Goal: Information Seeking & Learning: Find specific page/section

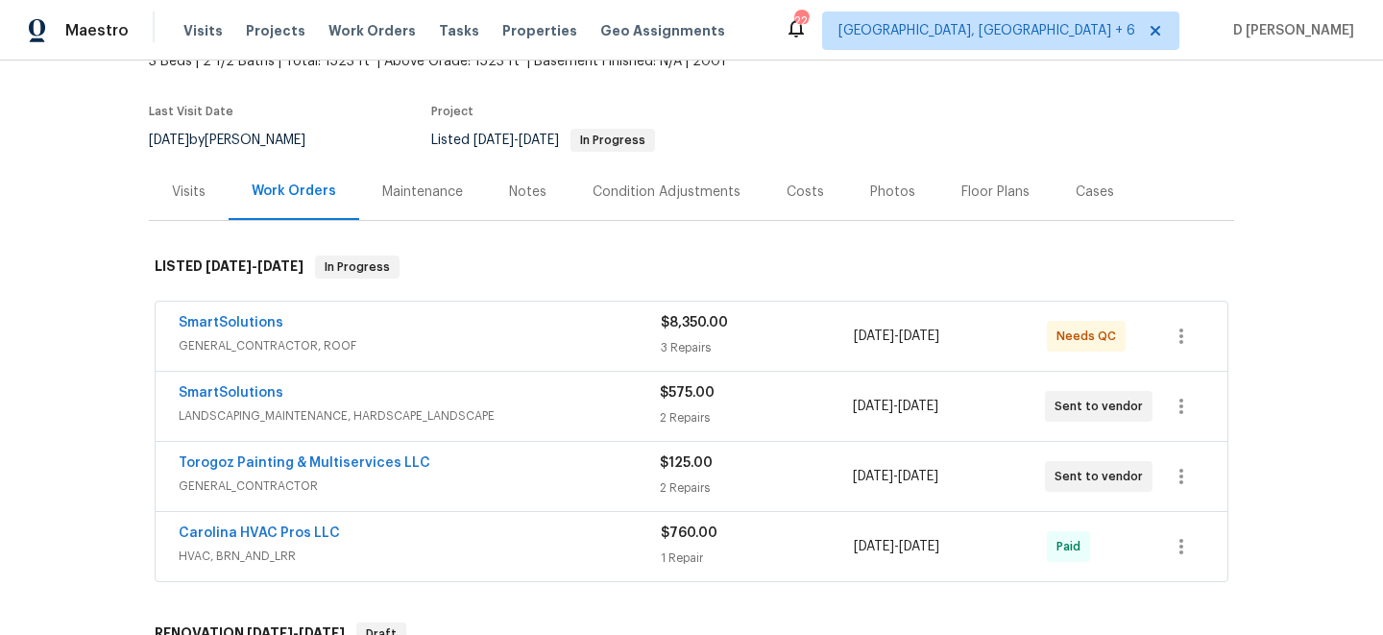
scroll to position [129, 0]
click at [184, 195] on div "Visits" at bounding box center [189, 191] width 34 height 19
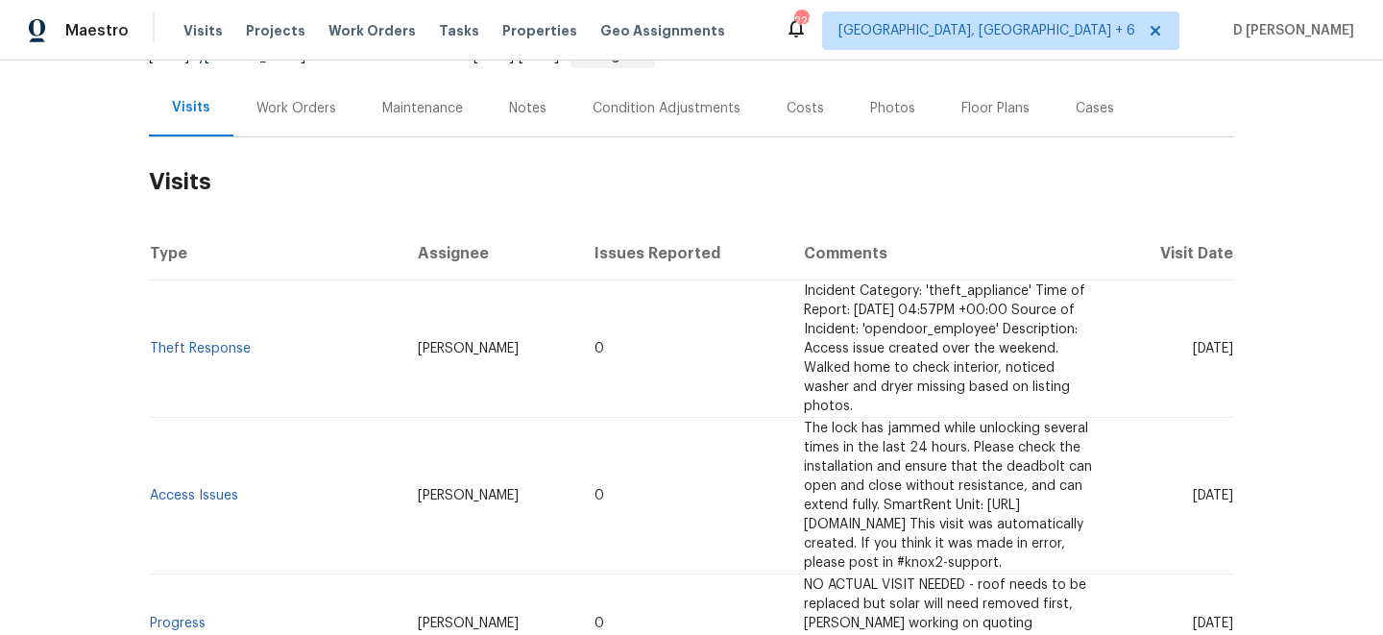
scroll to position [243, 0]
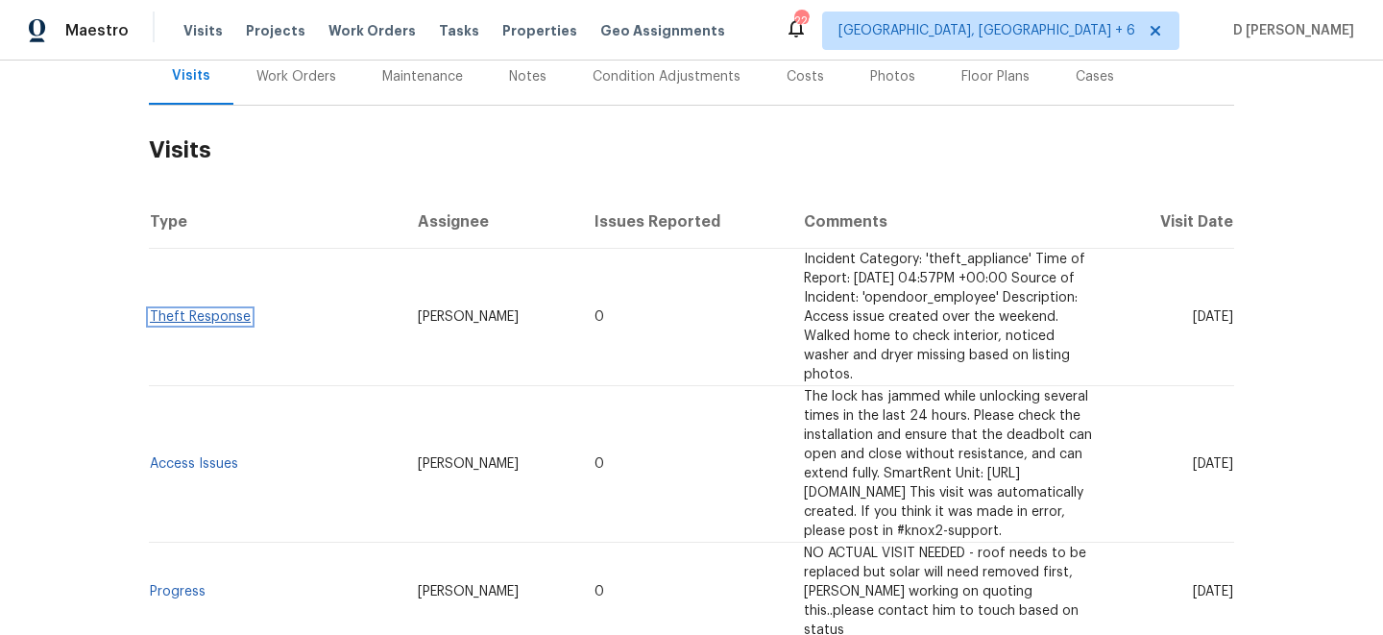
click at [213, 310] on link "Theft Response" at bounding box center [200, 316] width 101 height 13
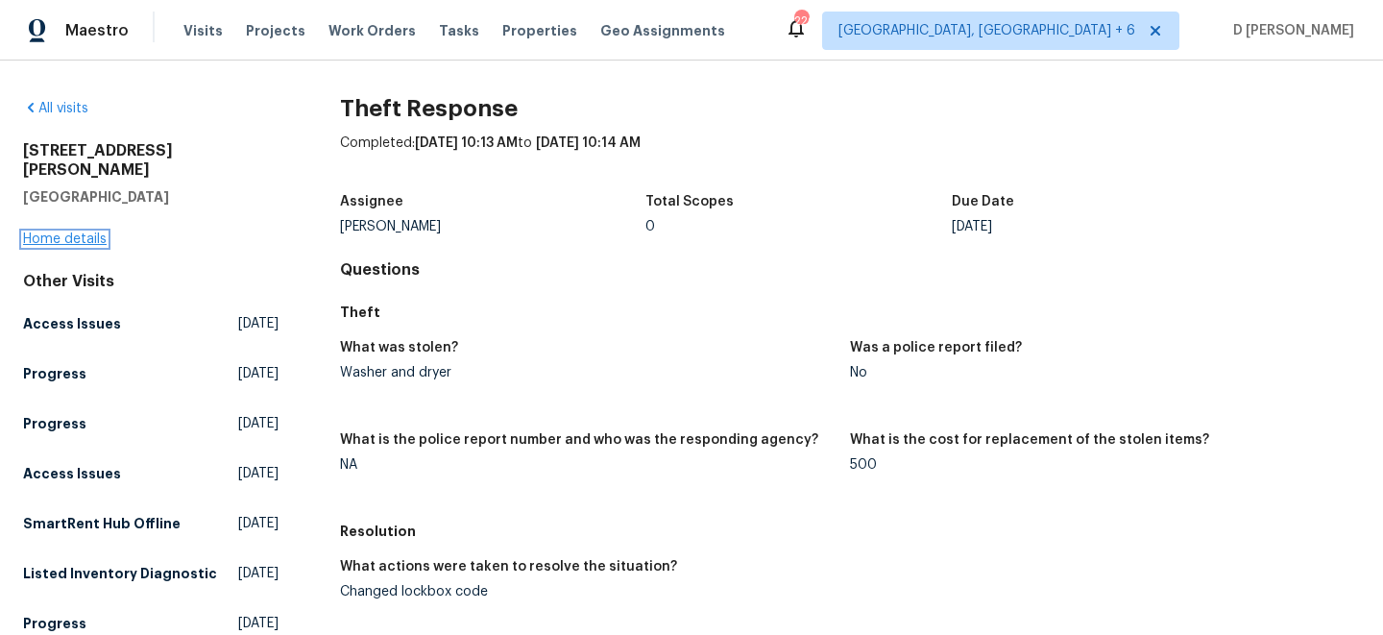
click at [88, 233] on link "Home details" at bounding box center [65, 239] width 84 height 13
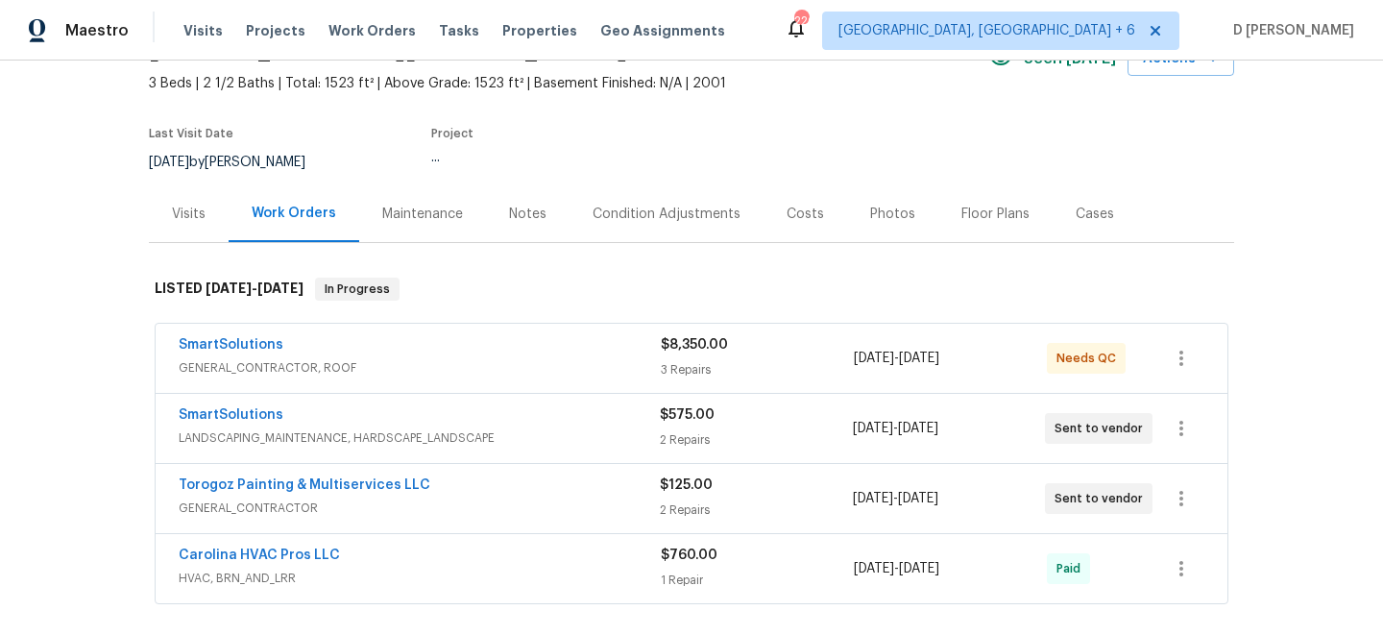
scroll to position [144, 0]
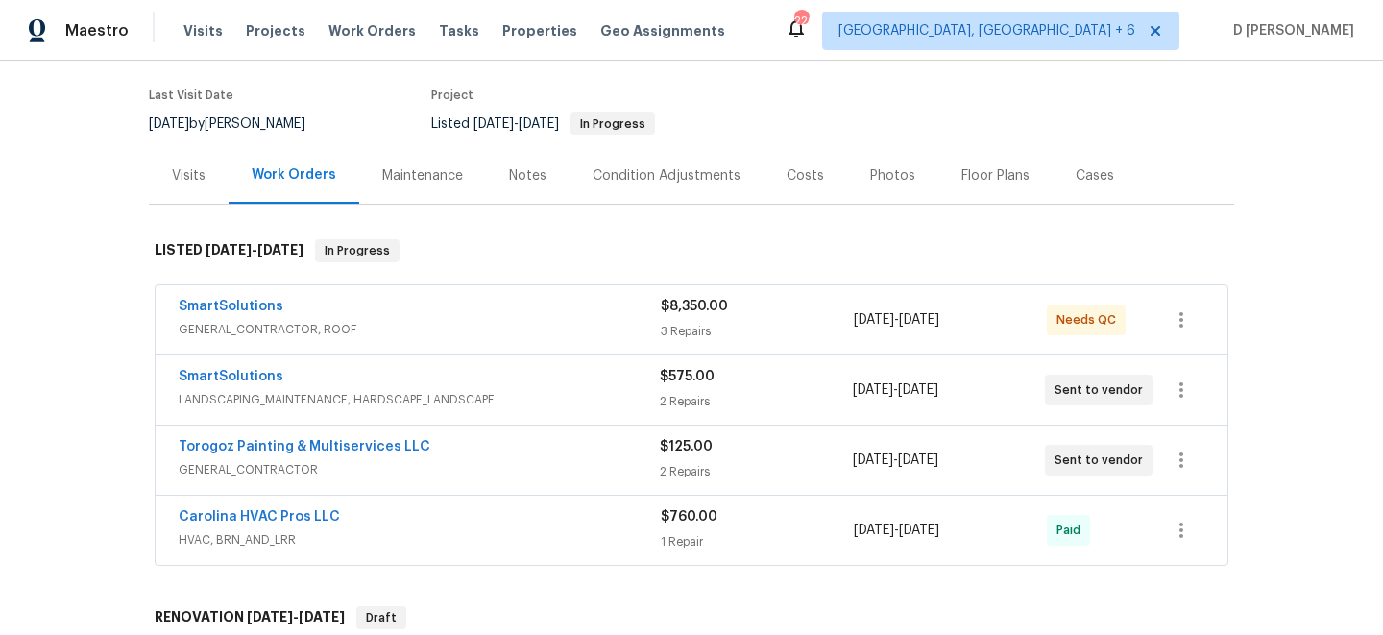
click at [457, 406] on span "LANDSCAPING_MAINTENANCE, HARDSCAPE_LANDSCAPE" at bounding box center [419, 399] width 481 height 19
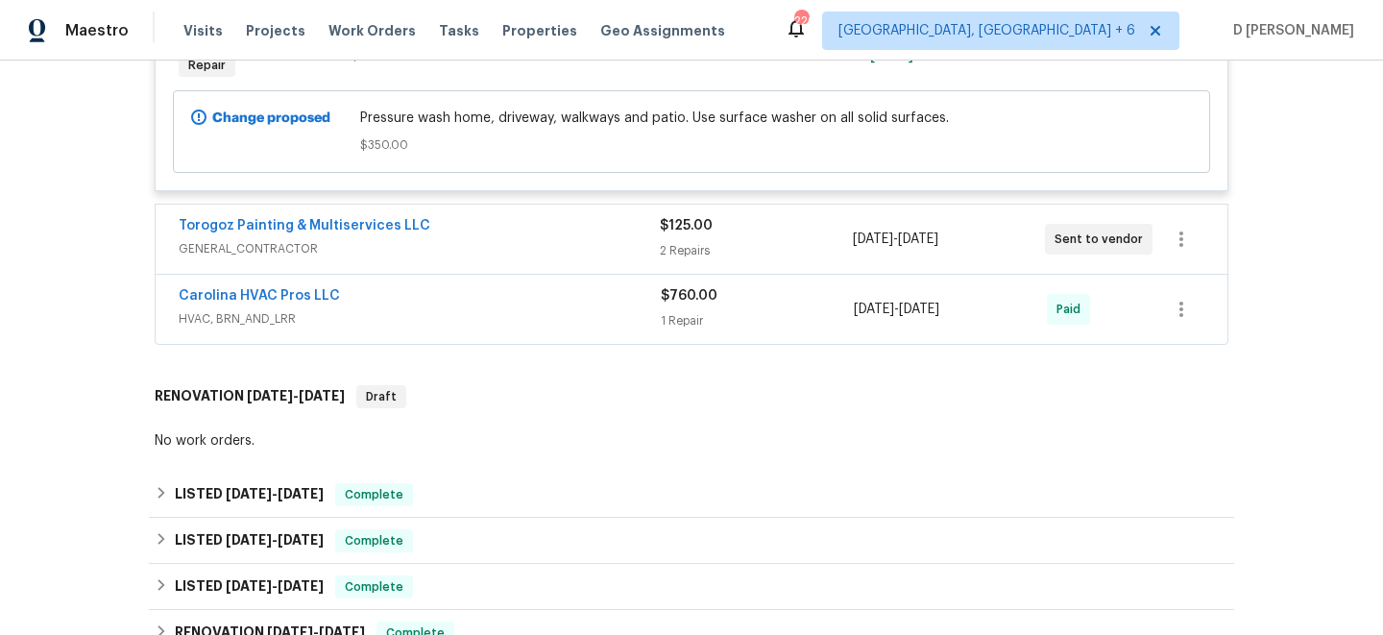
scroll to position [838, 0]
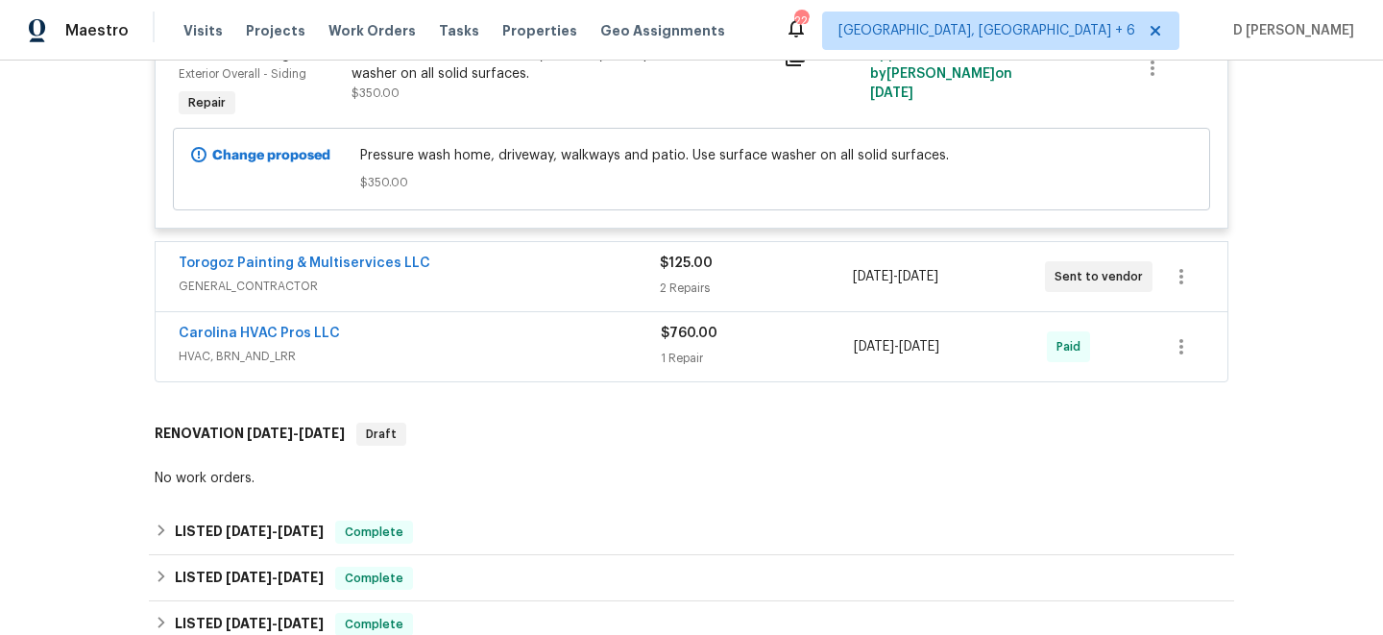
click at [481, 293] on span "GENERAL_CONTRACTOR" at bounding box center [419, 286] width 481 height 19
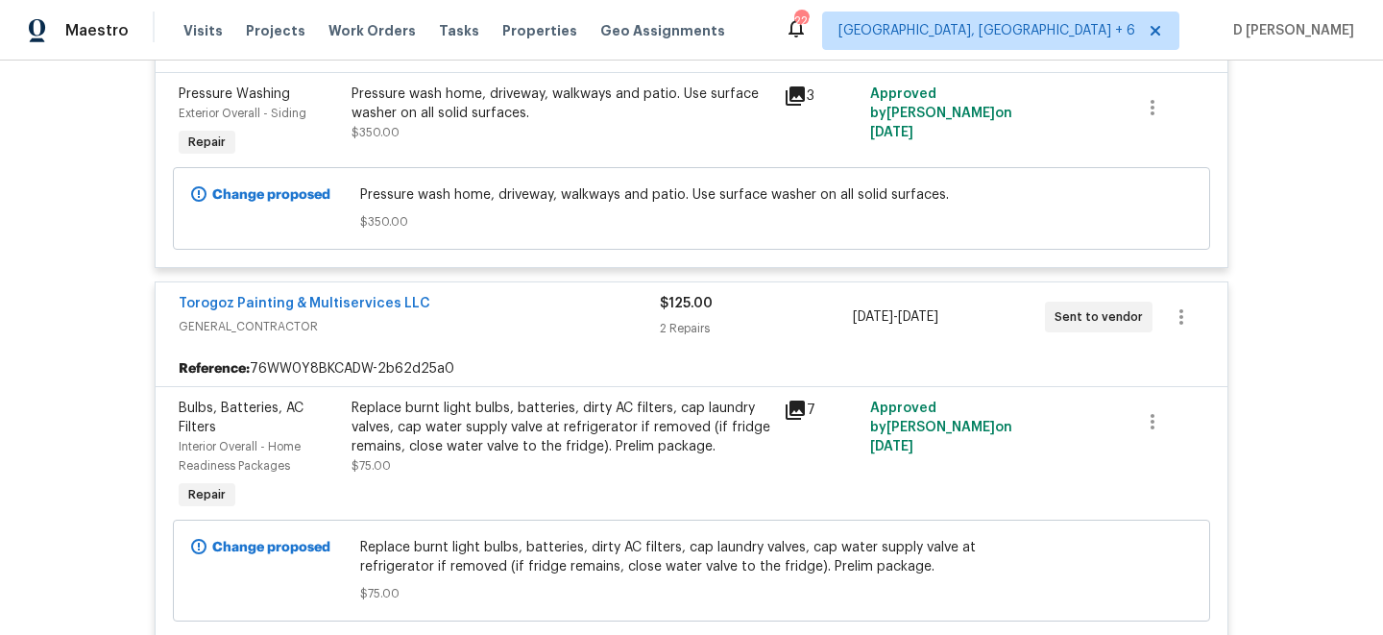
scroll to position [787, 0]
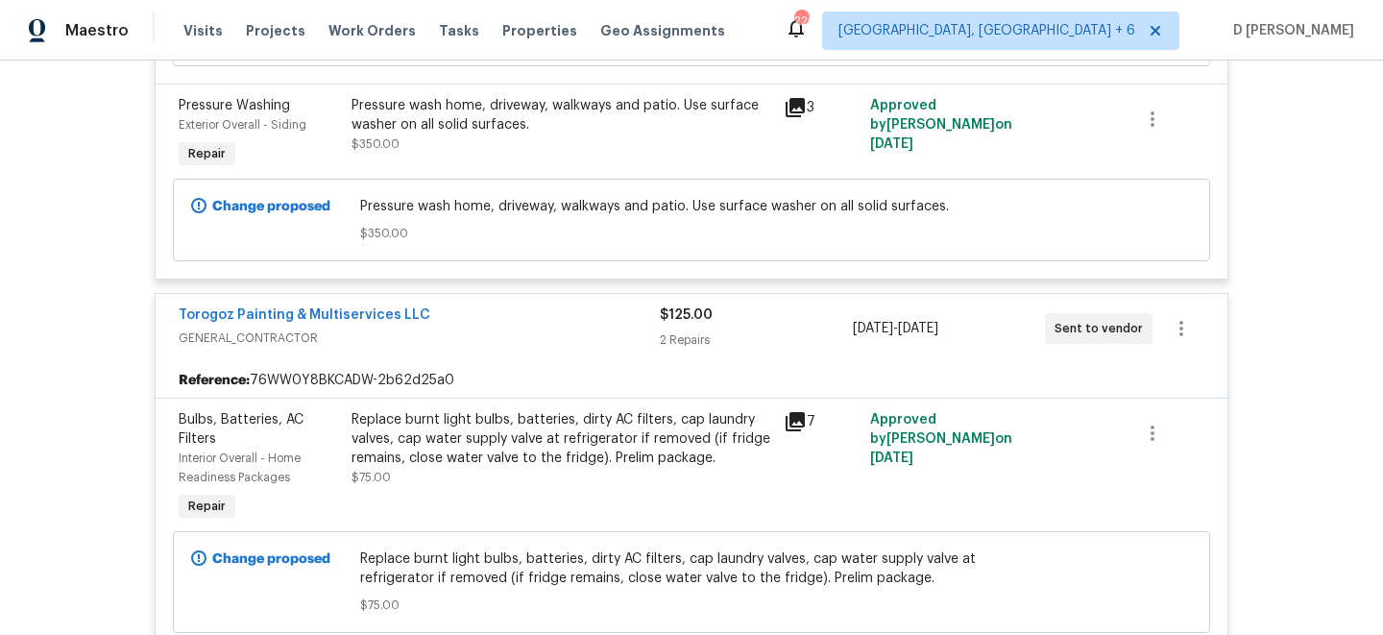
click at [297, 345] on span "GENERAL_CONTRACTOR" at bounding box center [419, 338] width 481 height 19
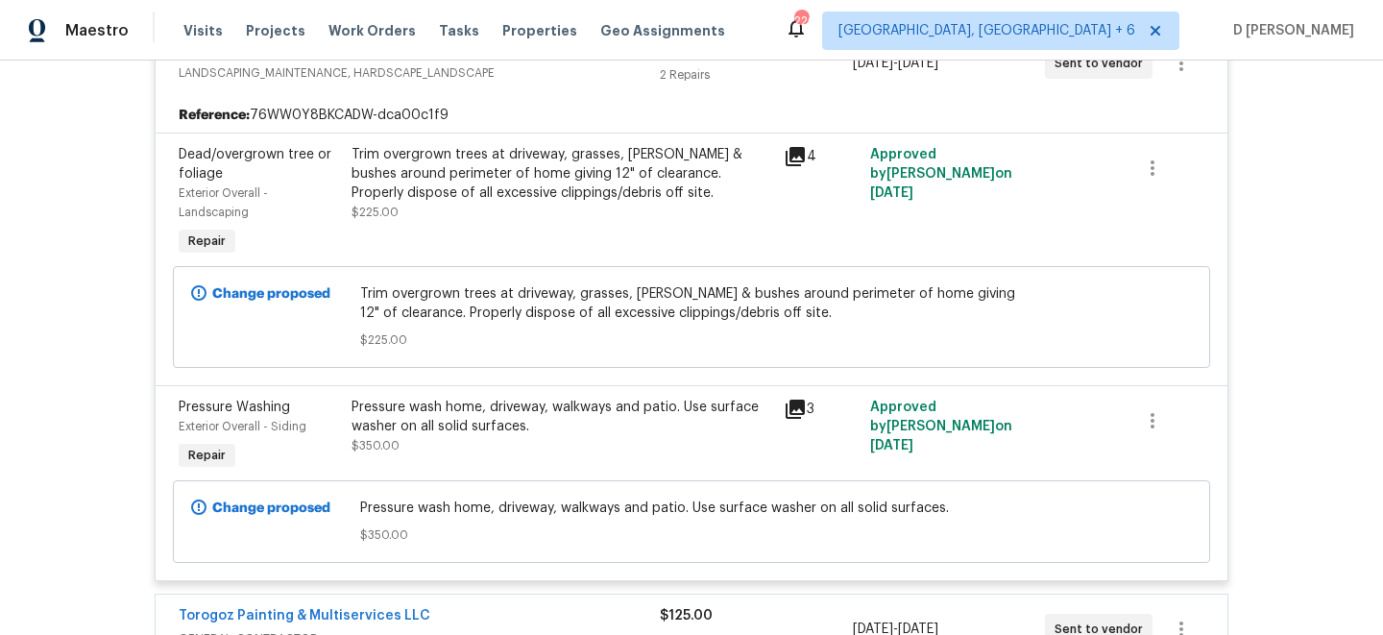
scroll to position [392, 0]
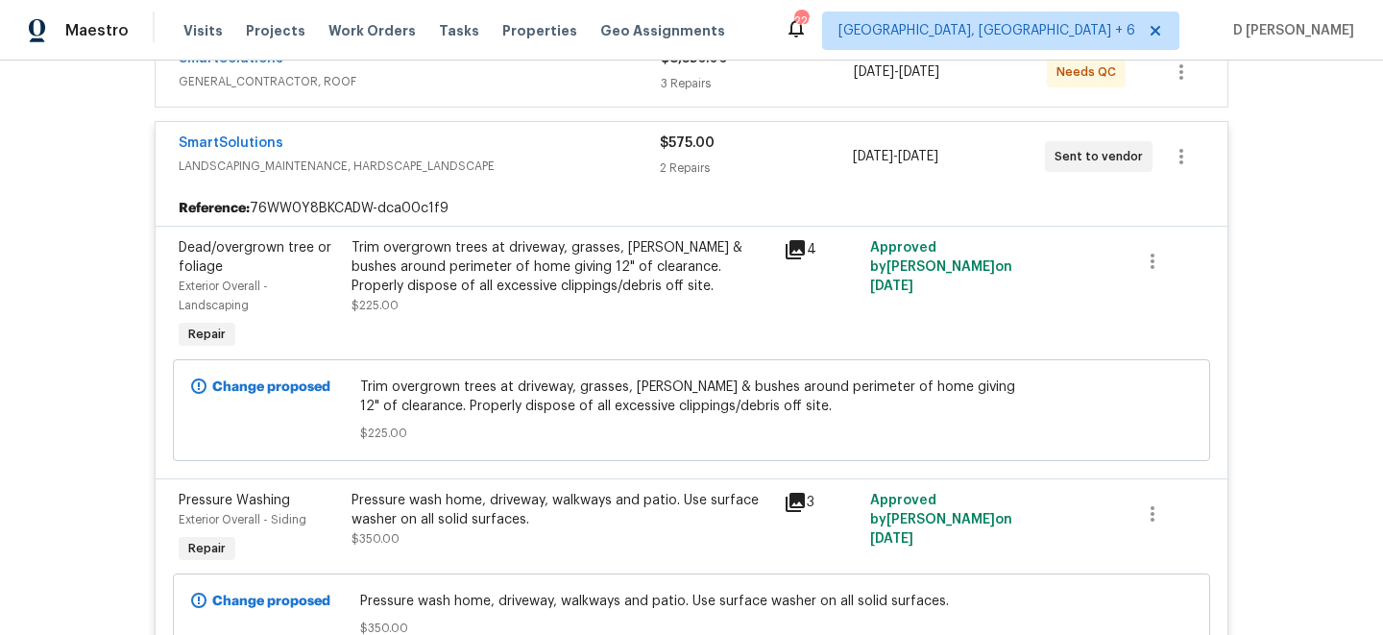
click at [258, 165] on span "LANDSCAPING_MAINTENANCE, HARDSCAPE_LANDSCAPE" at bounding box center [419, 166] width 481 height 19
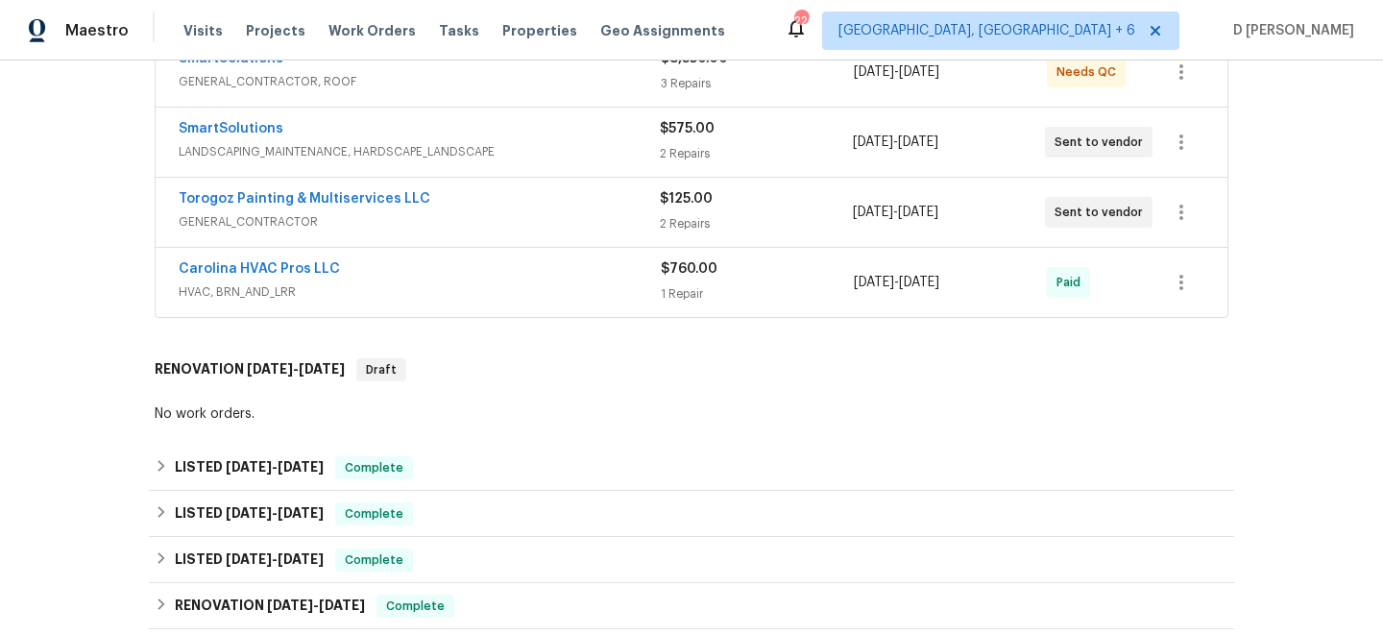
scroll to position [0, 0]
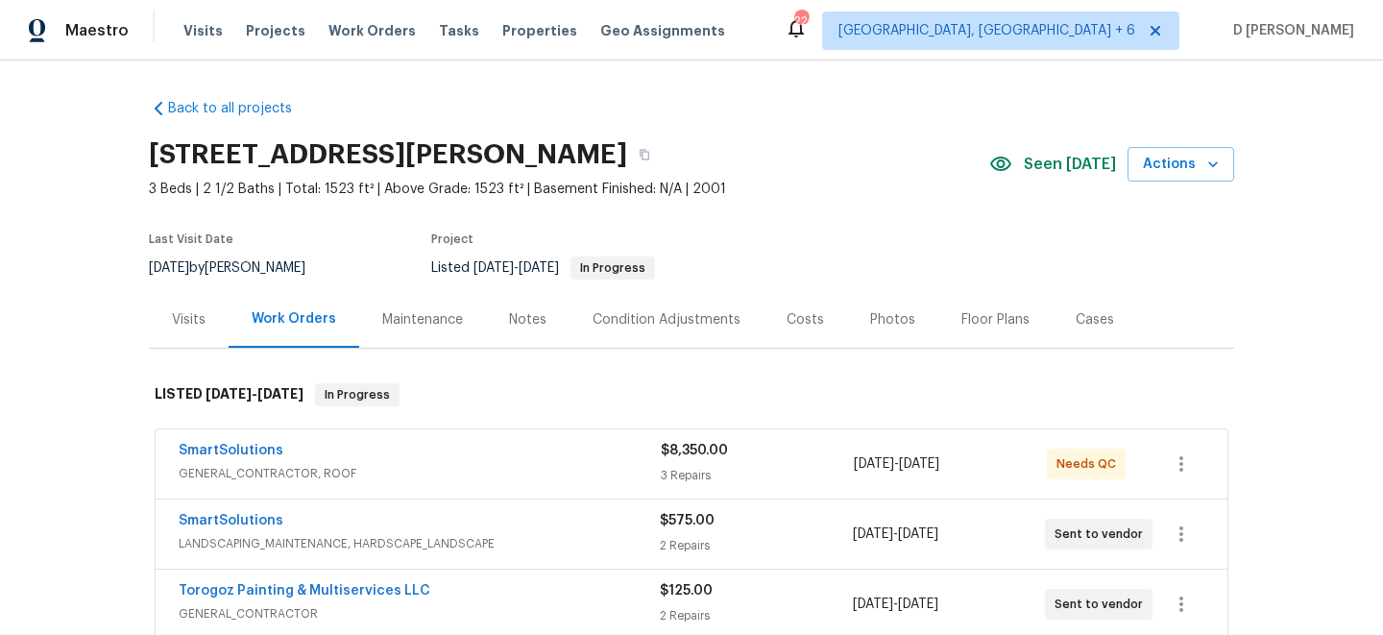
click at [200, 315] on div "Visits" at bounding box center [189, 319] width 34 height 19
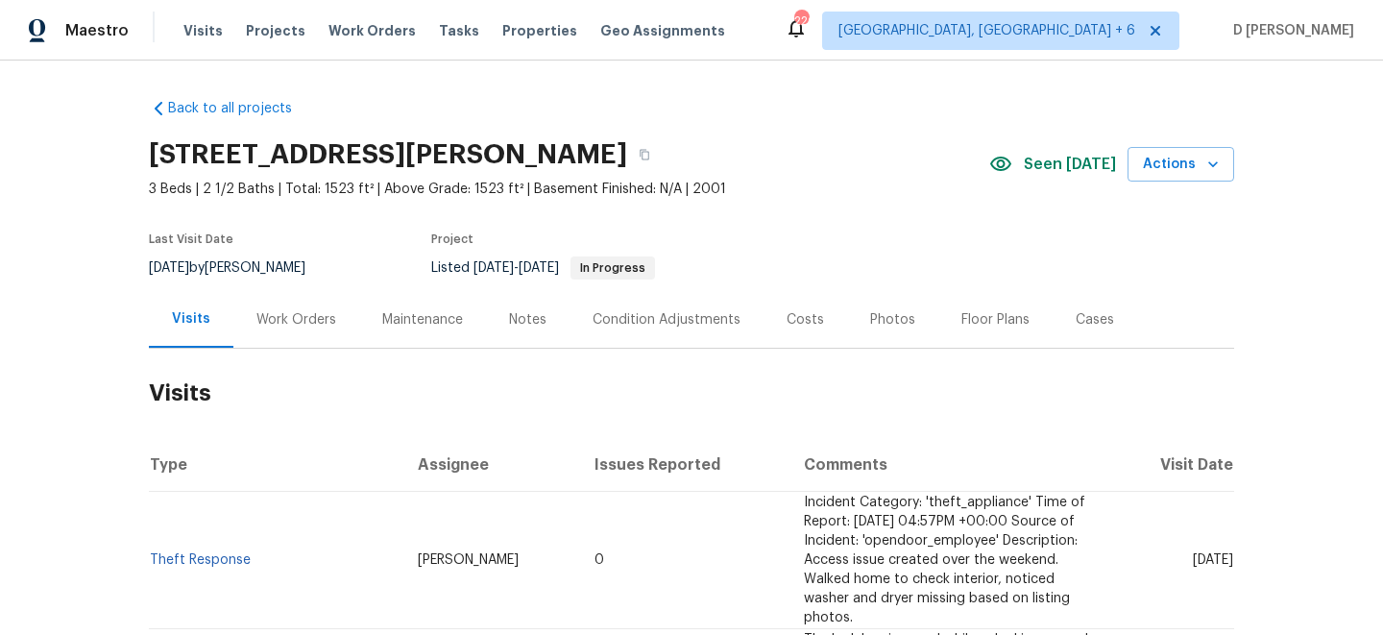
scroll to position [236, 0]
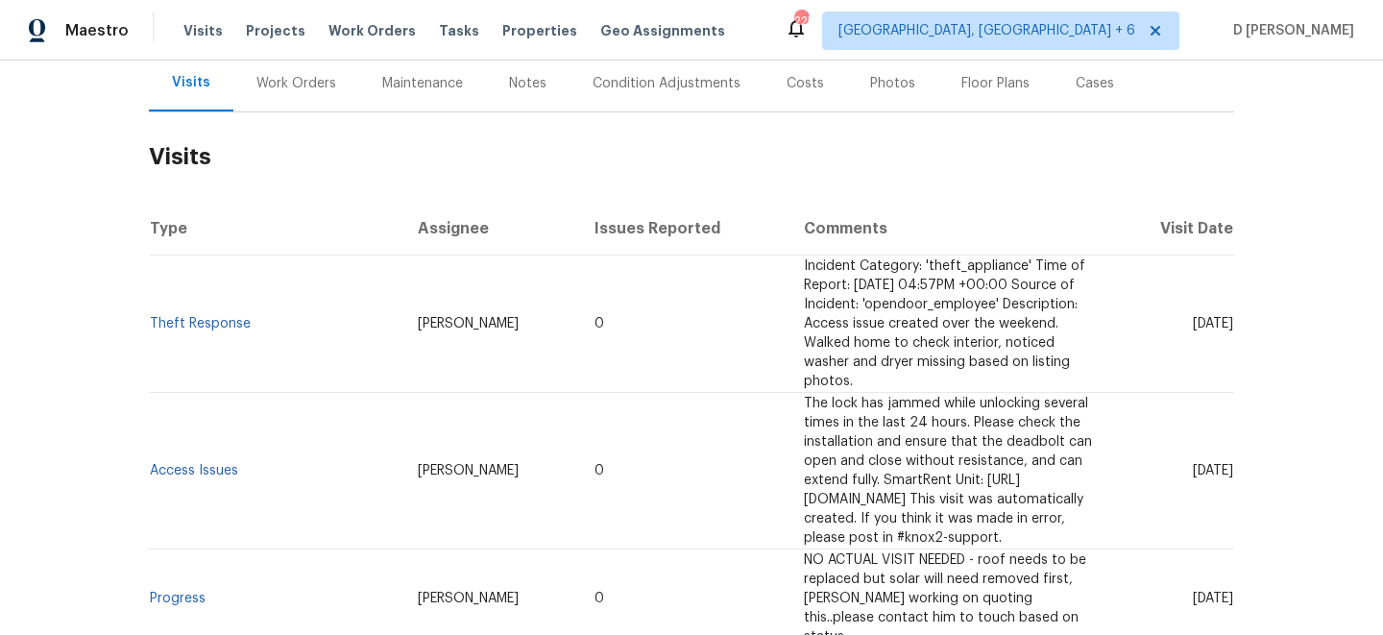
drag, startPoint x: 1157, startPoint y: 303, endPoint x: 1194, endPoint y: 299, distance: 37.7
click at [1195, 317] on span "Tue, Aug 19 2025" at bounding box center [1213, 323] width 40 height 13
copy span "Aug 19"
click at [292, 87] on div "Work Orders" at bounding box center [297, 83] width 80 height 19
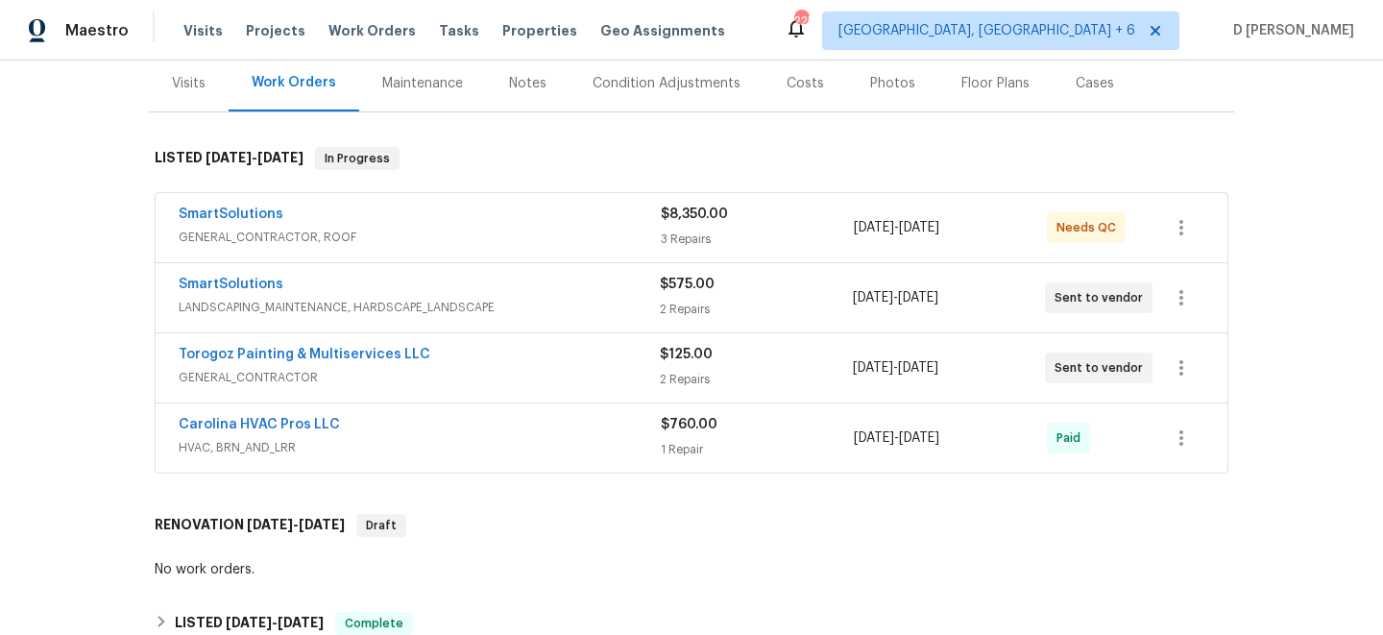
scroll to position [237, 0]
drag, startPoint x: 161, startPoint y: 425, endPoint x: 372, endPoint y: 425, distance: 210.4
click at [372, 425] on div "Carolina HVAC Pros LLC HVAC, BRN_AND_LRR $760.00 1 Repair 7/22/2025 - 7/29/2025…" at bounding box center [692, 437] width 1072 height 69
copy link "Carolina HVAC Pros LLC"
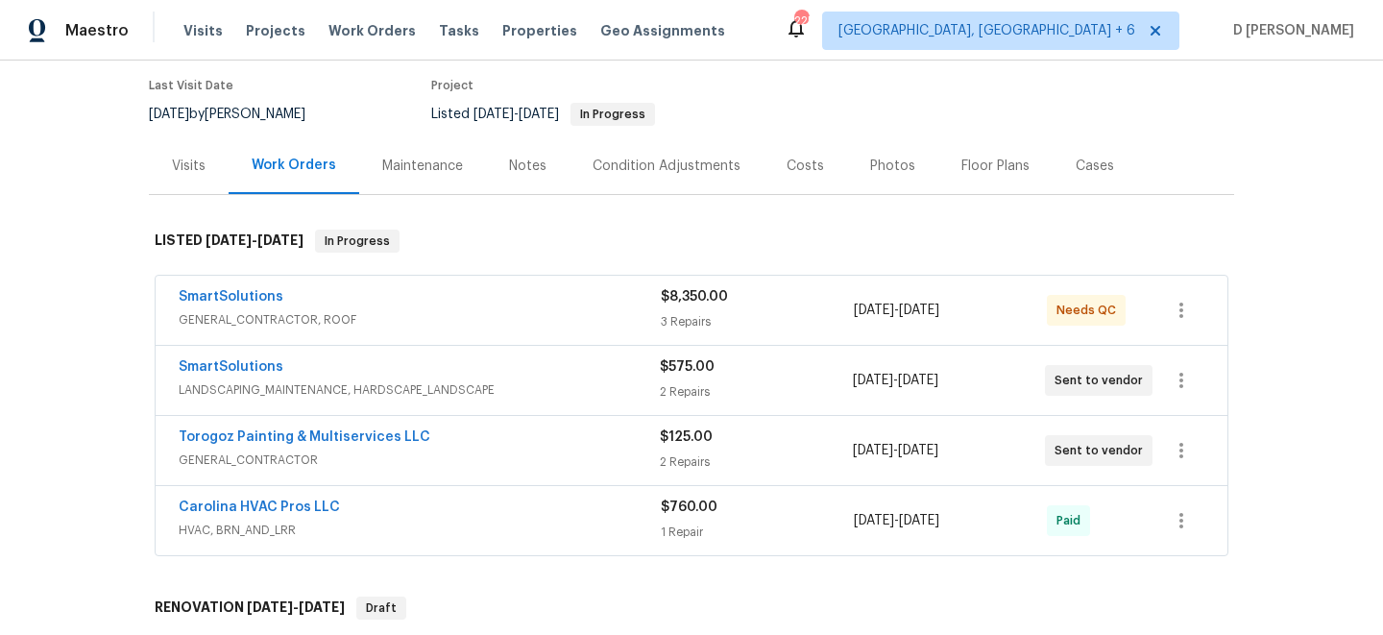
click at [166, 159] on div "Visits" at bounding box center [189, 165] width 80 height 57
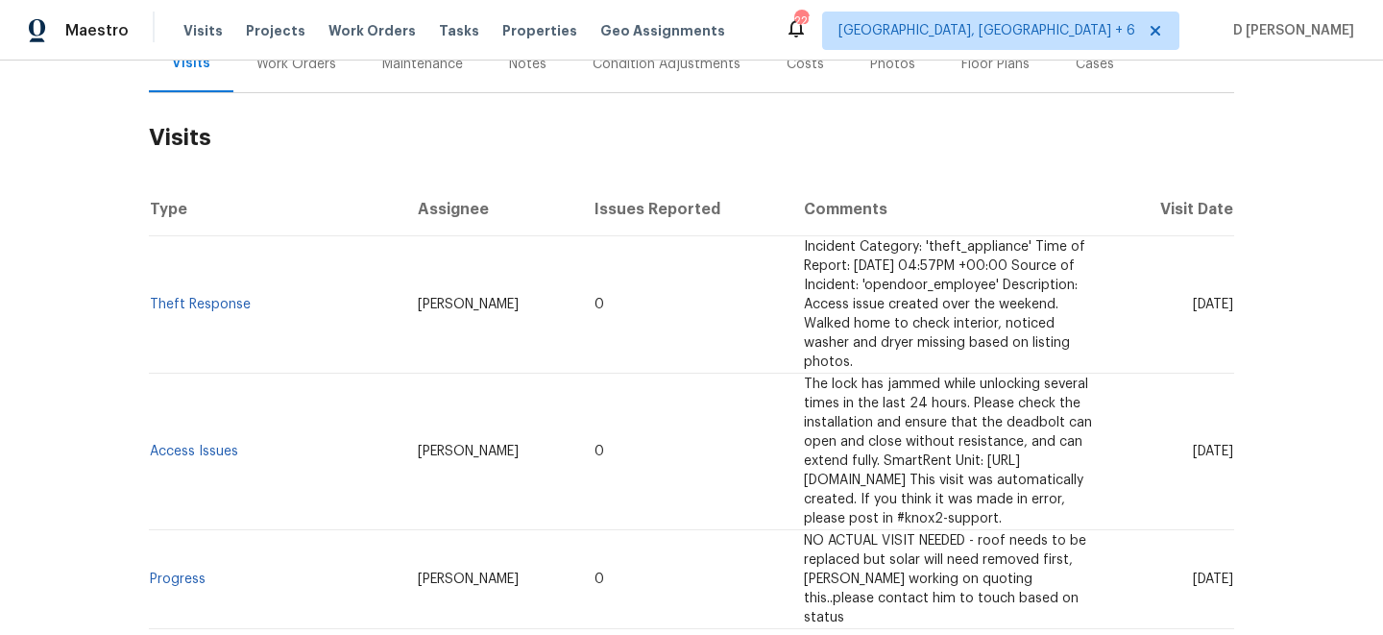
scroll to position [270, 0]
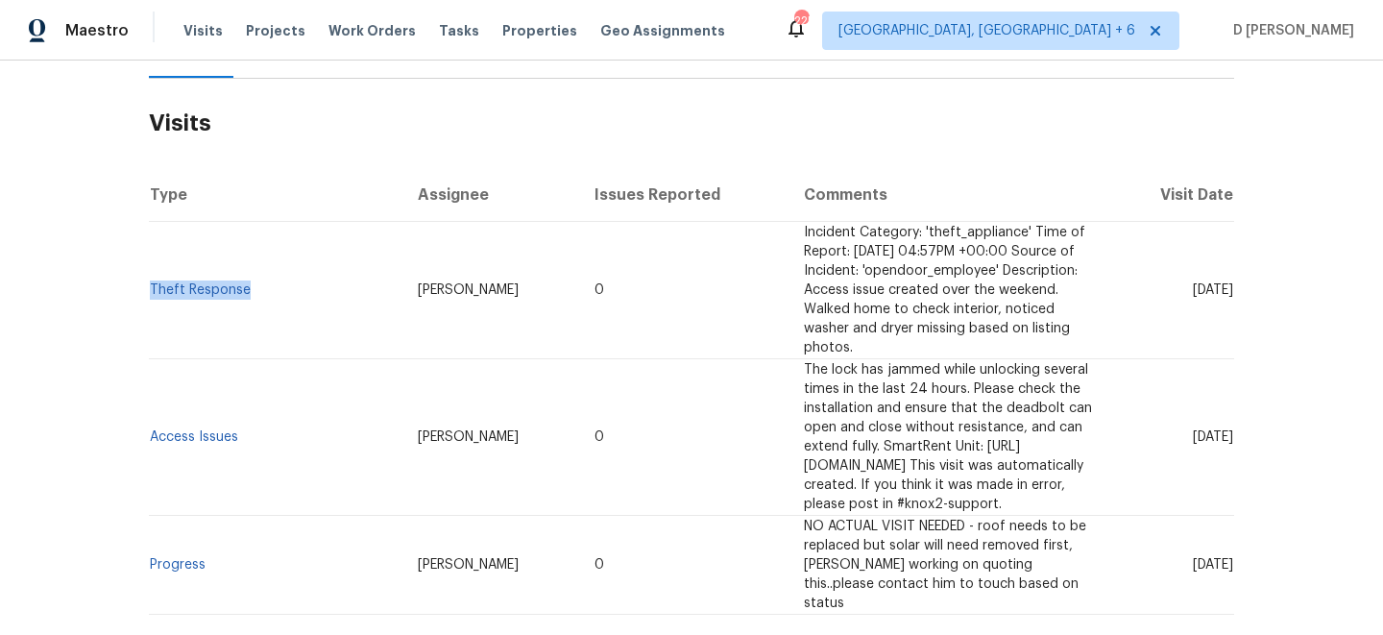
drag, startPoint x: 258, startPoint y: 267, endPoint x: 150, endPoint y: 263, distance: 108.6
click at [150, 263] on td "Theft Response" at bounding box center [276, 290] width 254 height 137
copy link "Theft Response"
click at [283, 251] on td "Theft Response" at bounding box center [276, 290] width 254 height 137
click at [222, 278] on td "Theft Response" at bounding box center [276, 290] width 254 height 137
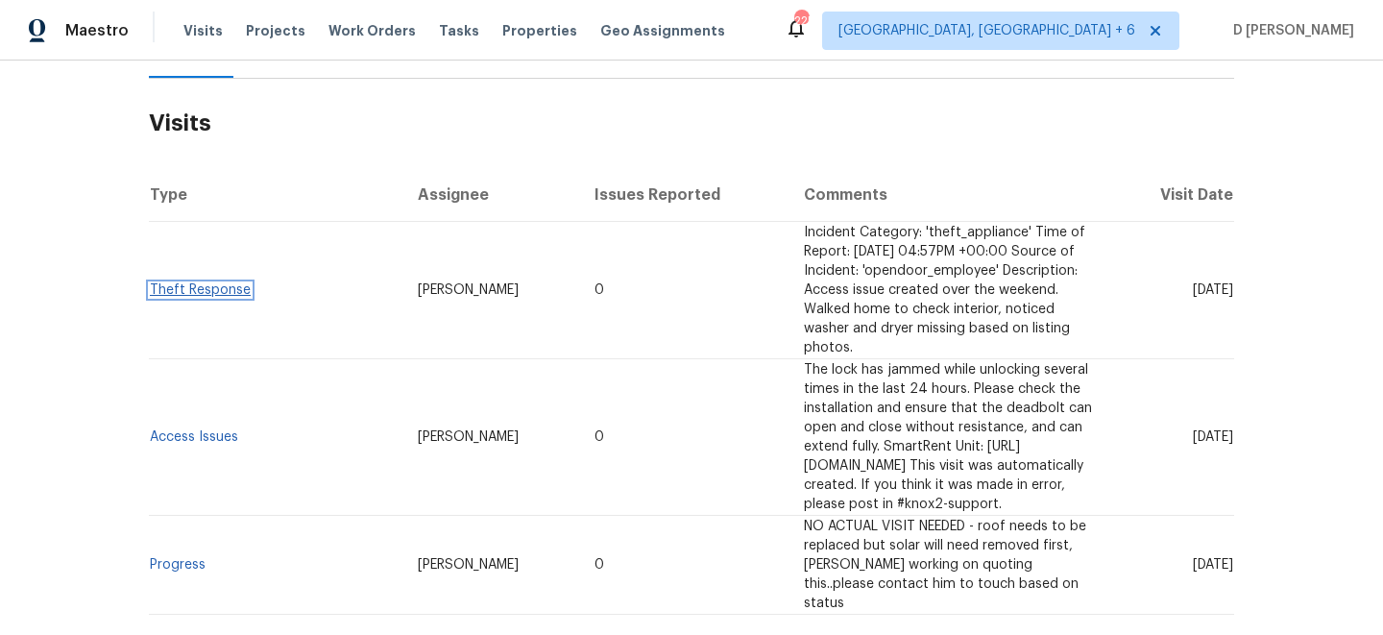
click at [218, 283] on link "Theft Response" at bounding box center [200, 289] width 101 height 13
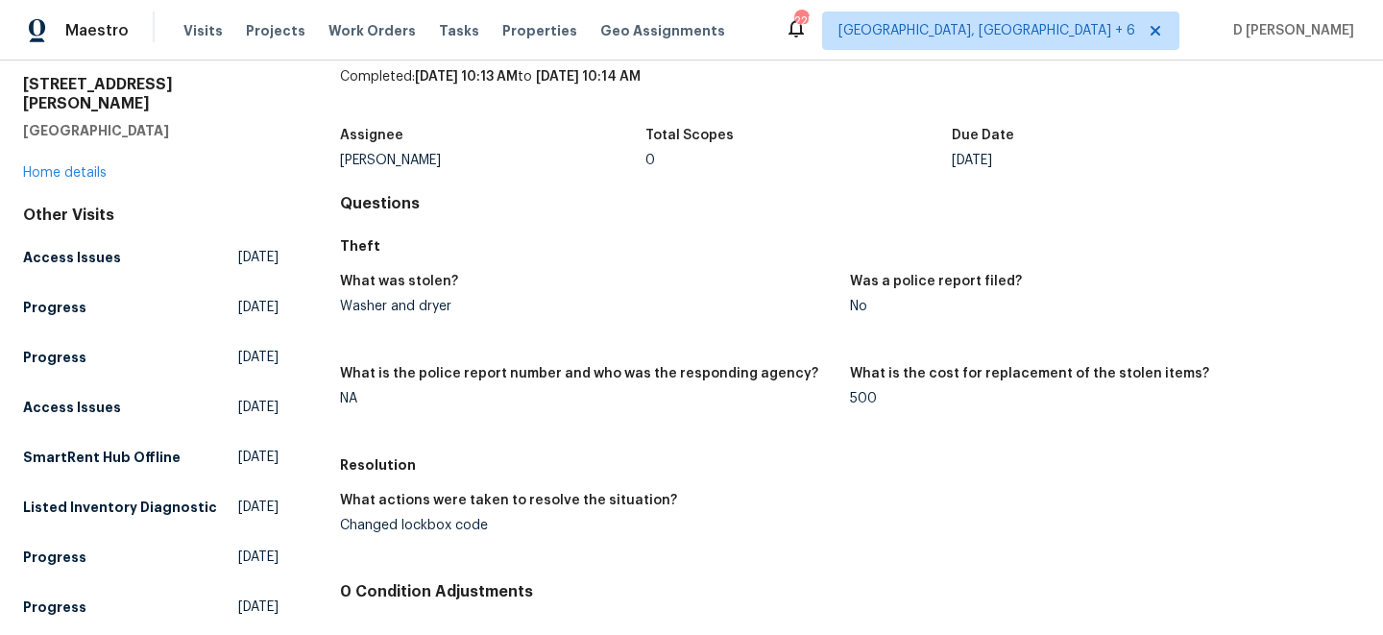
scroll to position [102, 0]
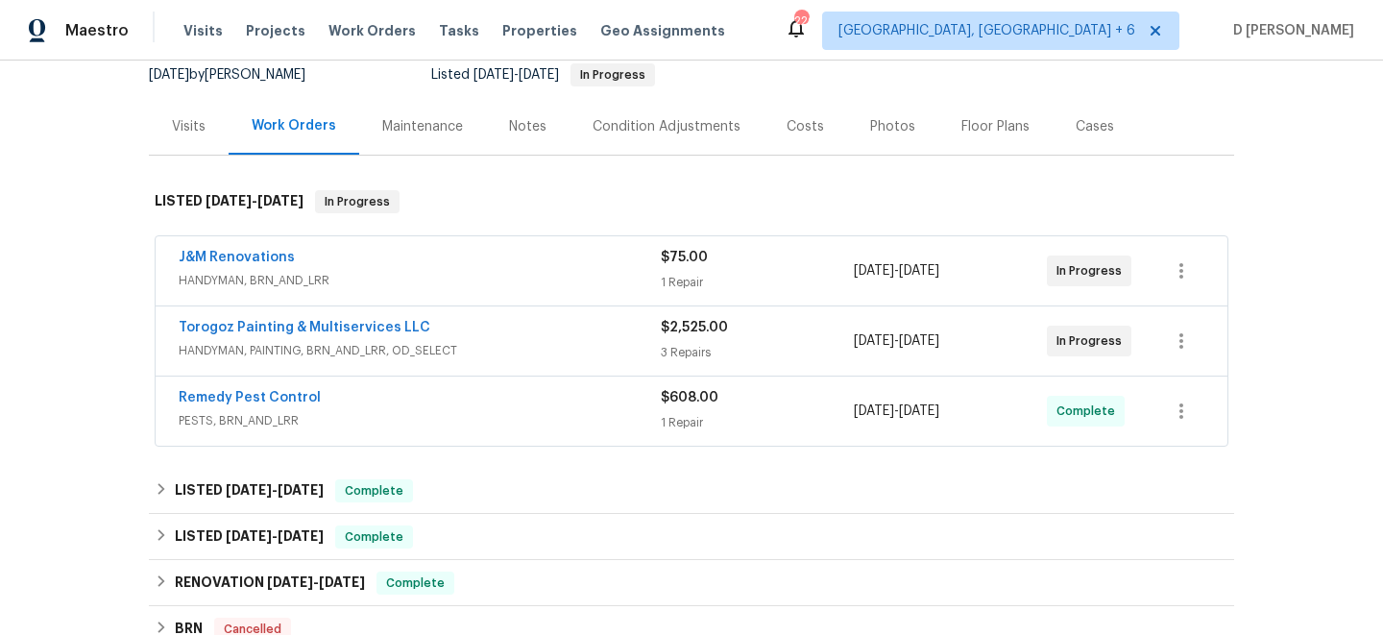
scroll to position [199, 0]
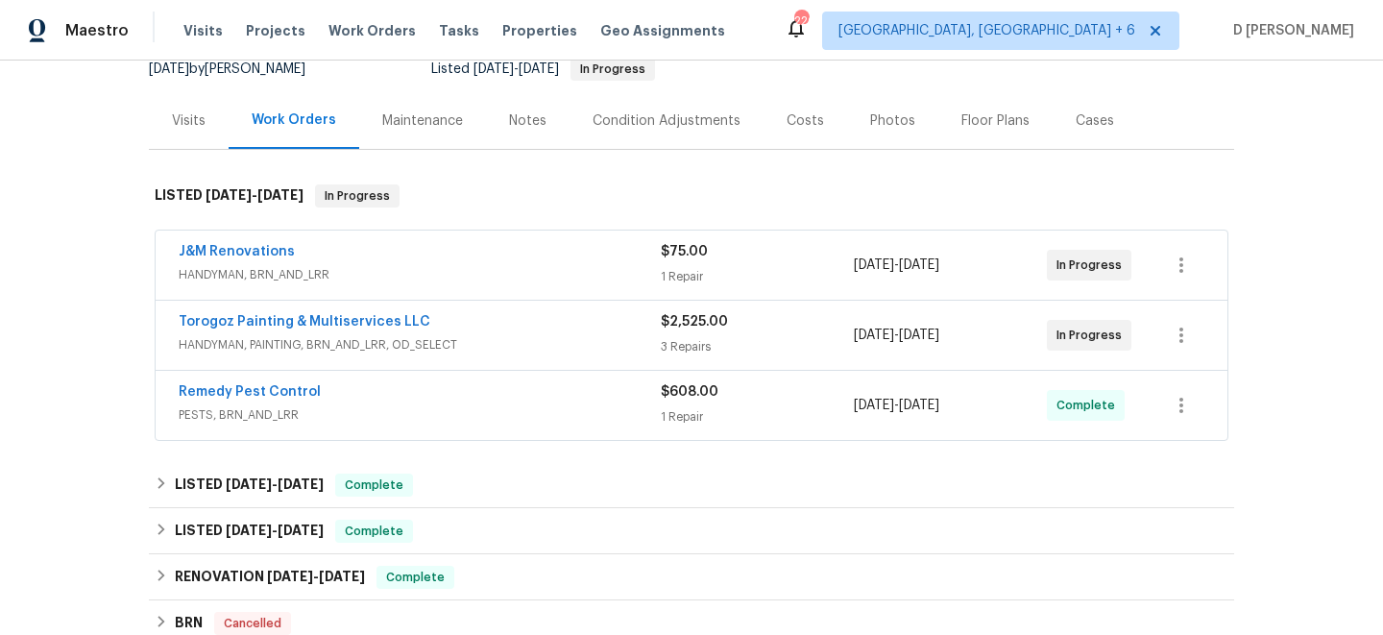
click at [415, 261] on div "J&M Renovations" at bounding box center [420, 253] width 482 height 23
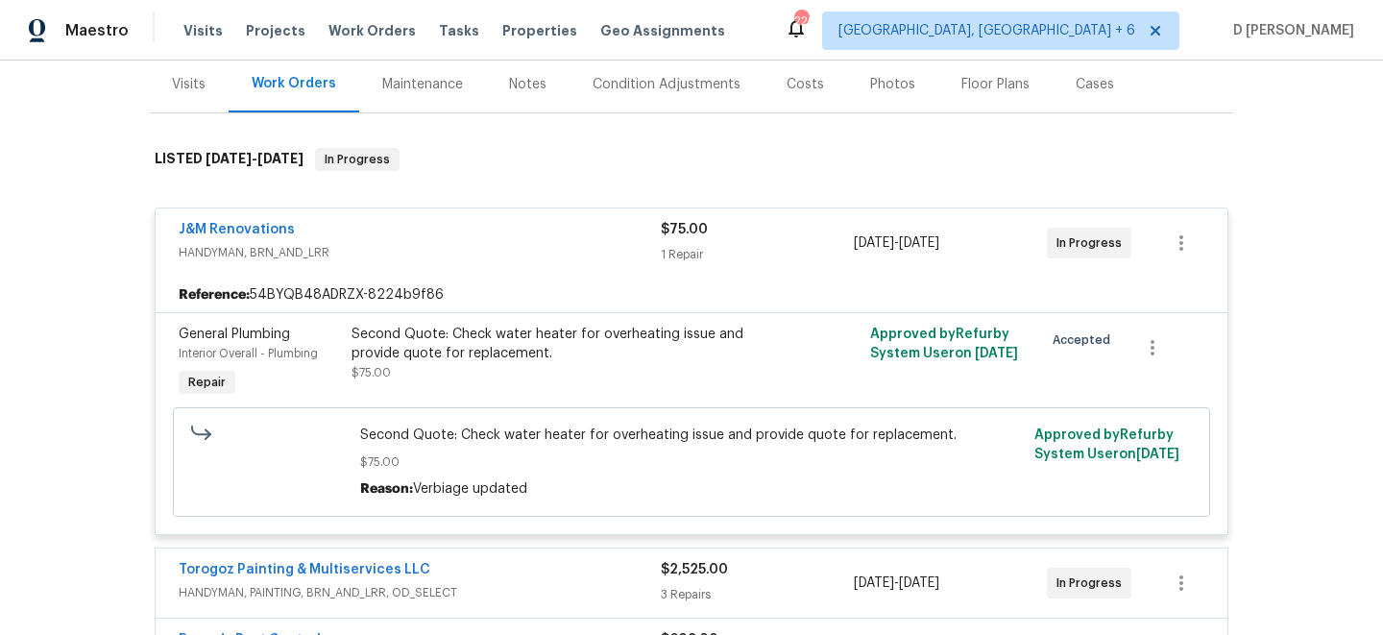
scroll to position [252, 0]
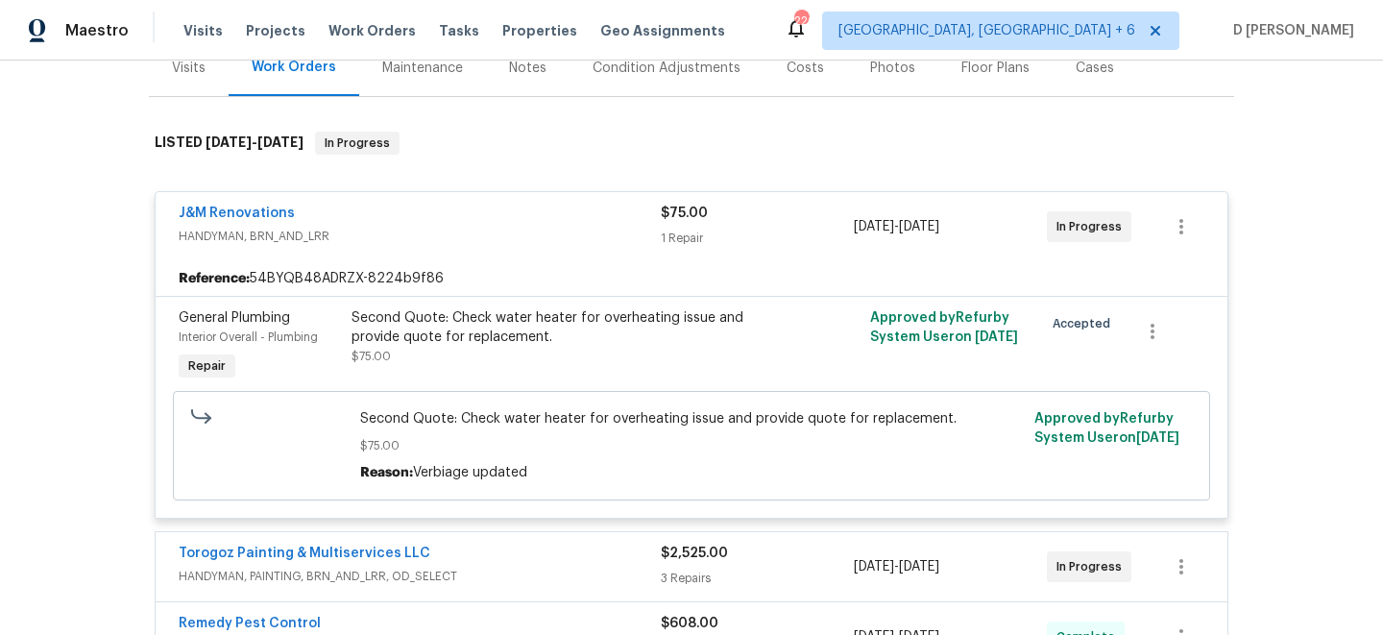
click at [339, 251] on div "J&M Renovations HANDYMAN, BRN_AND_LRR $75.00 1 Repair 8/14/2025 - 8/18/2025 In …" at bounding box center [692, 226] width 1072 height 69
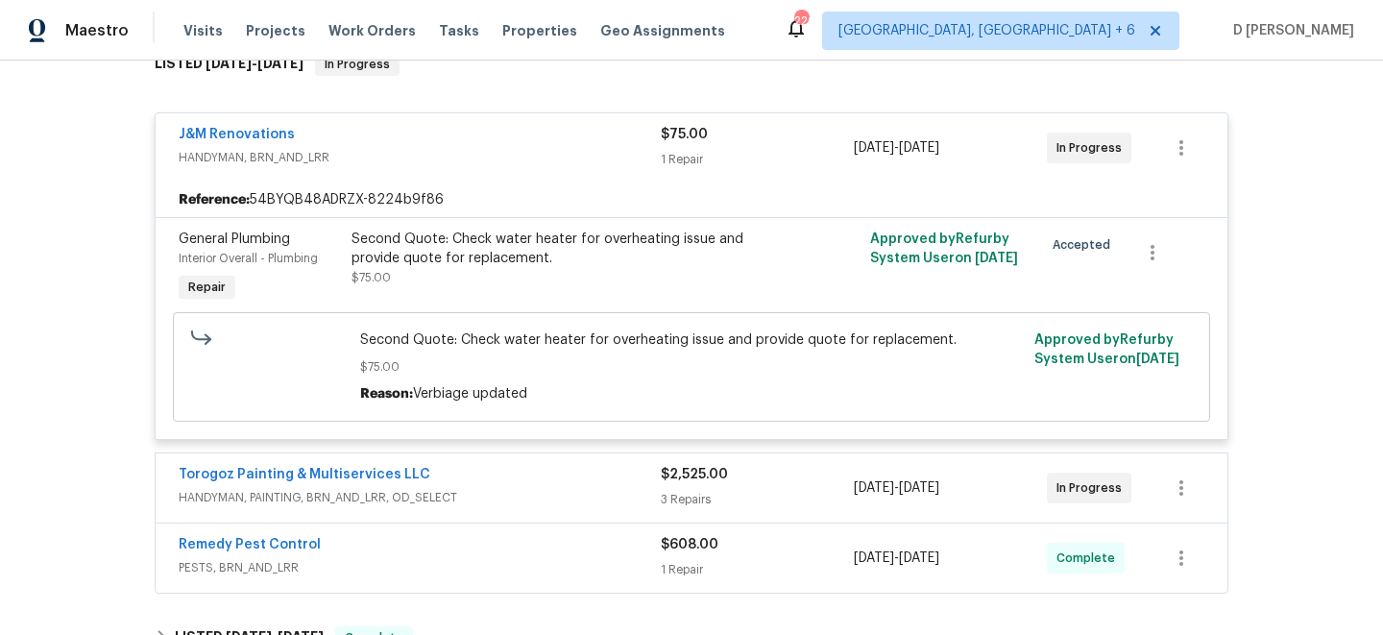
scroll to position [342, 0]
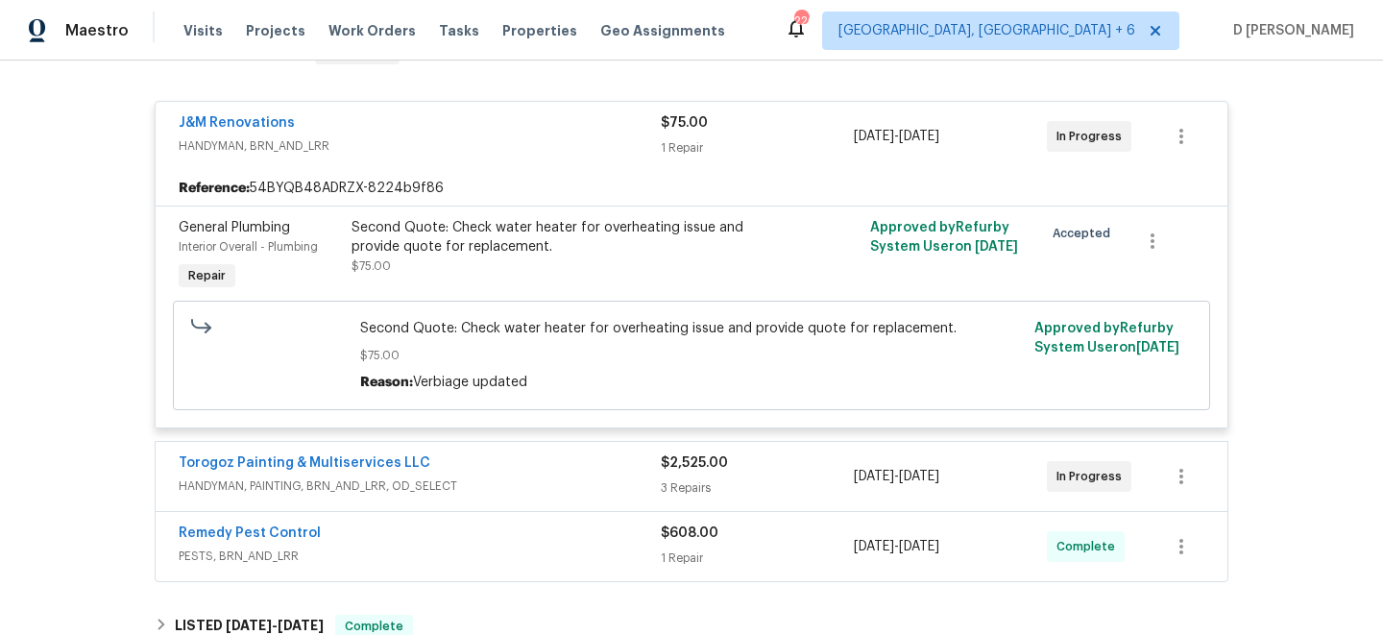
click at [297, 127] on div "J&M Renovations" at bounding box center [420, 124] width 482 height 23
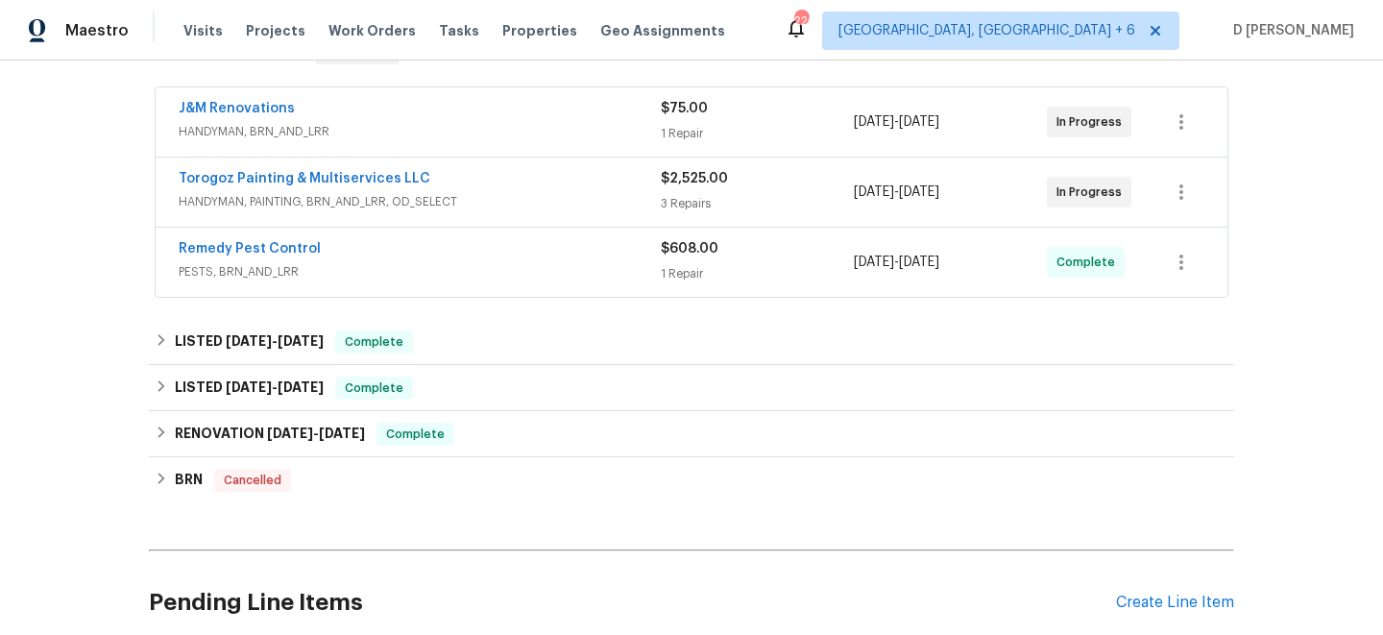
click at [328, 201] on span "HANDYMAN, PAINTING, BRN_AND_LRR, OD_SELECT" at bounding box center [420, 201] width 482 height 19
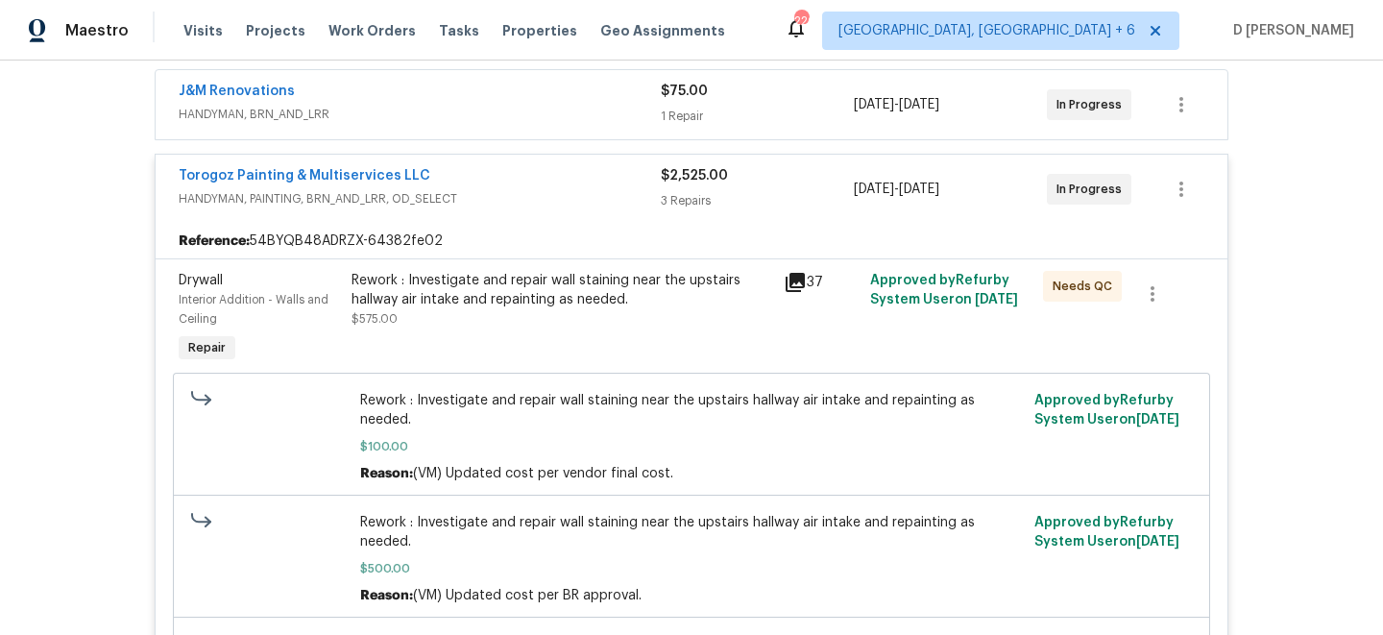
scroll to position [322, 0]
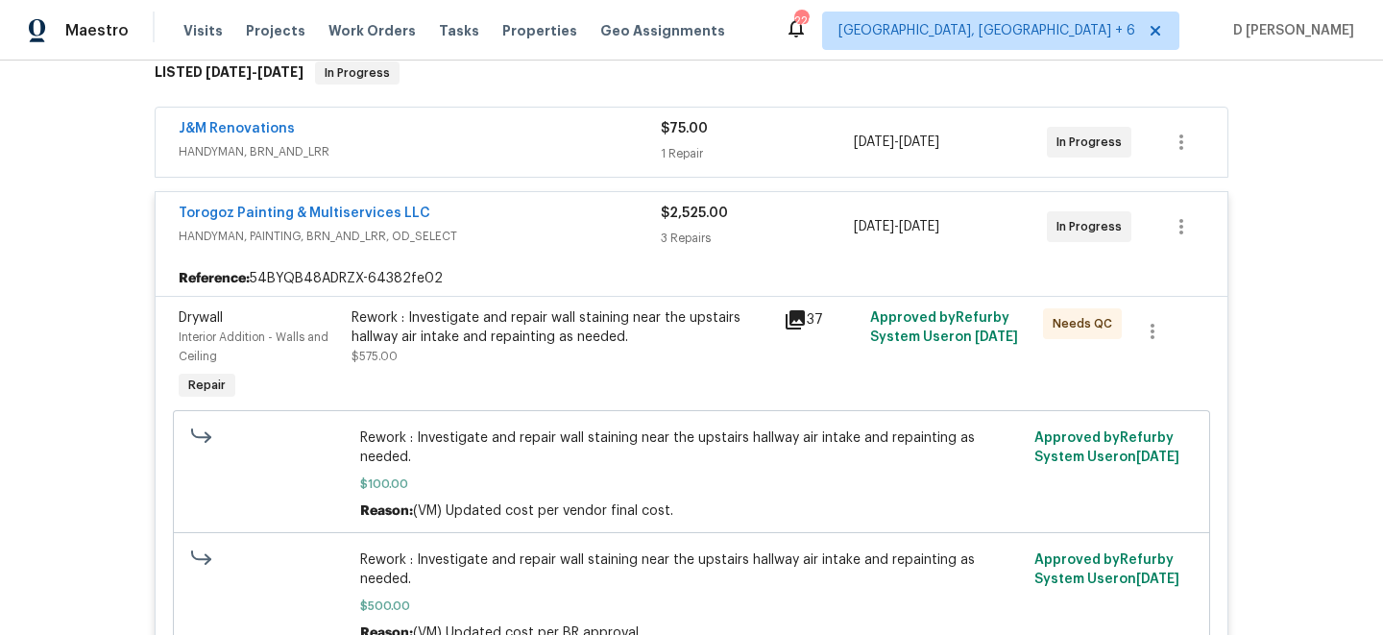
click at [350, 241] on span "HANDYMAN, PAINTING, BRN_AND_LRR, OD_SELECT" at bounding box center [420, 236] width 482 height 19
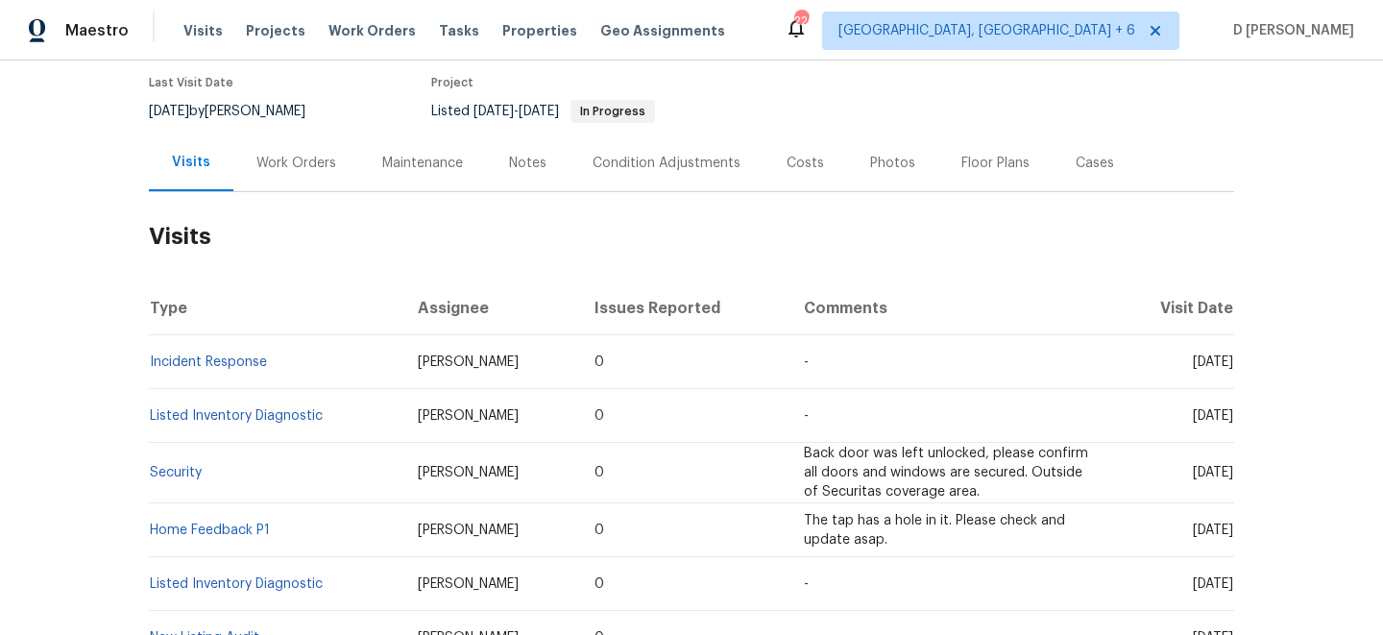
scroll to position [170, 0]
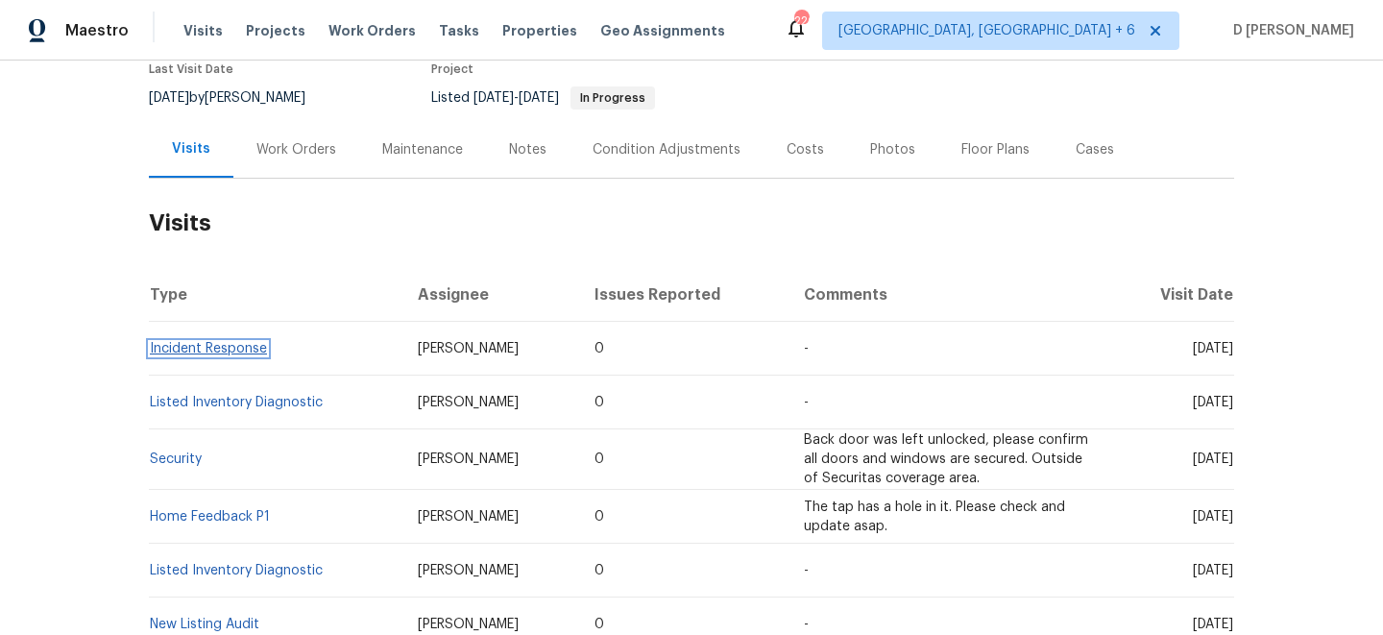
click at [222, 344] on link "Incident Response" at bounding box center [208, 348] width 117 height 13
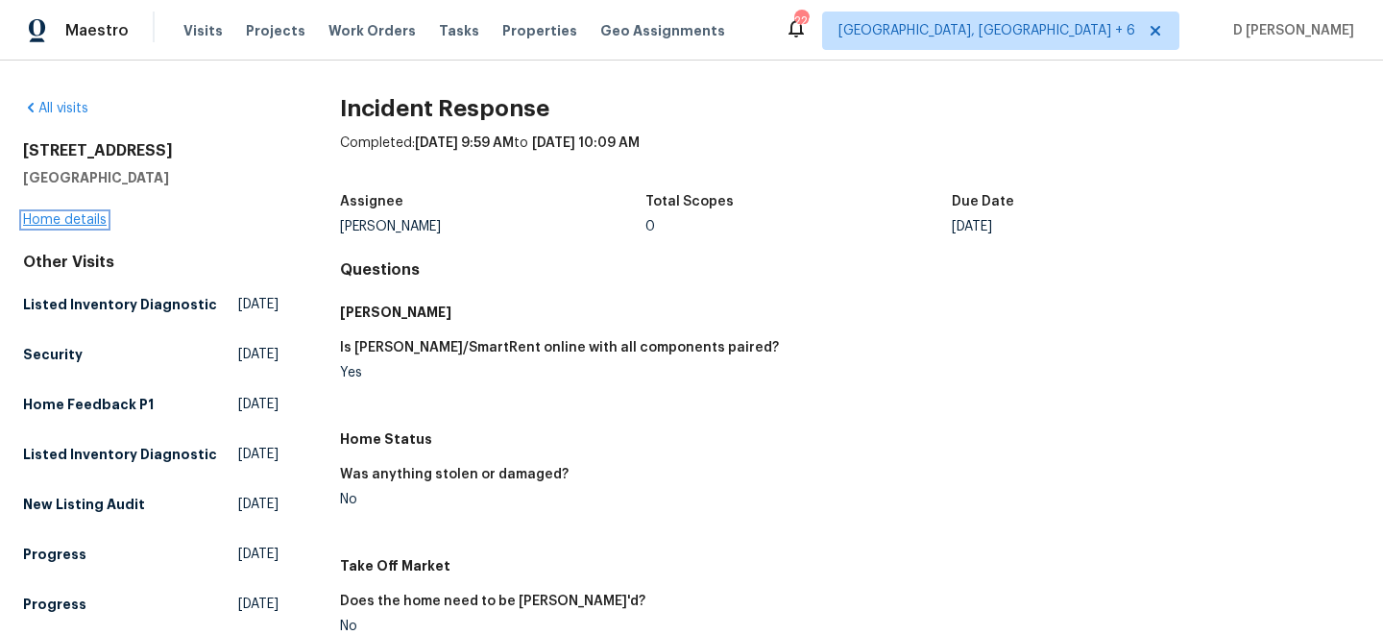
click at [82, 213] on link "Home details" at bounding box center [65, 219] width 84 height 13
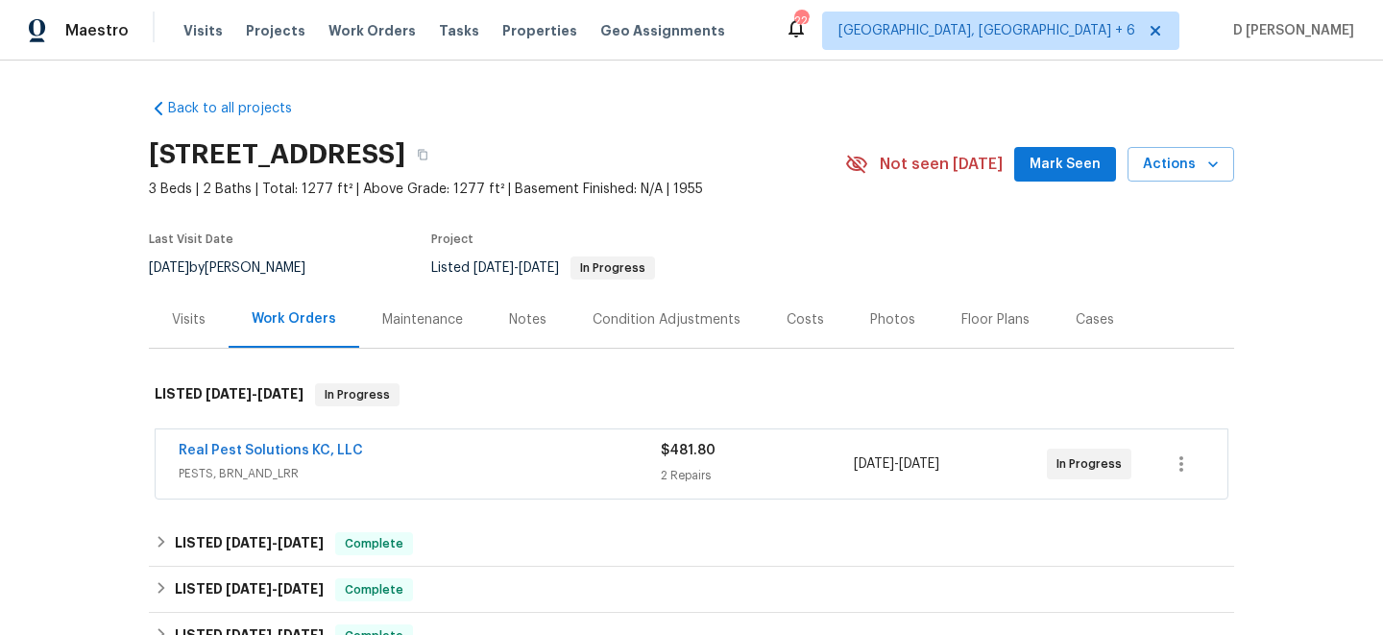
click at [183, 302] on div "Visits" at bounding box center [189, 319] width 80 height 57
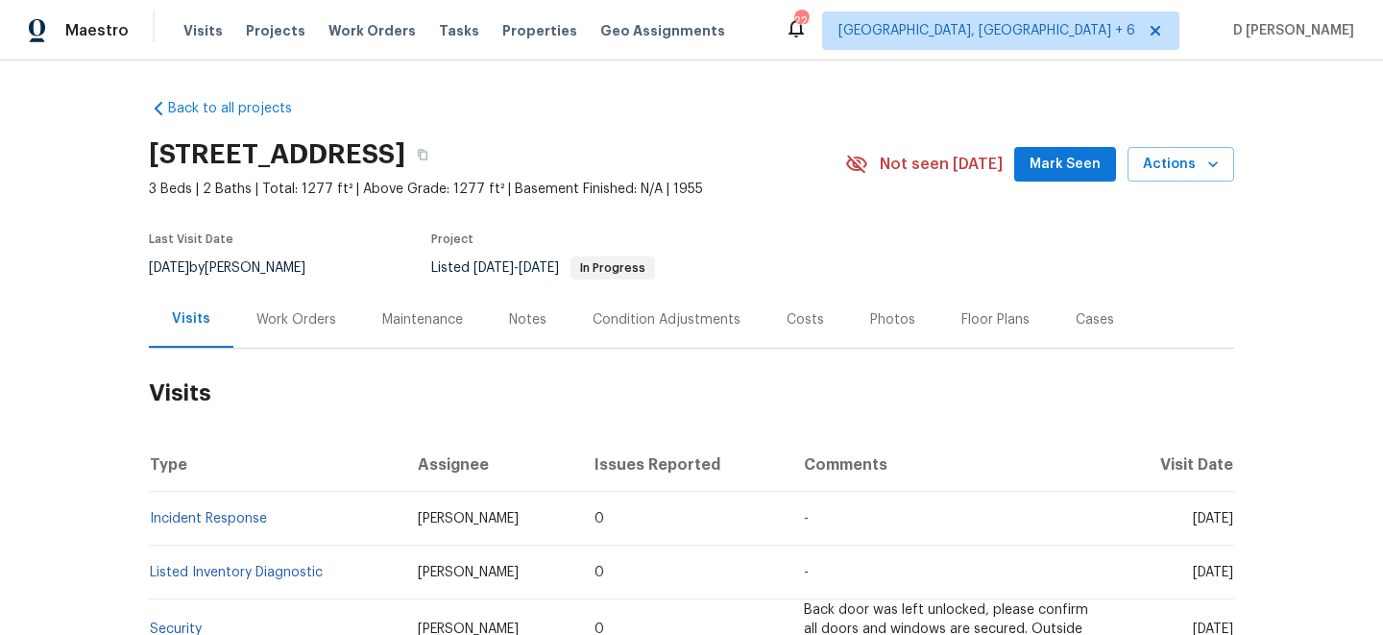
click at [308, 321] on div "Work Orders" at bounding box center [297, 319] width 80 height 19
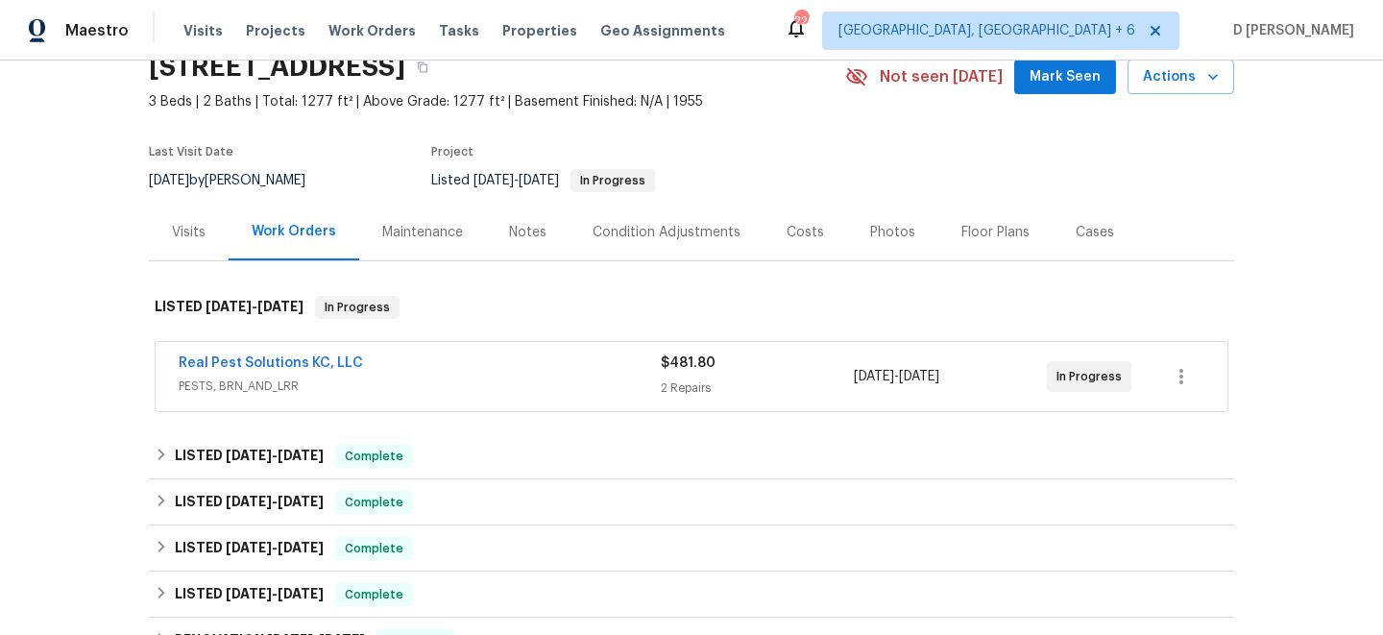
scroll to position [98, 0]
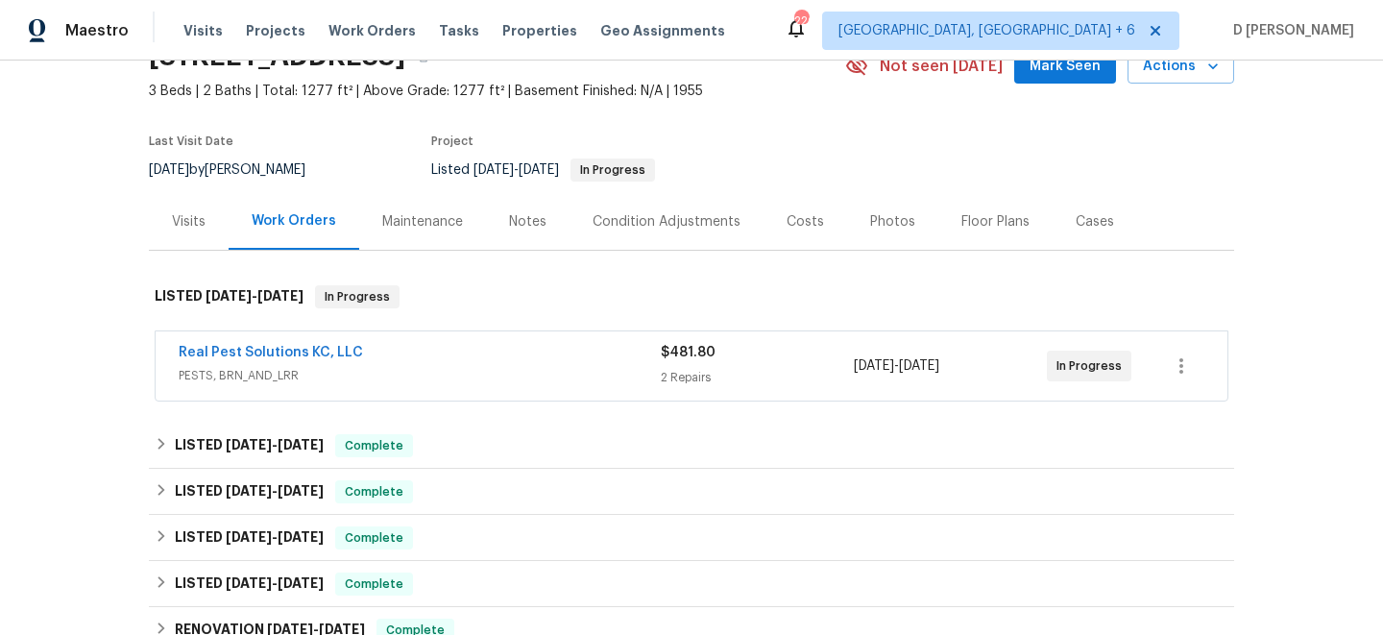
click at [384, 381] on span "PESTS, BRN_AND_LRR" at bounding box center [420, 375] width 482 height 19
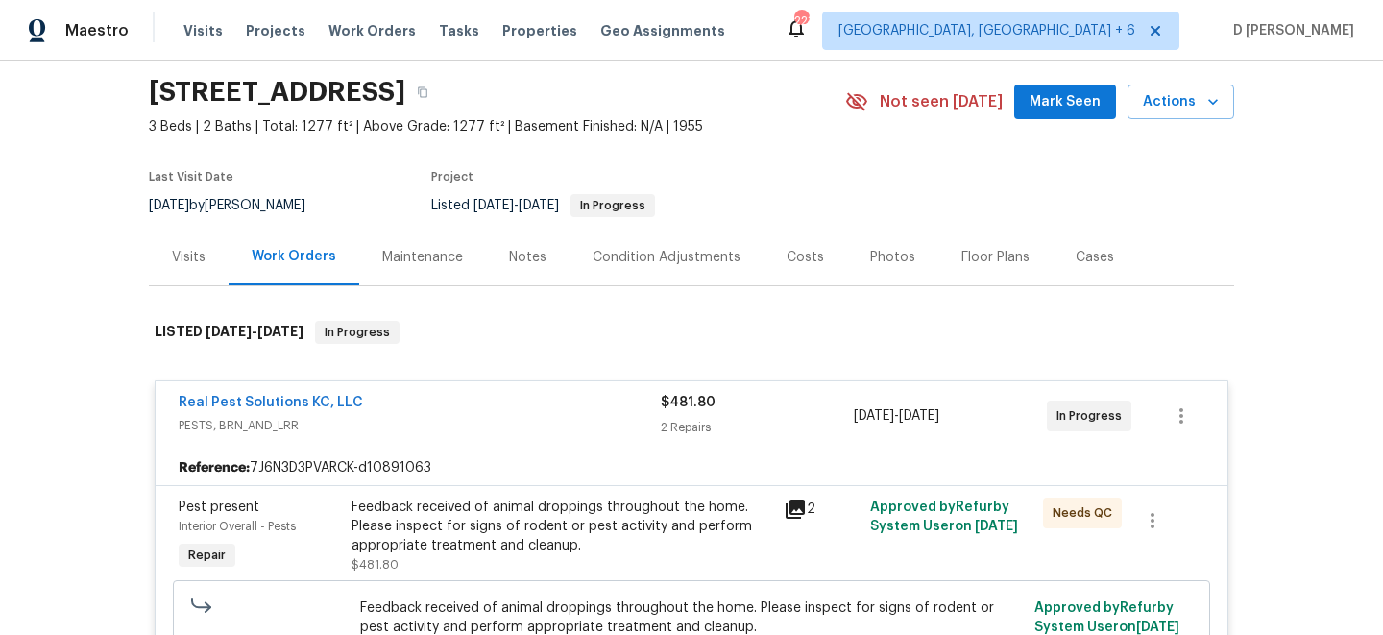
scroll to position [66, 0]
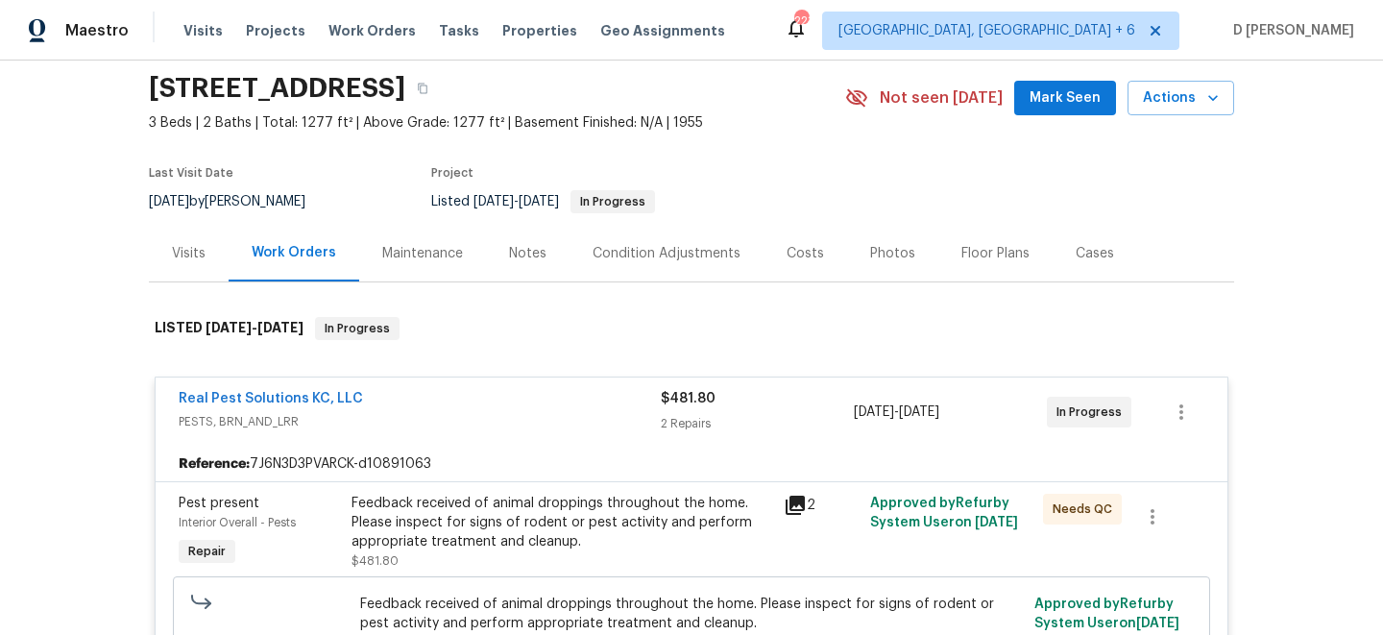
click at [203, 252] on div "Visits" at bounding box center [189, 253] width 34 height 19
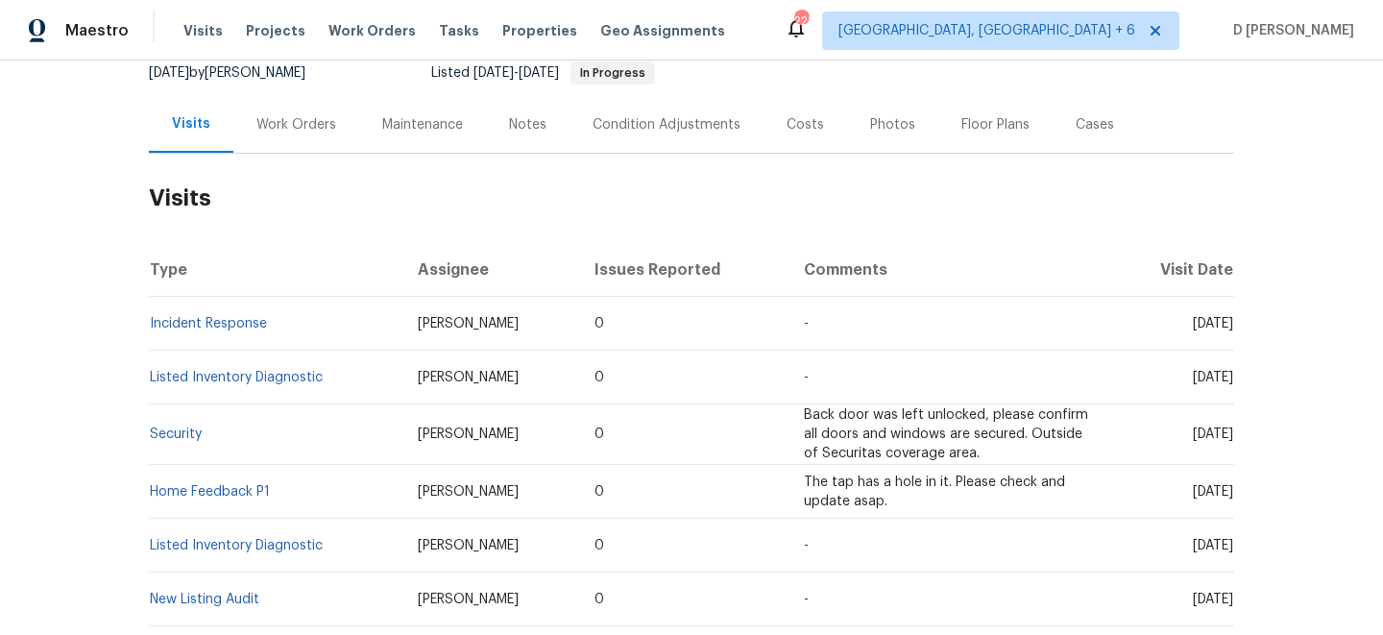
scroll to position [194, 0]
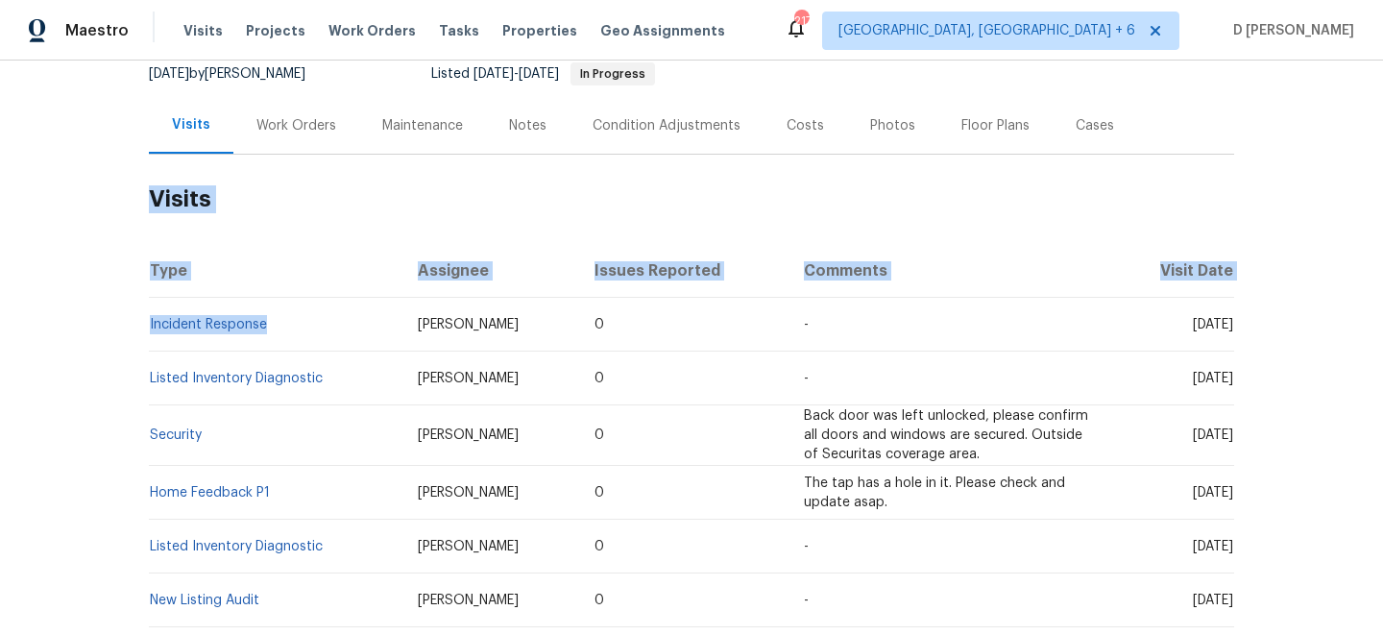
drag, startPoint x: 277, startPoint y: 328, endPoint x: 148, endPoint y: 320, distance: 129.0
click at [149, 320] on td "Incident Response" at bounding box center [276, 325] width 254 height 54
click at [403, 275] on th "Assignee" at bounding box center [491, 271] width 177 height 54
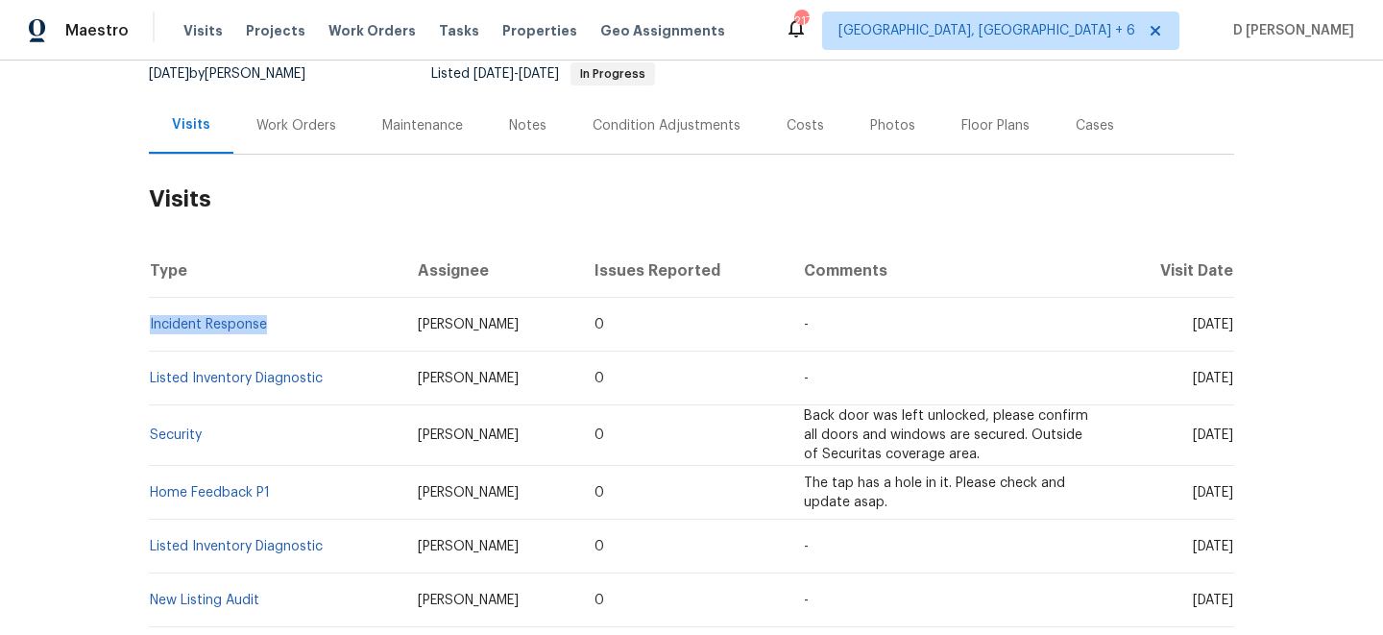
drag, startPoint x: 273, startPoint y: 325, endPoint x: 148, endPoint y: 320, distance: 125.0
click at [149, 320] on td "Incident Response" at bounding box center [276, 325] width 254 height 54
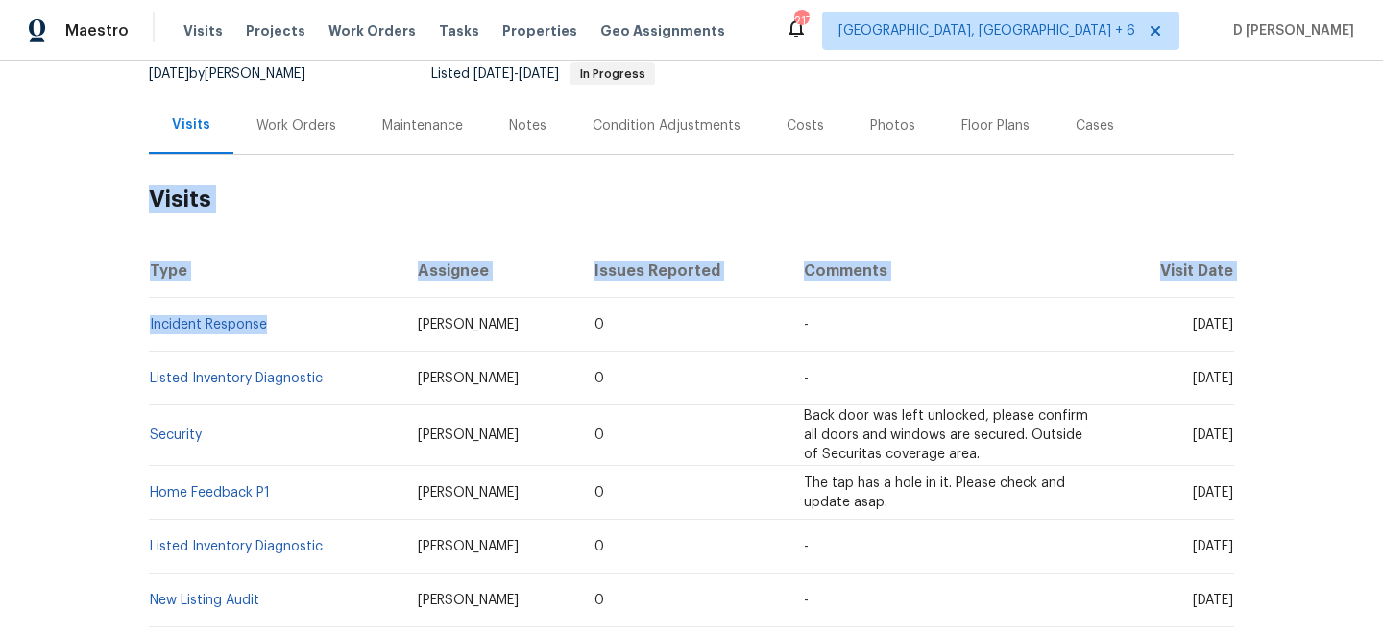
click at [354, 252] on th "Type" at bounding box center [276, 271] width 254 height 54
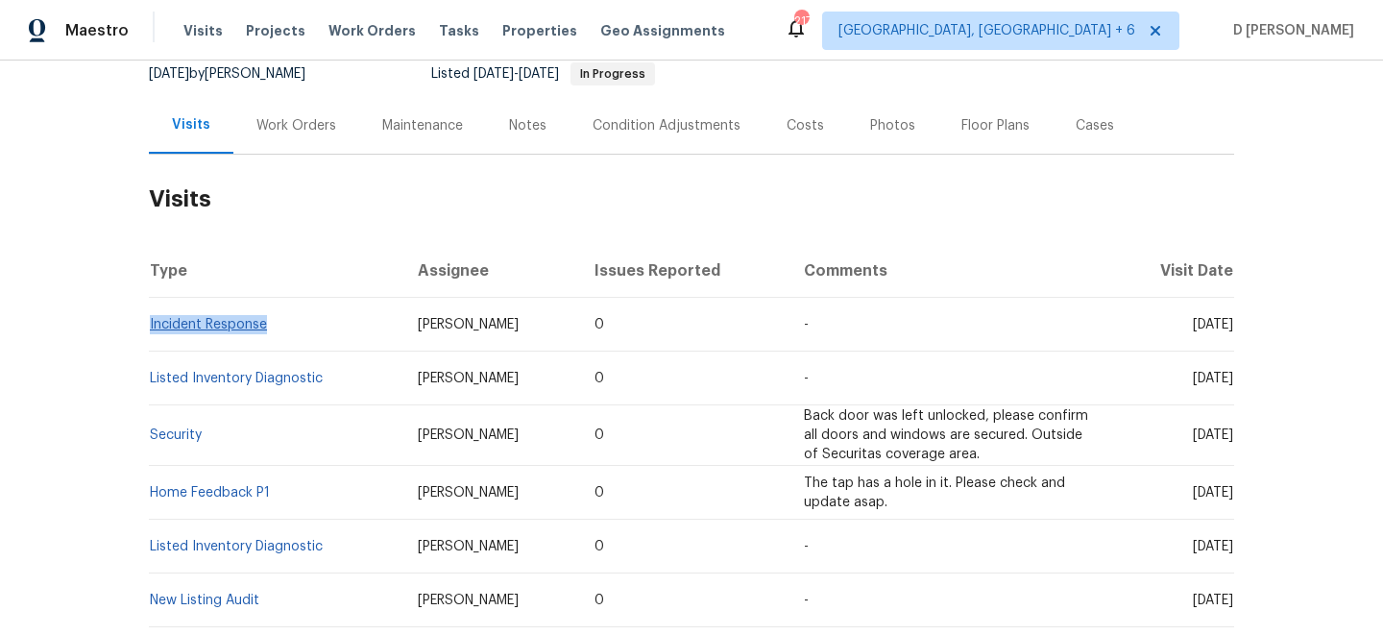
drag, startPoint x: 272, startPoint y: 329, endPoint x: 150, endPoint y: 321, distance: 122.3
click at [150, 321] on td "Incident Response" at bounding box center [276, 325] width 254 height 54
copy link "Incident Response"
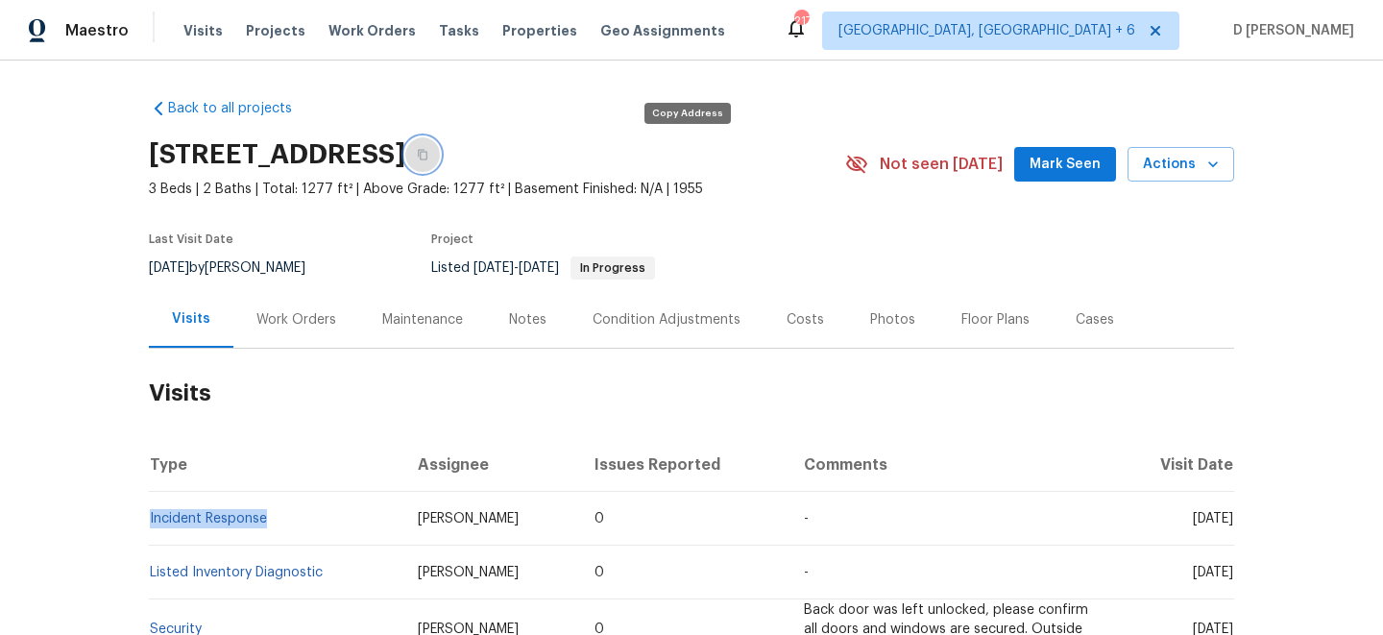
click at [428, 149] on icon "button" at bounding box center [423, 155] width 12 height 12
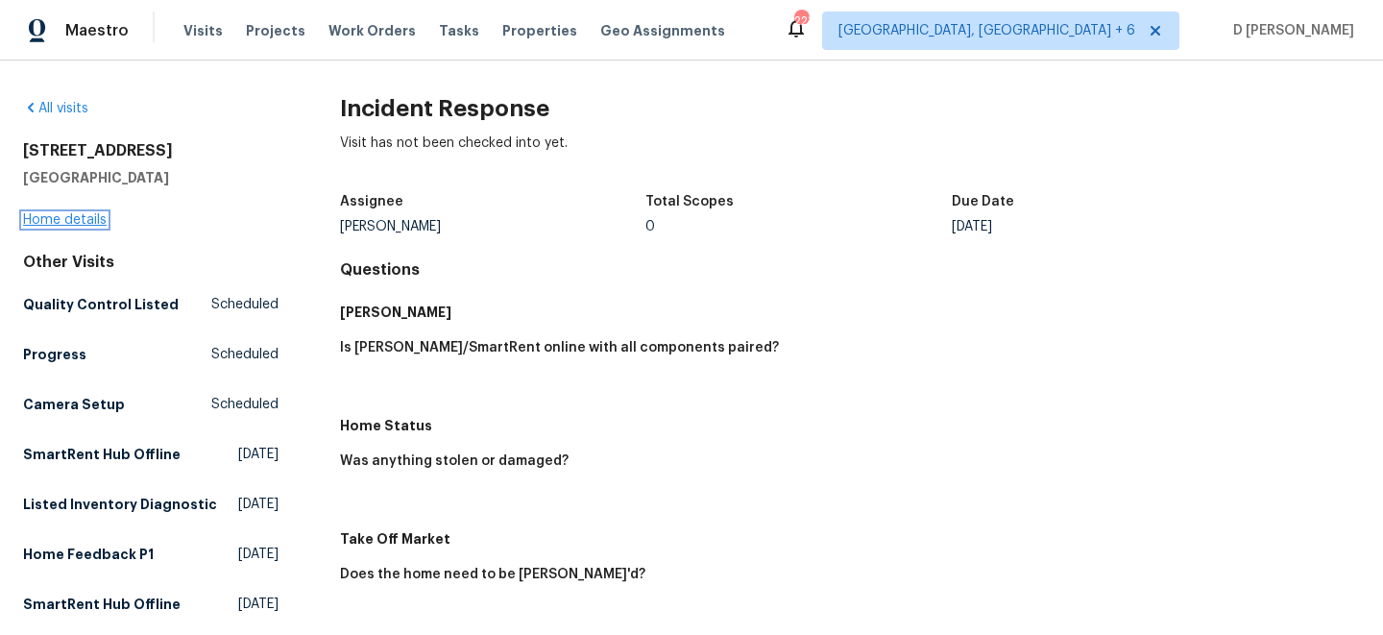
click at [86, 224] on link "Home details" at bounding box center [65, 219] width 84 height 13
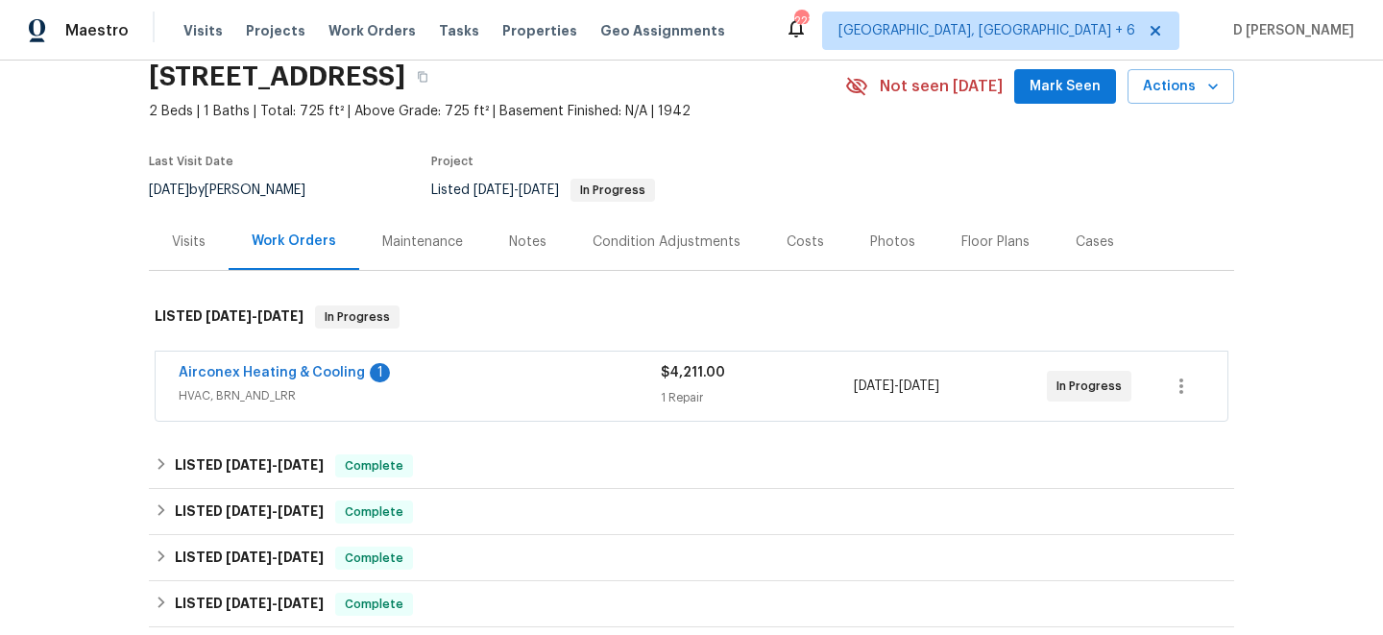
scroll to position [82, 0]
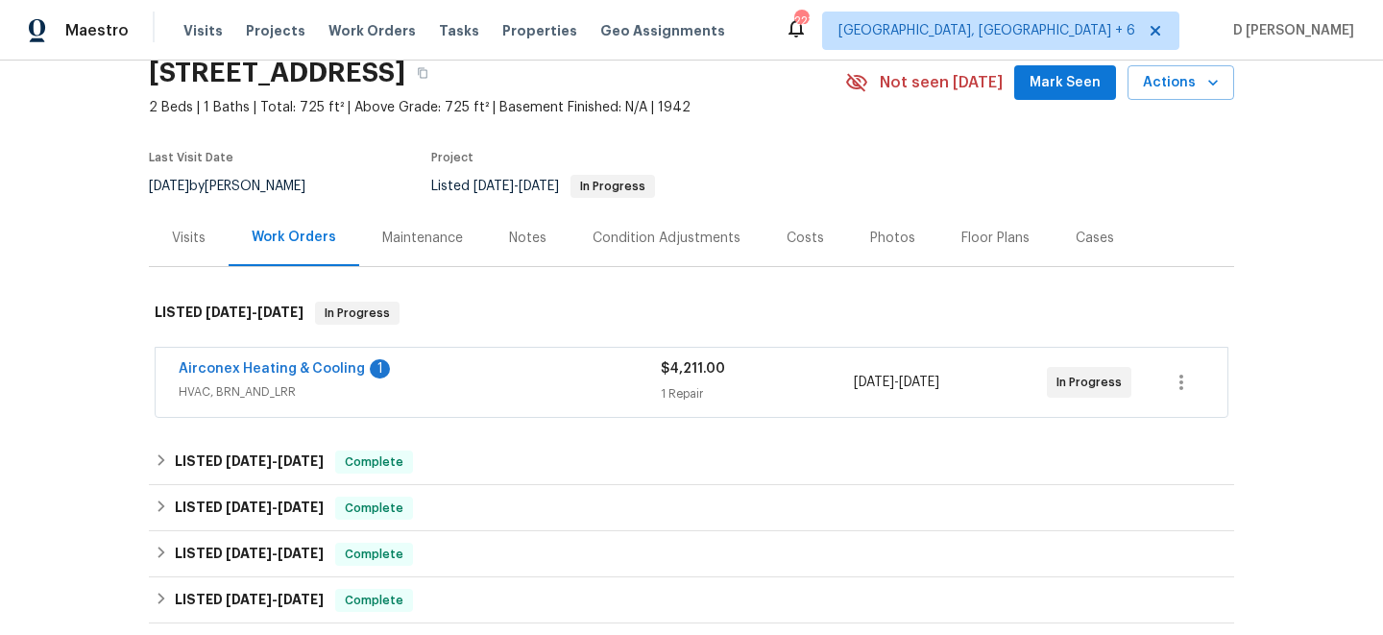
click at [369, 393] on span "HVAC, BRN_AND_LRR" at bounding box center [420, 391] width 482 height 19
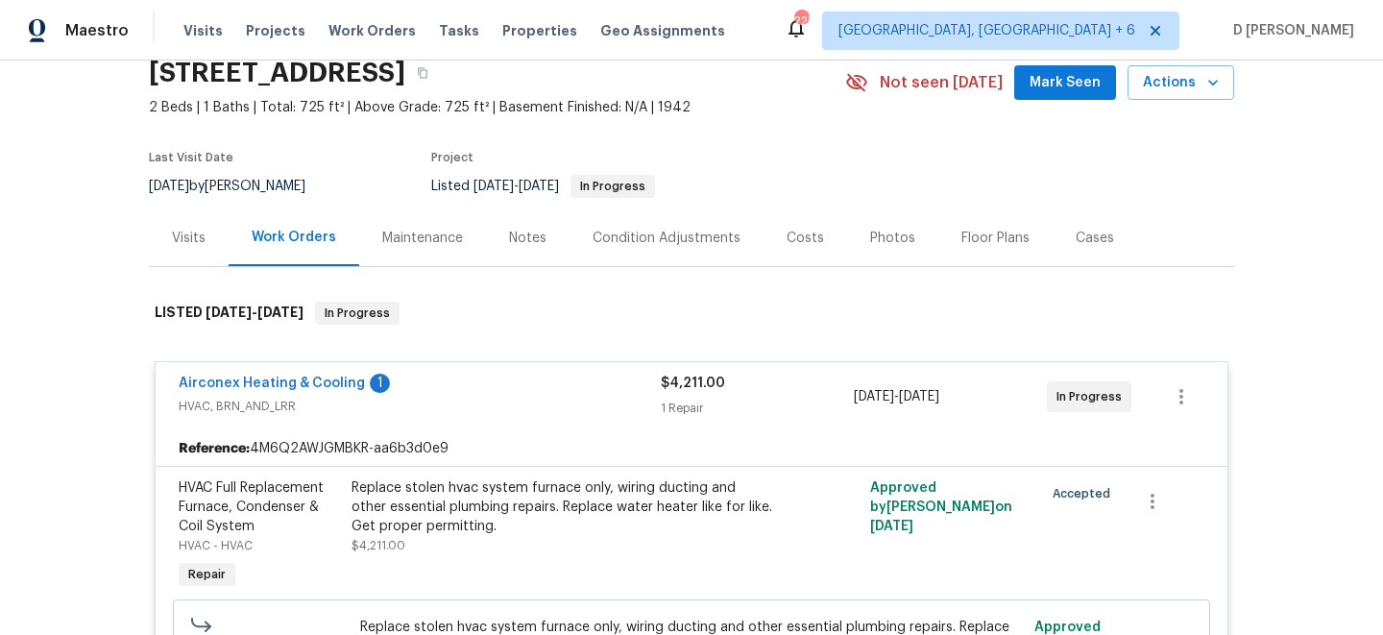
scroll to position [204, 0]
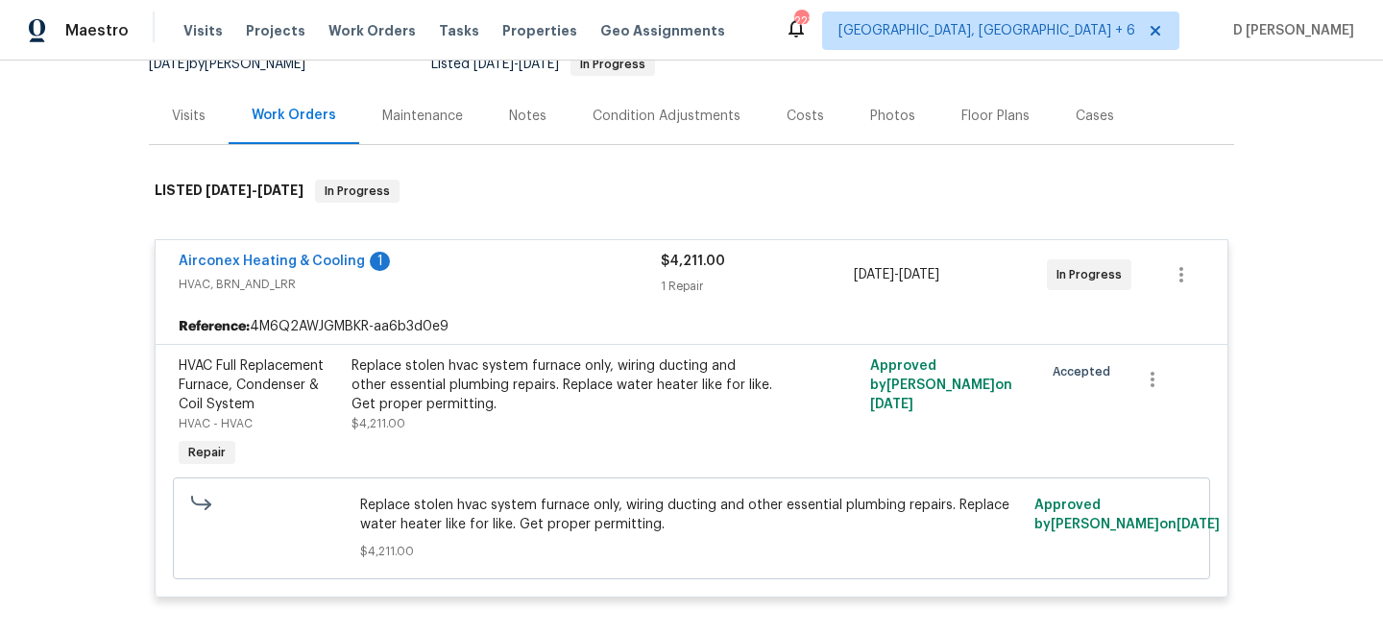
click at [188, 132] on div "Visits" at bounding box center [189, 115] width 80 height 57
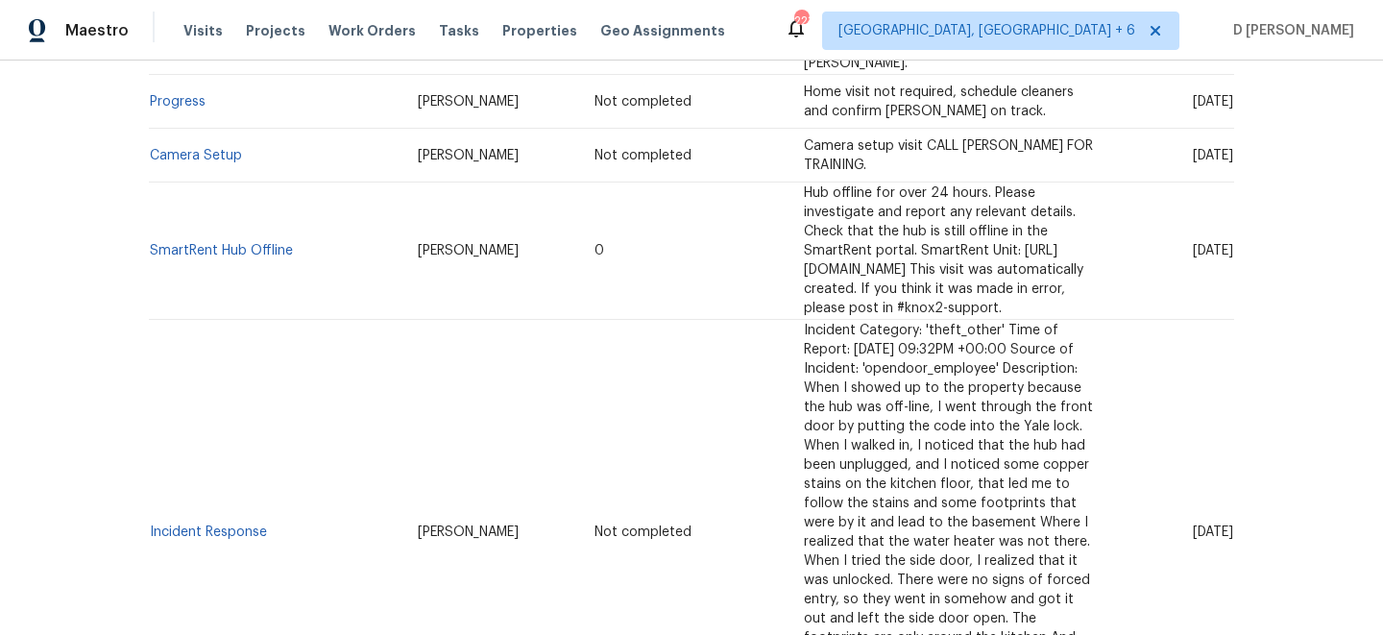
scroll to position [577, 0]
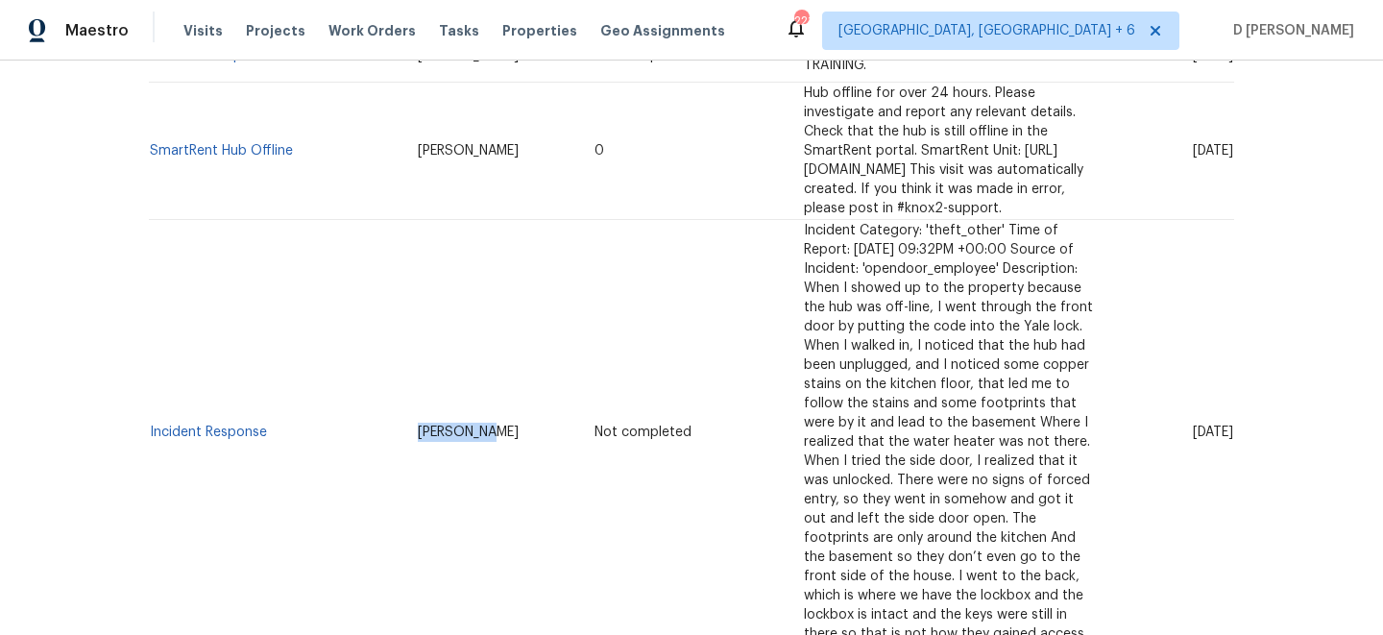
drag, startPoint x: 369, startPoint y: 347, endPoint x: 483, endPoint y: 347, distance: 114.3
click at [483, 347] on td "Kim Peshek" at bounding box center [491, 433] width 177 height 426
copy span "Kim Peshek"
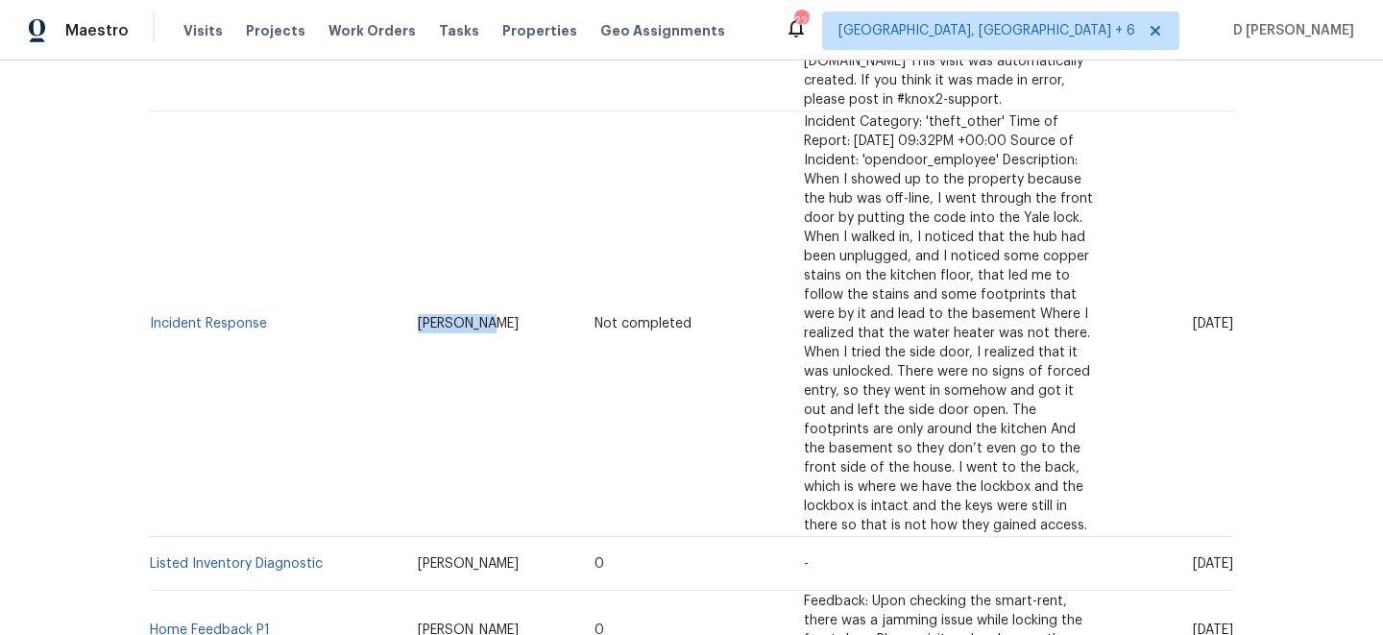
scroll to position [712, 0]
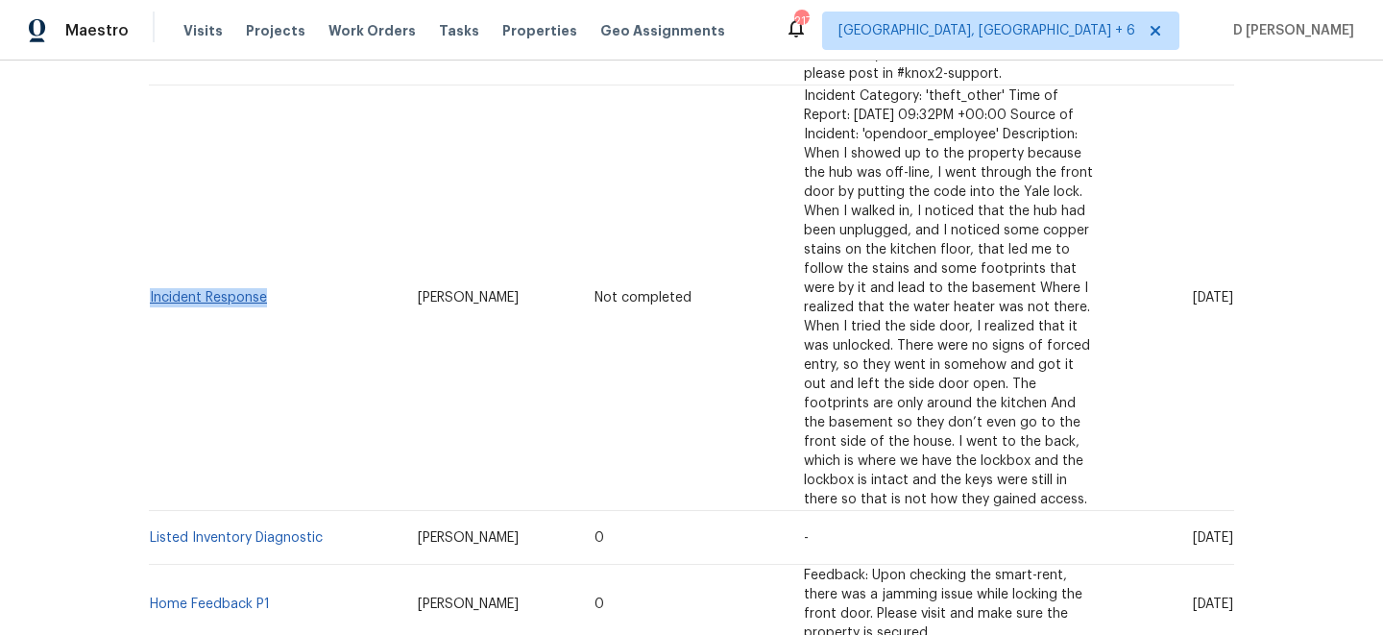
drag, startPoint x: 278, startPoint y: 218, endPoint x: 150, endPoint y: 213, distance: 127.9
click at [150, 213] on td "Incident Response" at bounding box center [276, 299] width 254 height 426
copy link "Incident Response"
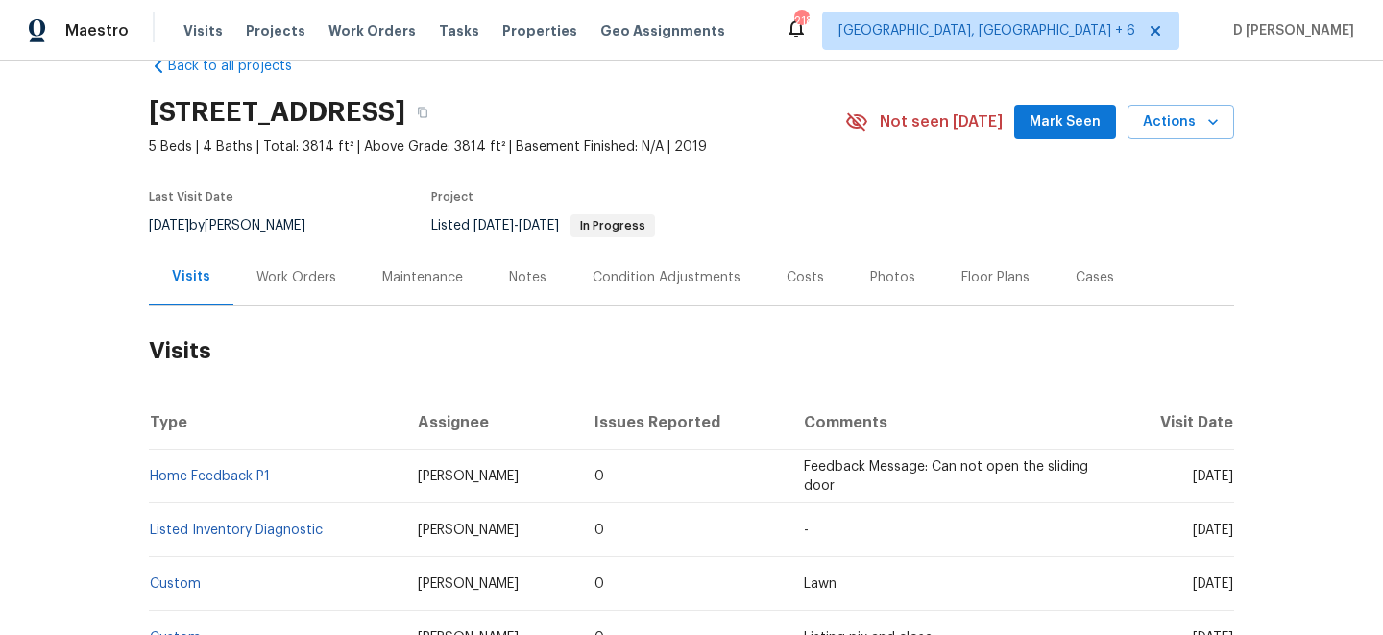
scroll to position [61, 0]
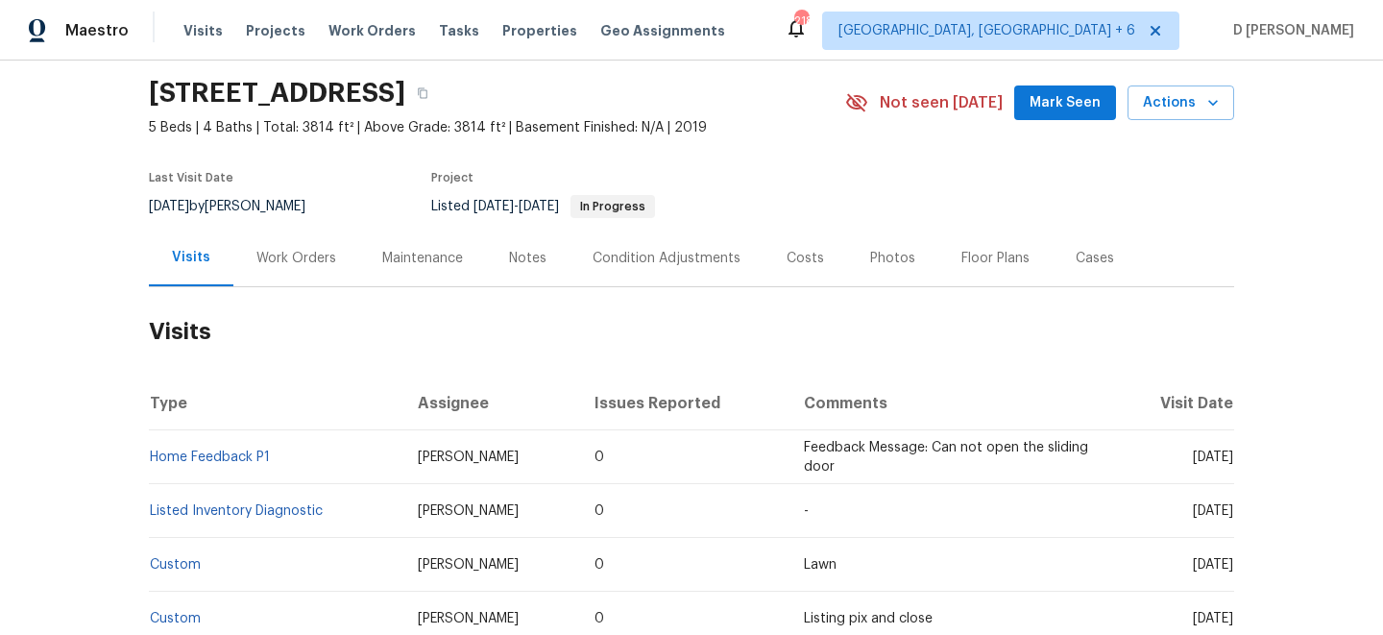
click at [268, 260] on div "Work Orders" at bounding box center [297, 258] width 80 height 19
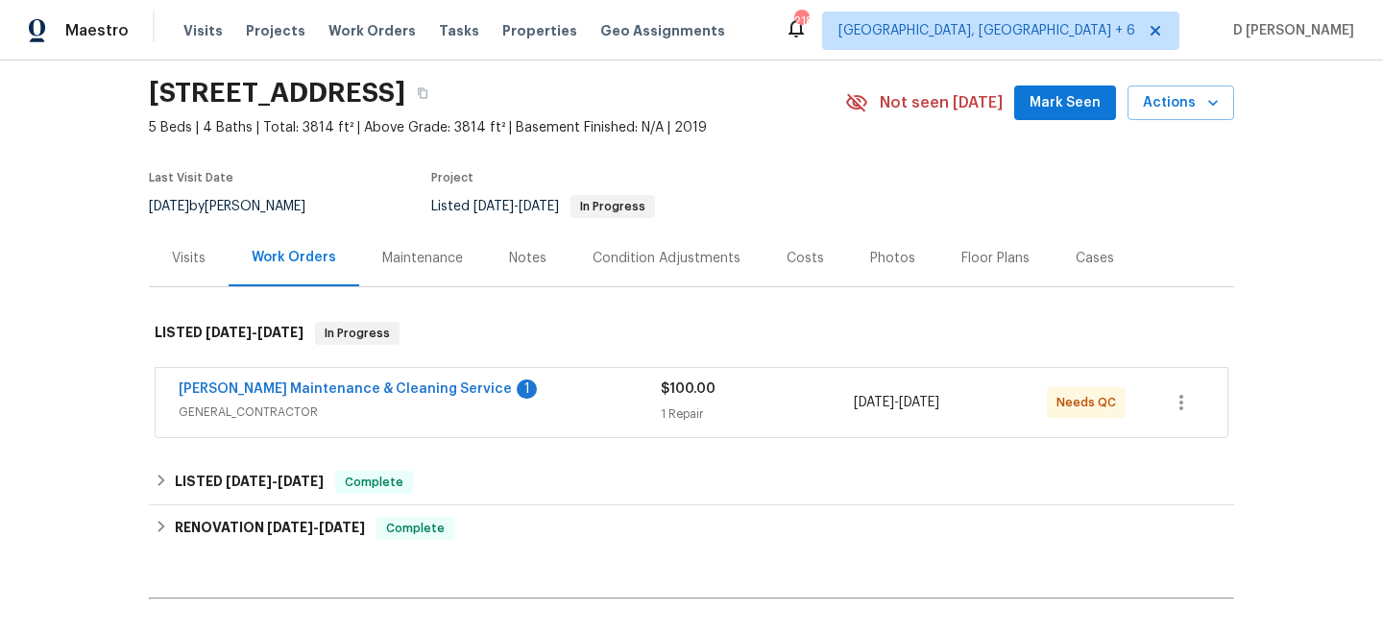
click at [510, 403] on span "GENERAL_CONTRACTOR" at bounding box center [420, 412] width 482 height 19
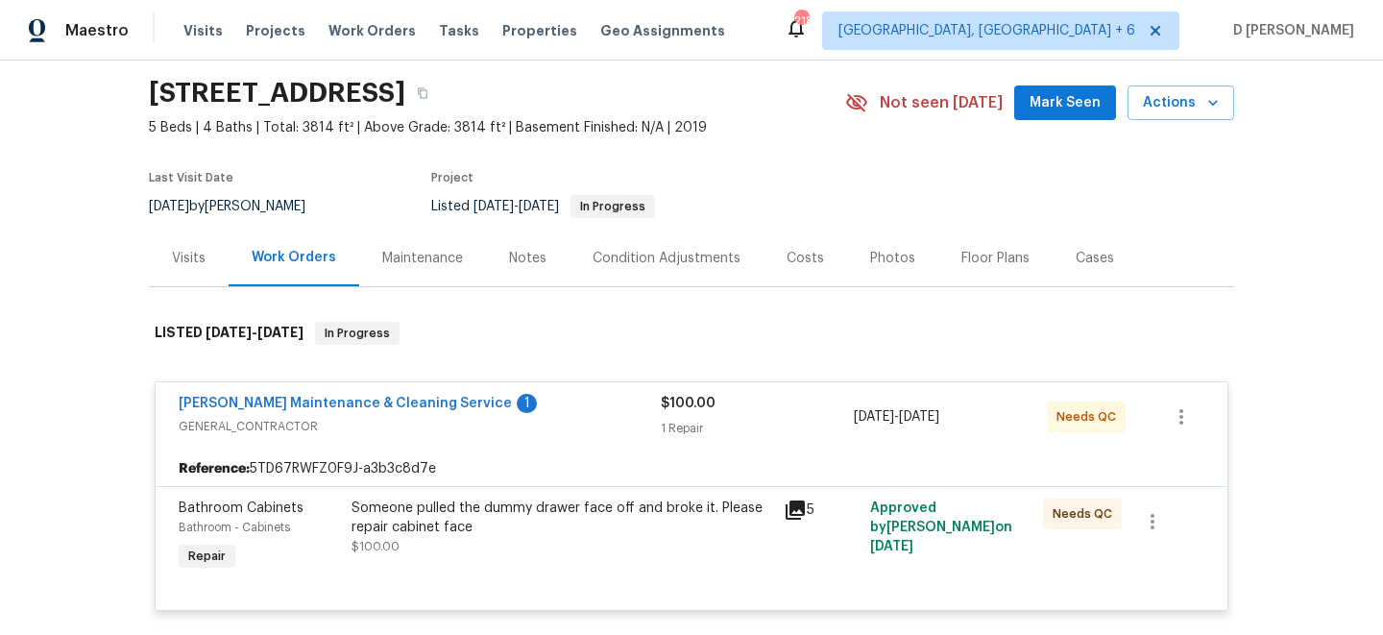
scroll to position [134, 0]
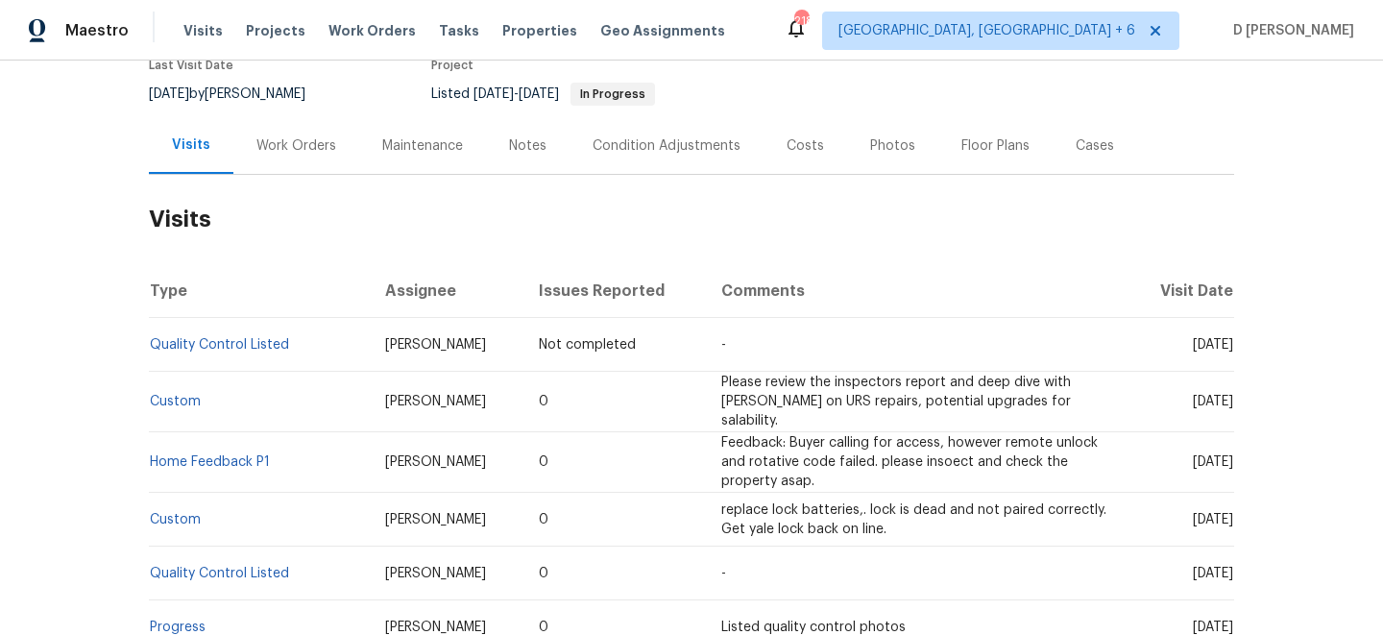
scroll to position [175, 0]
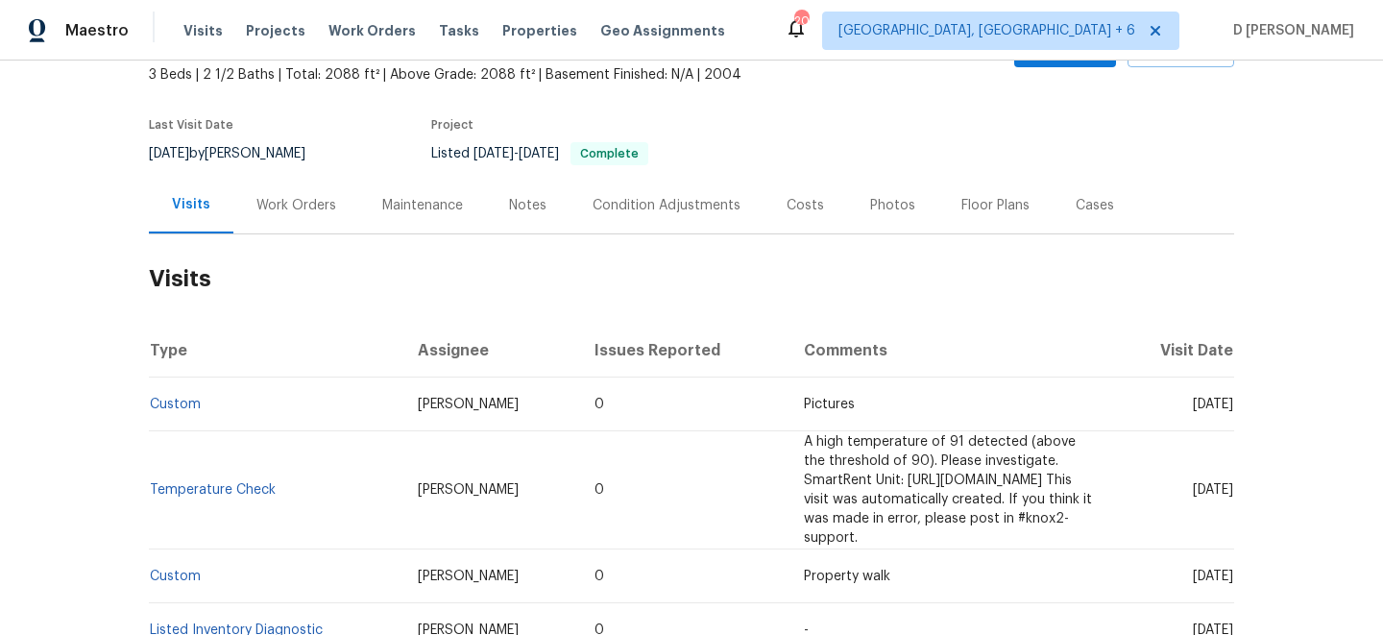
scroll to position [121, 0]
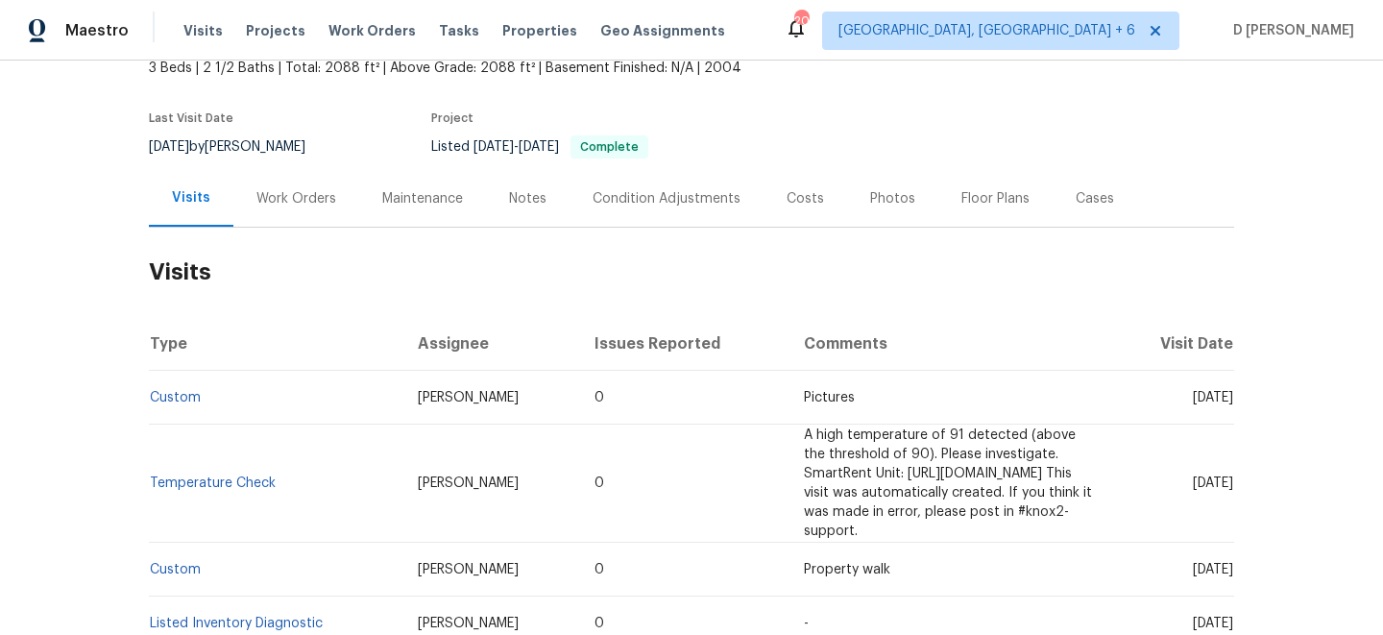
click at [311, 206] on div "Work Orders" at bounding box center [297, 198] width 80 height 19
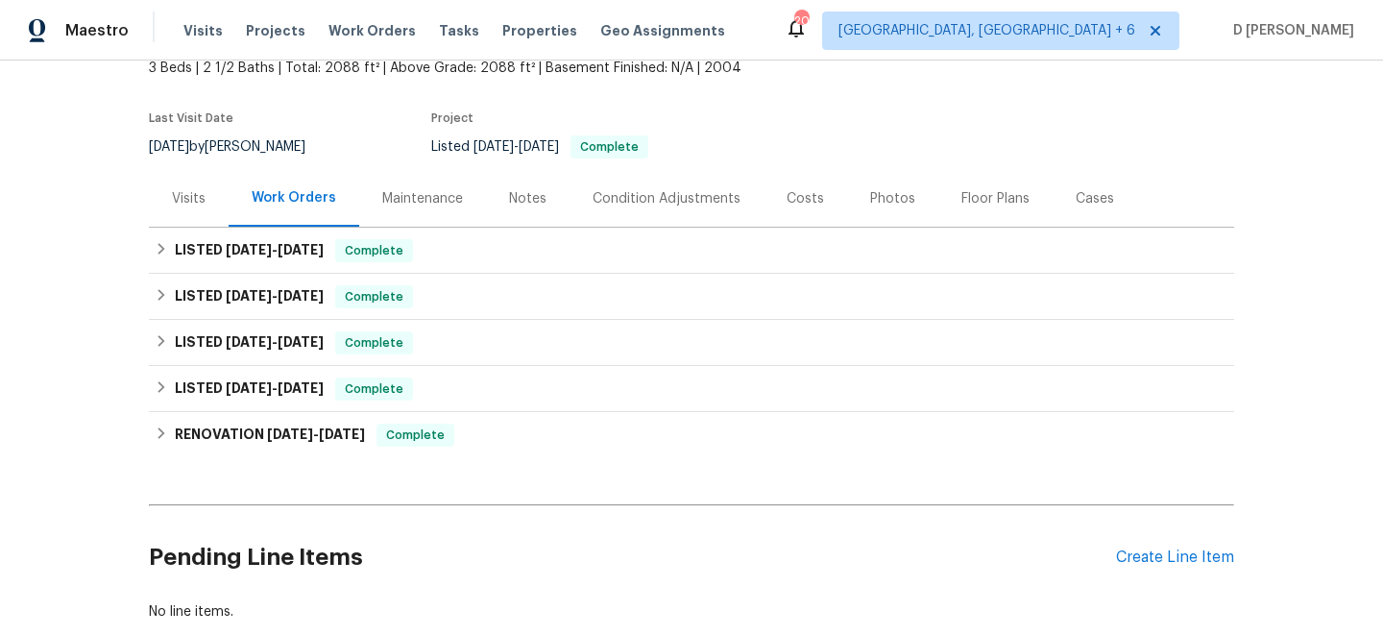
click at [199, 191] on div "Visits" at bounding box center [189, 198] width 34 height 19
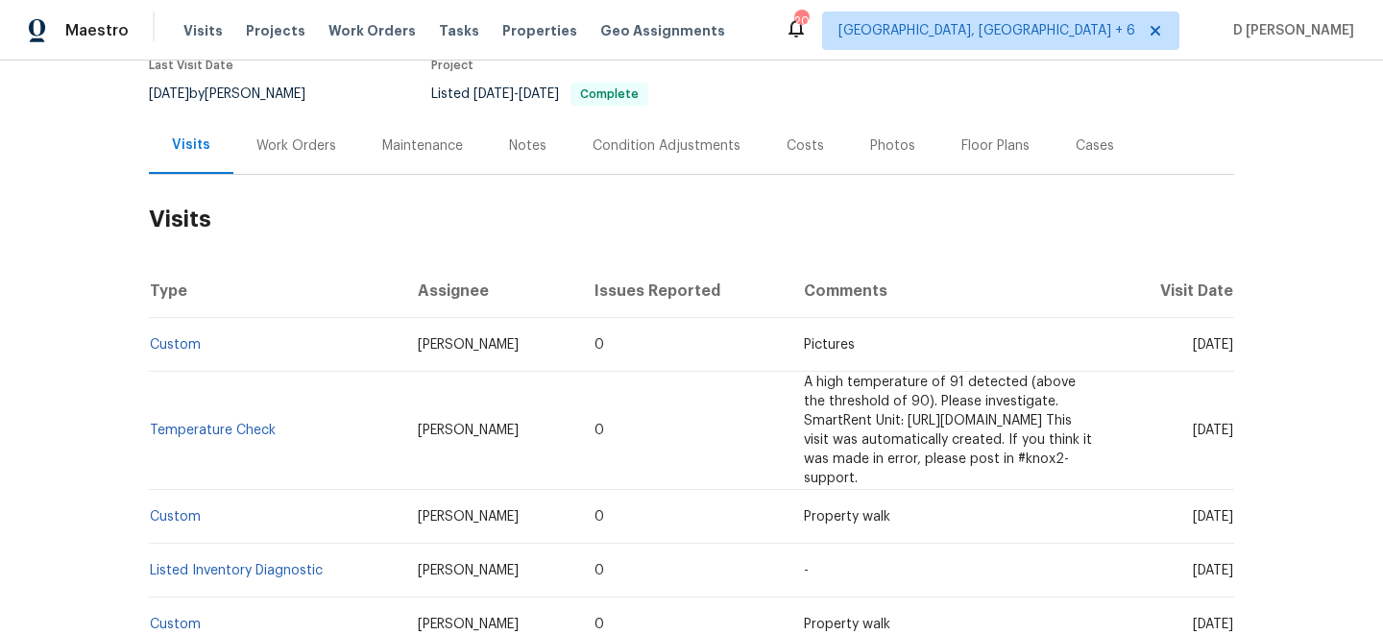
scroll to position [184, 0]
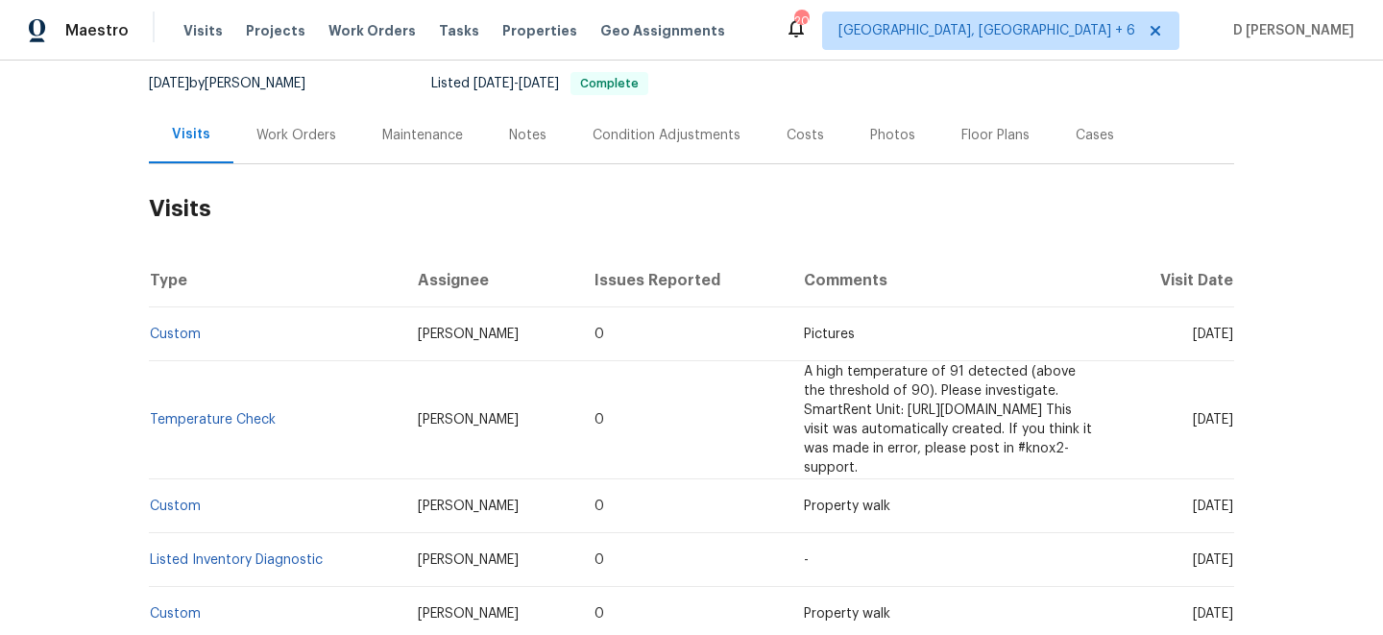
drag, startPoint x: 1163, startPoint y: 332, endPoint x: 1199, endPoint y: 331, distance: 36.5
click at [1199, 331] on span "Mon, Jul 14 2025" at bounding box center [1213, 334] width 40 height 13
copy span "Jul 14"
click at [313, 135] on div "Work Orders" at bounding box center [297, 135] width 80 height 19
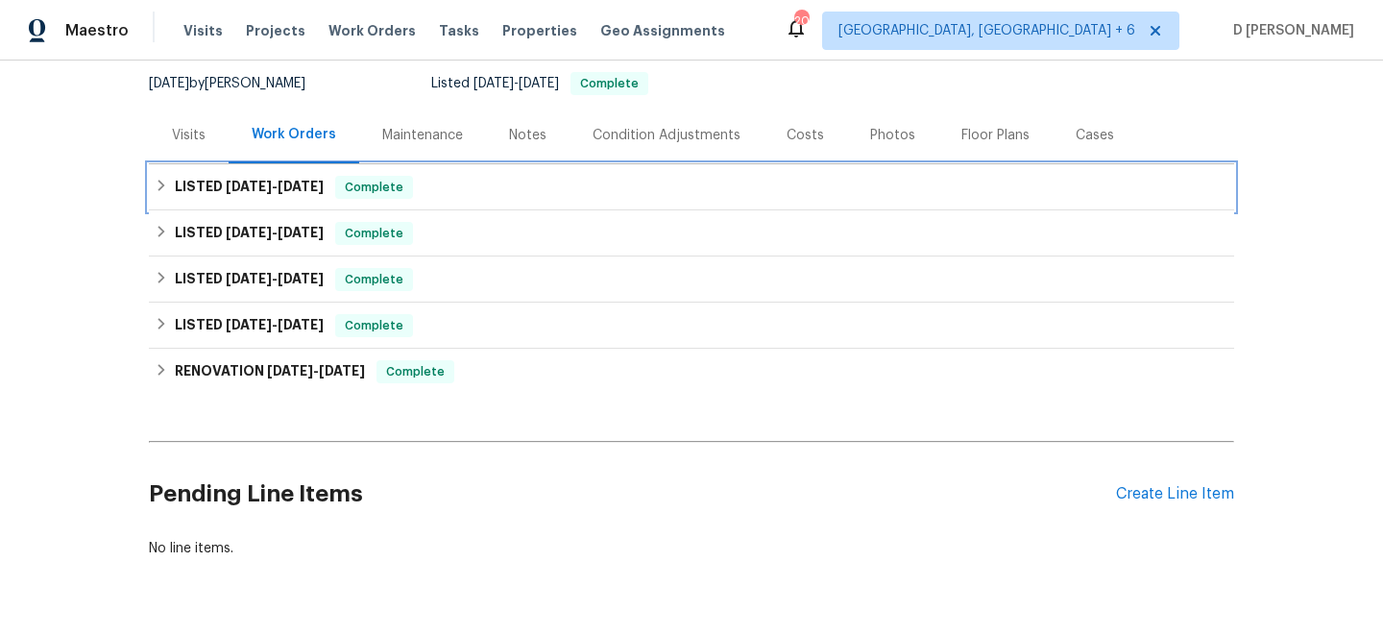
click at [170, 194] on div "LISTED 7/3/25 - 7/12/25 Complete" at bounding box center [692, 187] width 1074 height 23
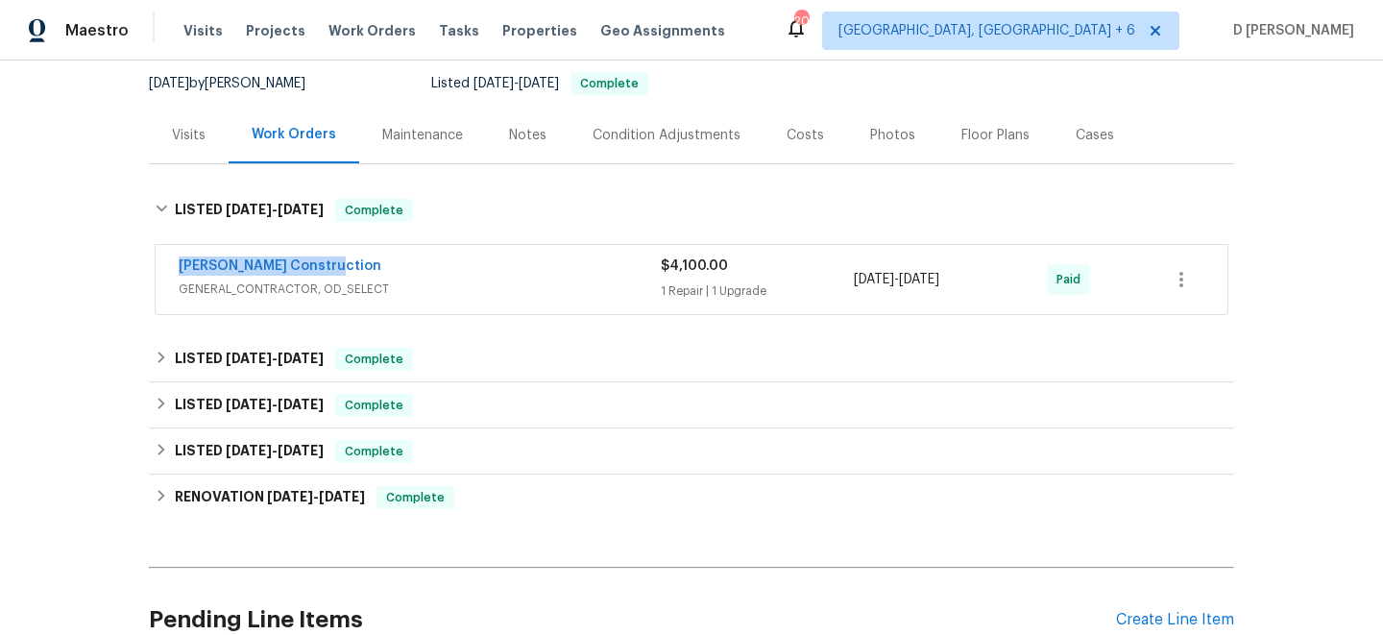
drag, startPoint x: 168, startPoint y: 263, endPoint x: 404, endPoint y: 262, distance: 235.4
click at [404, 262] on div "Strasser Construction GENERAL_CONTRACTOR, OD_SELECT $4,100.00 1 Repair | 1 Upgr…" at bounding box center [692, 279] width 1072 height 69
copy link "Strasser Construction"
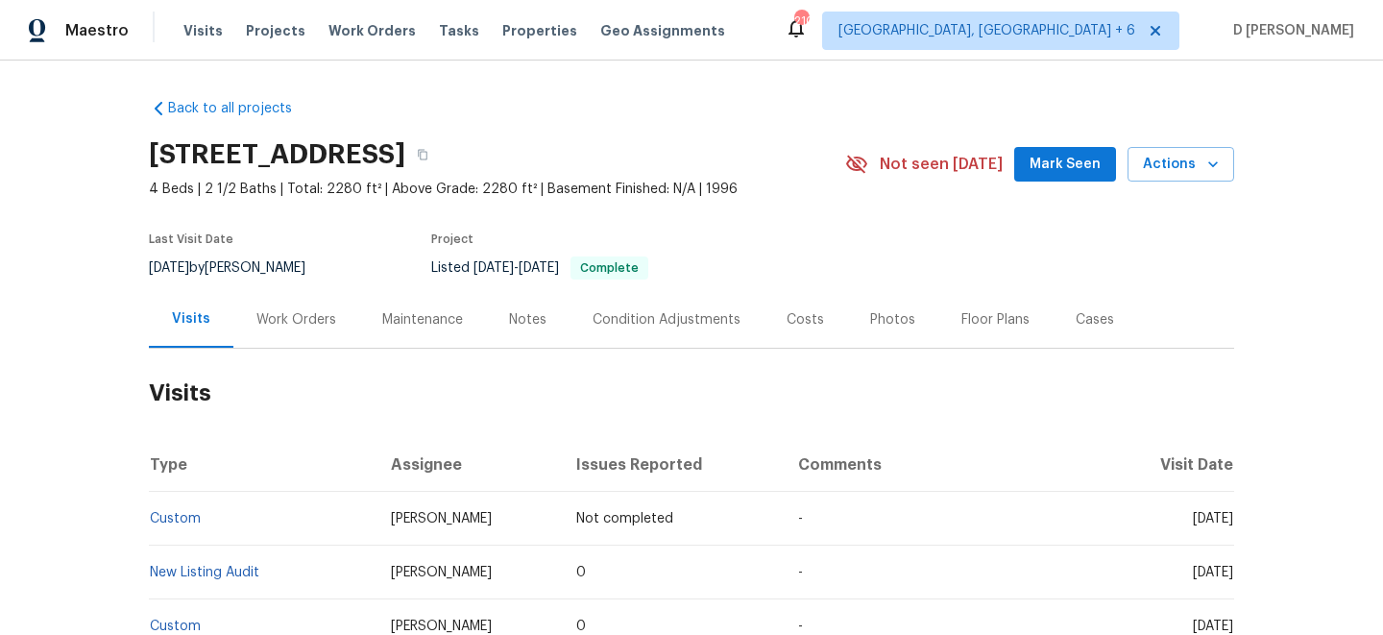
scroll to position [49, 0]
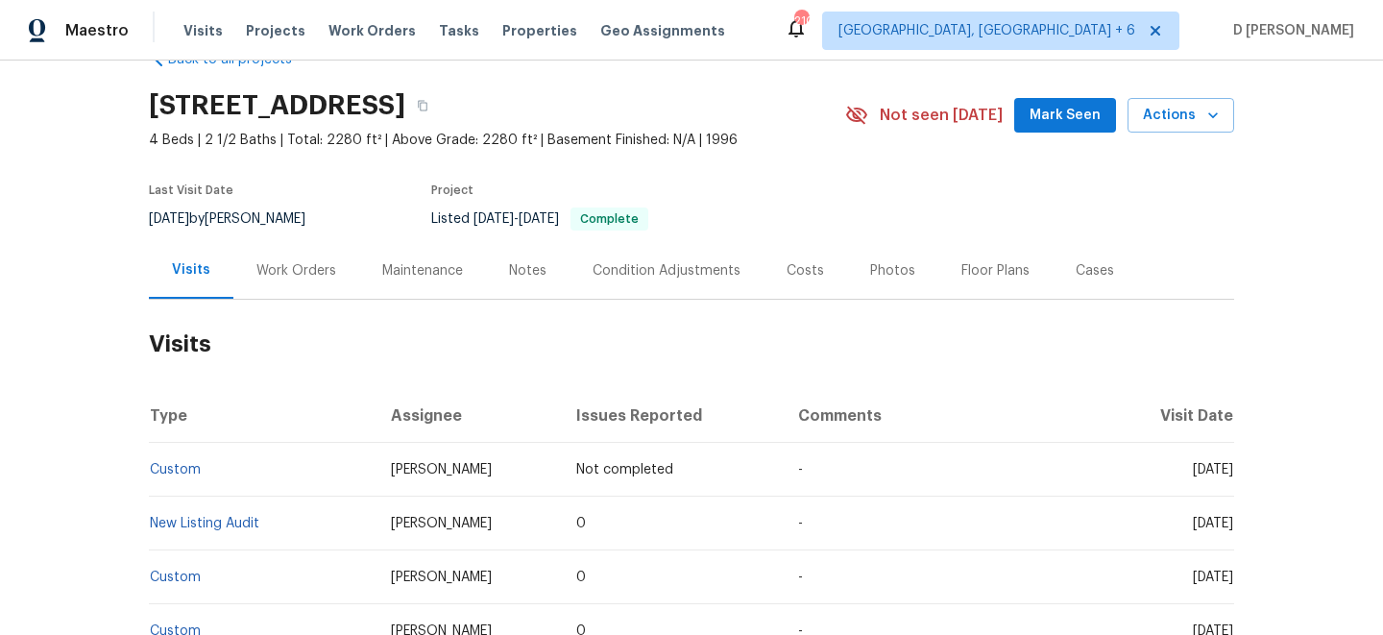
click at [292, 275] on div "Work Orders" at bounding box center [297, 270] width 80 height 19
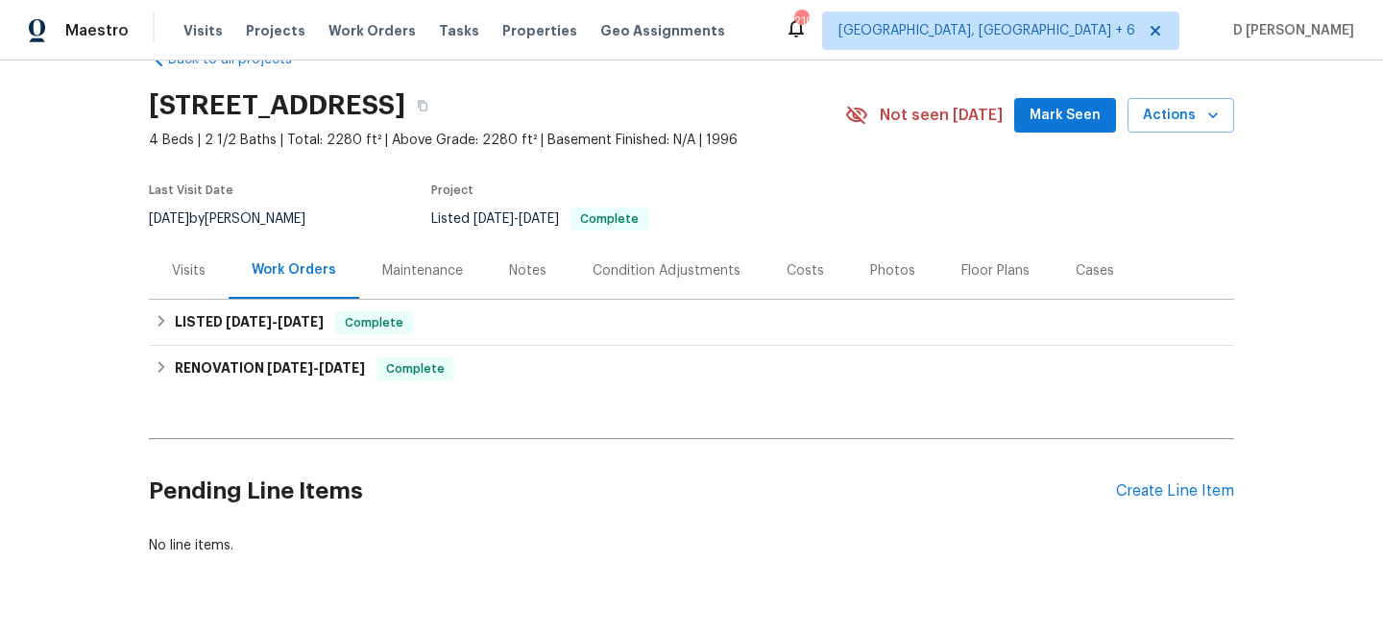
click at [181, 270] on div "Visits" at bounding box center [189, 270] width 34 height 19
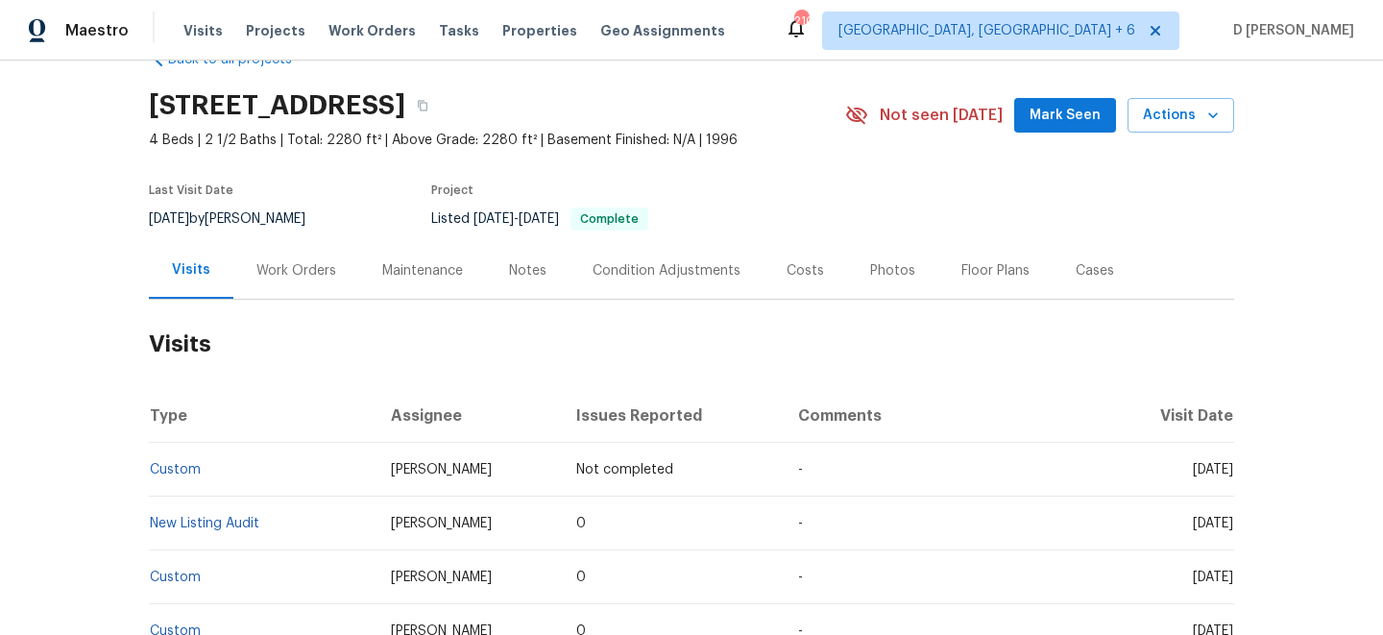
scroll to position [110, 0]
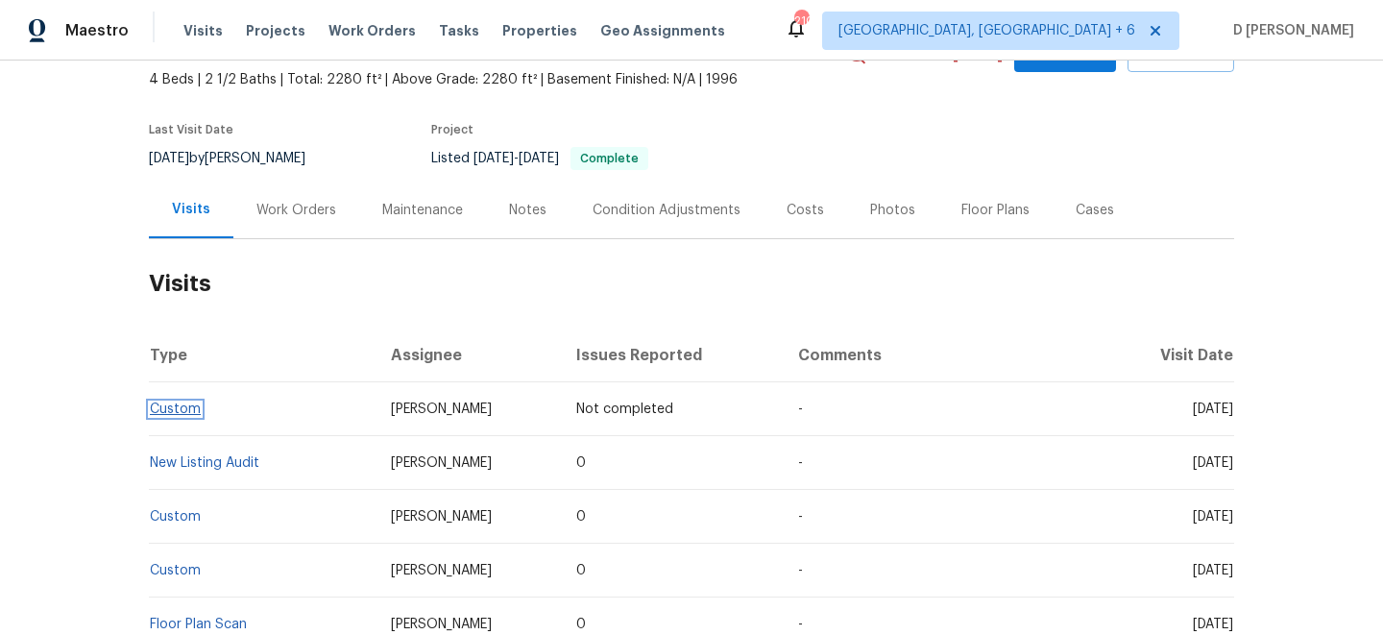
click at [171, 403] on span "Custom" at bounding box center [175, 409] width 51 height 13
click at [178, 410] on link "Custom" at bounding box center [175, 409] width 51 height 13
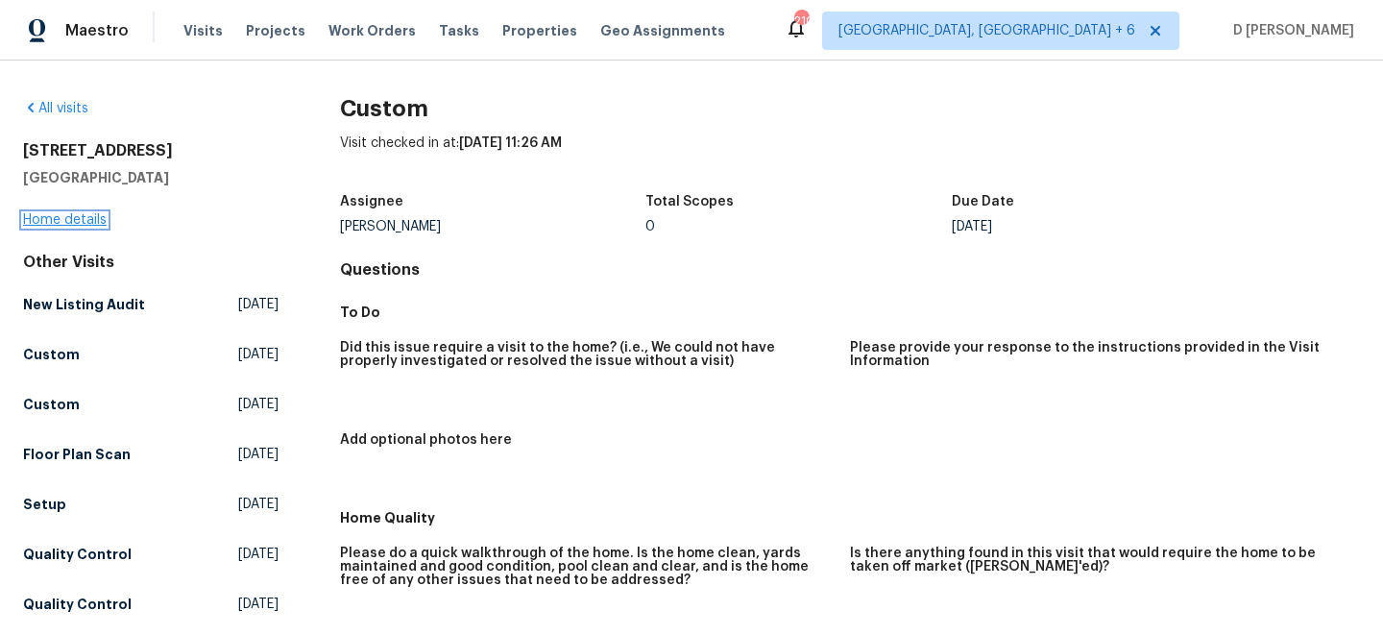
click at [89, 226] on link "Home details" at bounding box center [65, 219] width 84 height 13
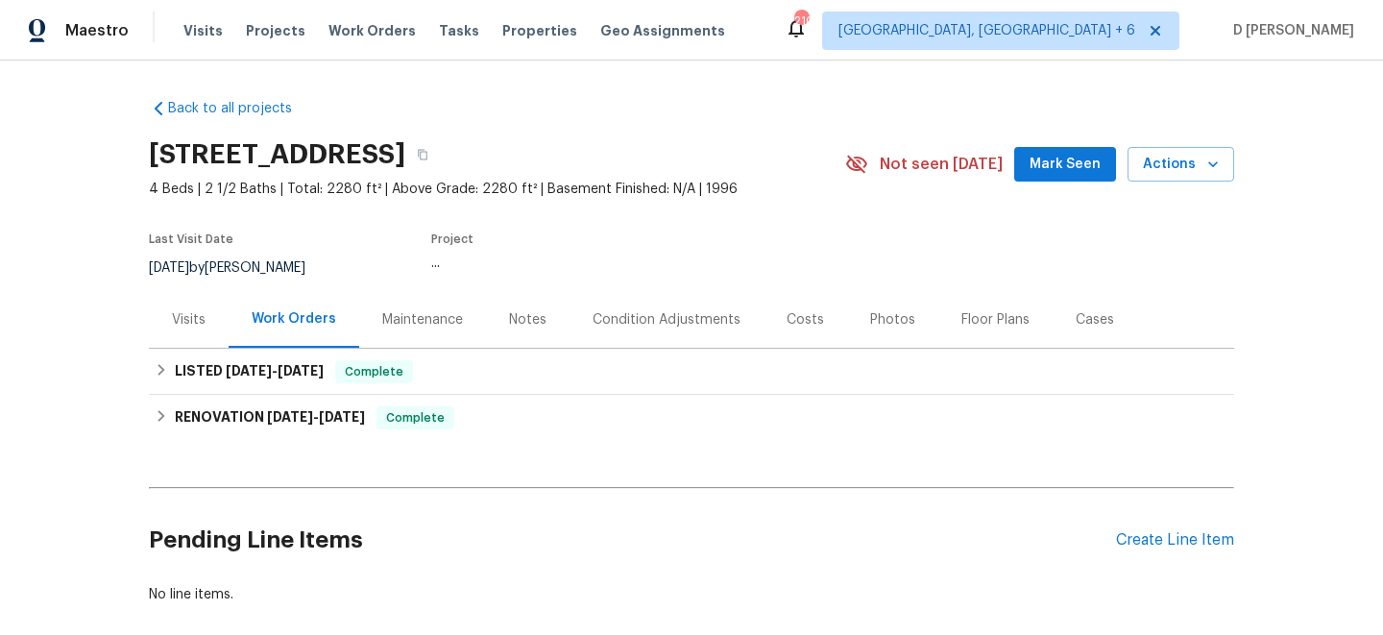
click at [187, 330] on div "Visits" at bounding box center [189, 319] width 80 height 57
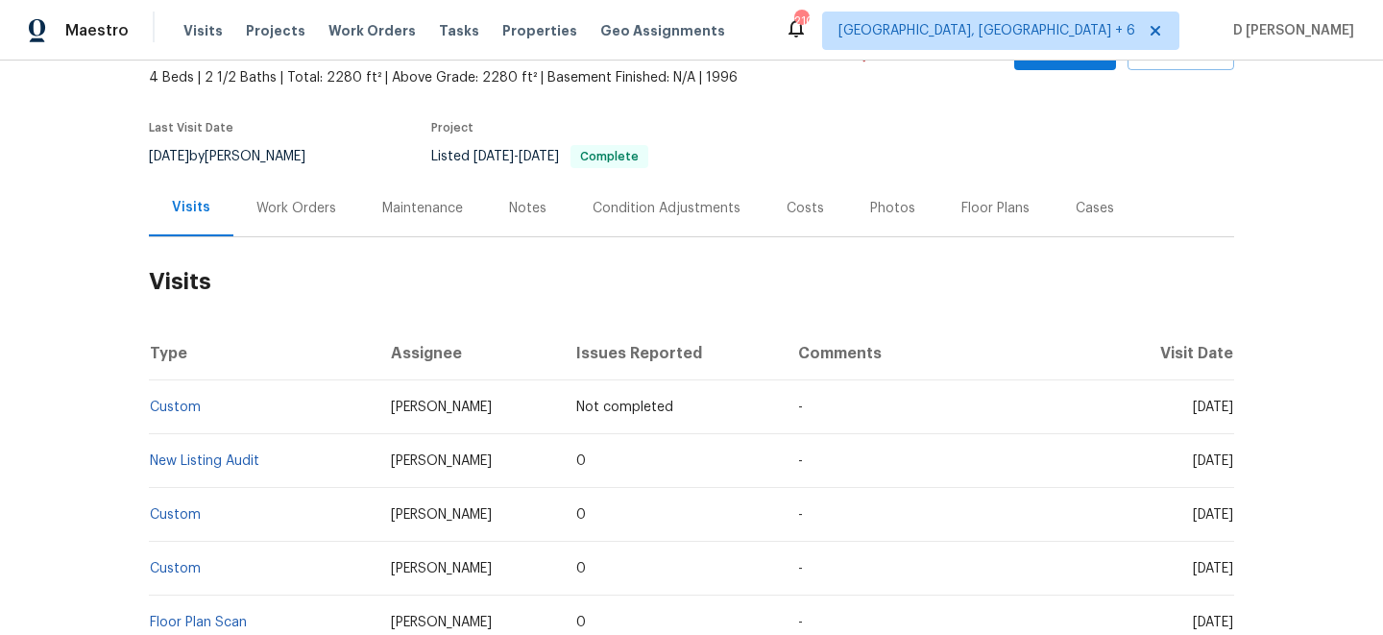
scroll to position [117, 0]
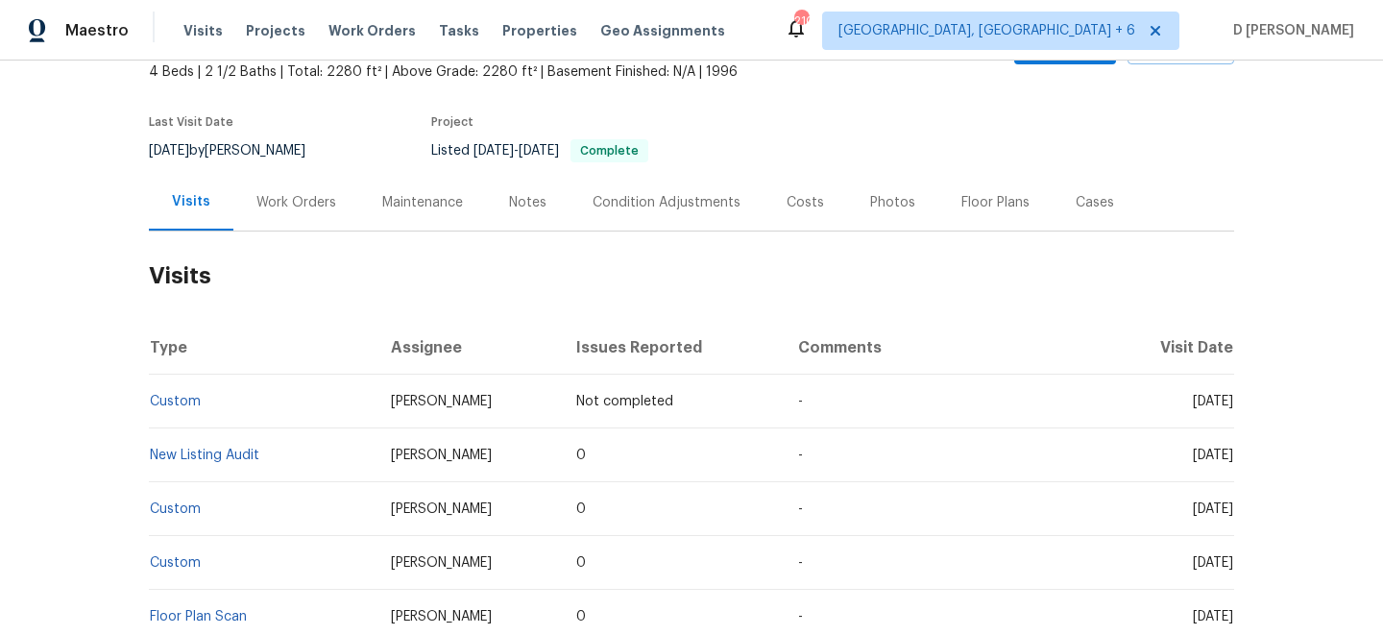
click at [201, 402] on td "Custom" at bounding box center [262, 402] width 227 height 54
drag, startPoint x: 201, startPoint y: 402, endPoint x: 149, endPoint y: 392, distance: 52.8
click at [149, 392] on td "Custom" at bounding box center [262, 402] width 227 height 54
copy link "Custom"
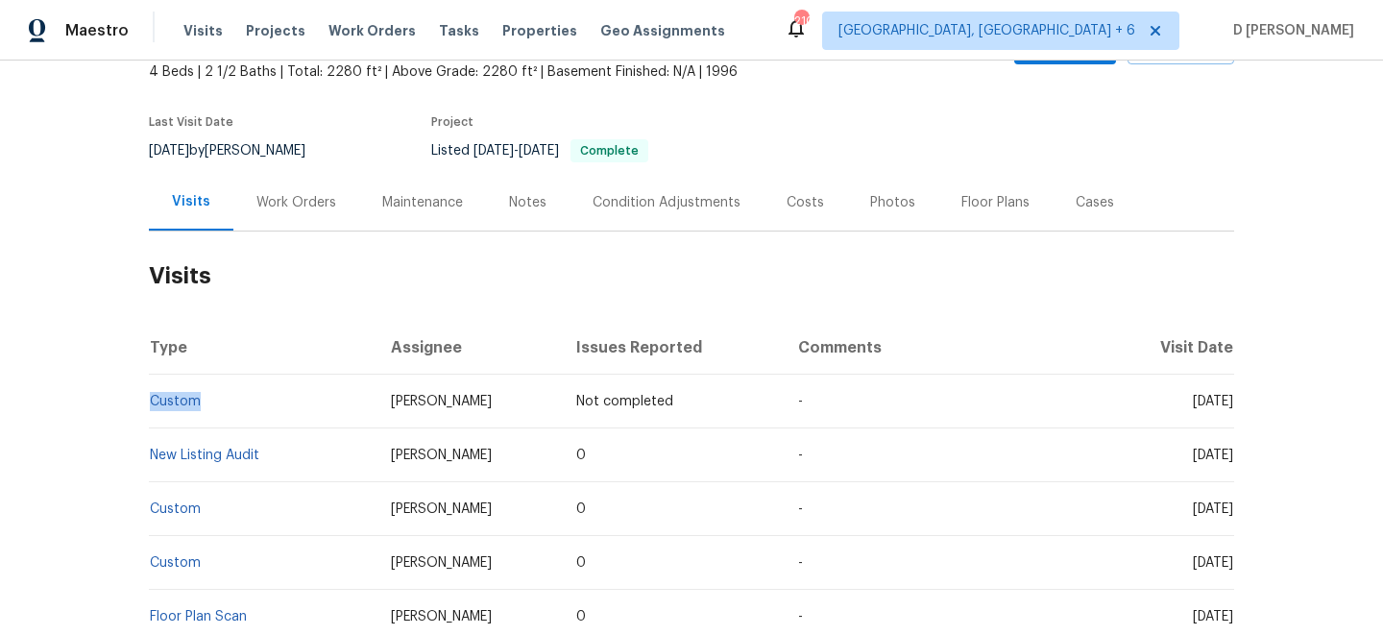
drag, startPoint x: 1157, startPoint y: 402, endPoint x: 1188, endPoint y: 401, distance: 31.7
click at [1193, 402] on span "Mon, Aug 18 2025" at bounding box center [1213, 401] width 40 height 13
drag, startPoint x: 1157, startPoint y: 457, endPoint x: 1195, endPoint y: 456, distance: 38.4
click at [1195, 456] on span "Thu, Aug 14 2025" at bounding box center [1213, 455] width 40 height 13
copy span "Aug 14"
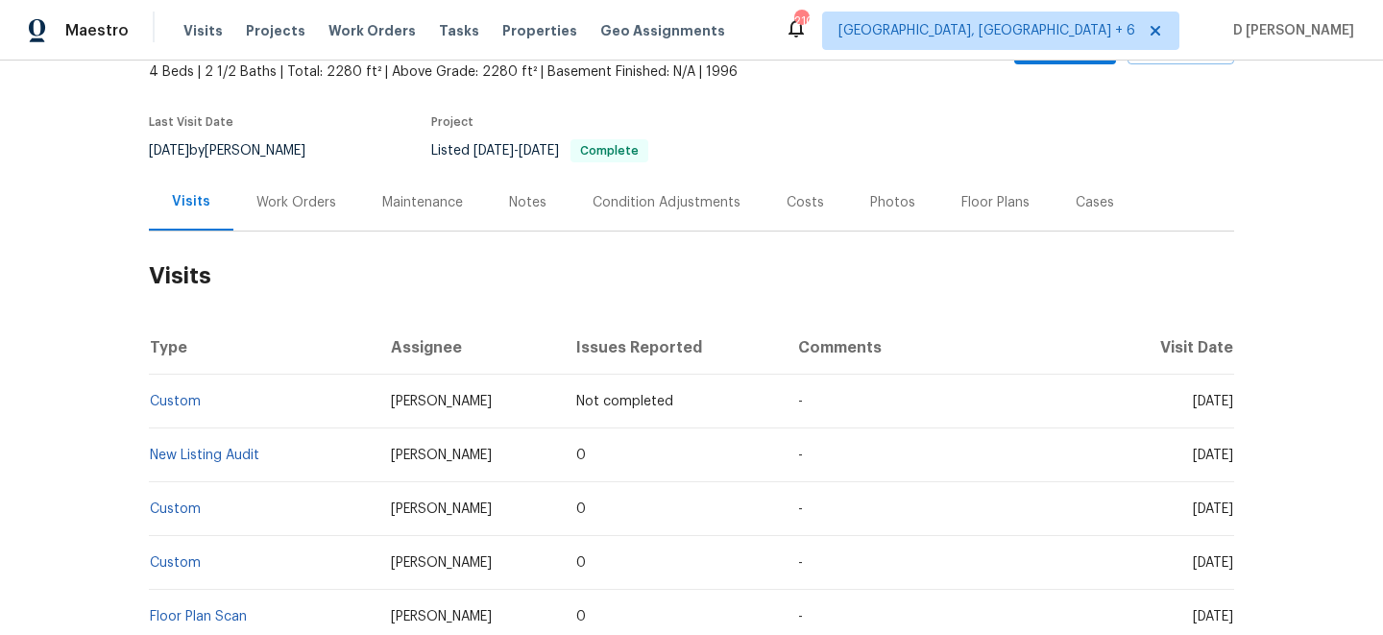
click at [309, 212] on div "Work Orders" at bounding box center [296, 202] width 126 height 57
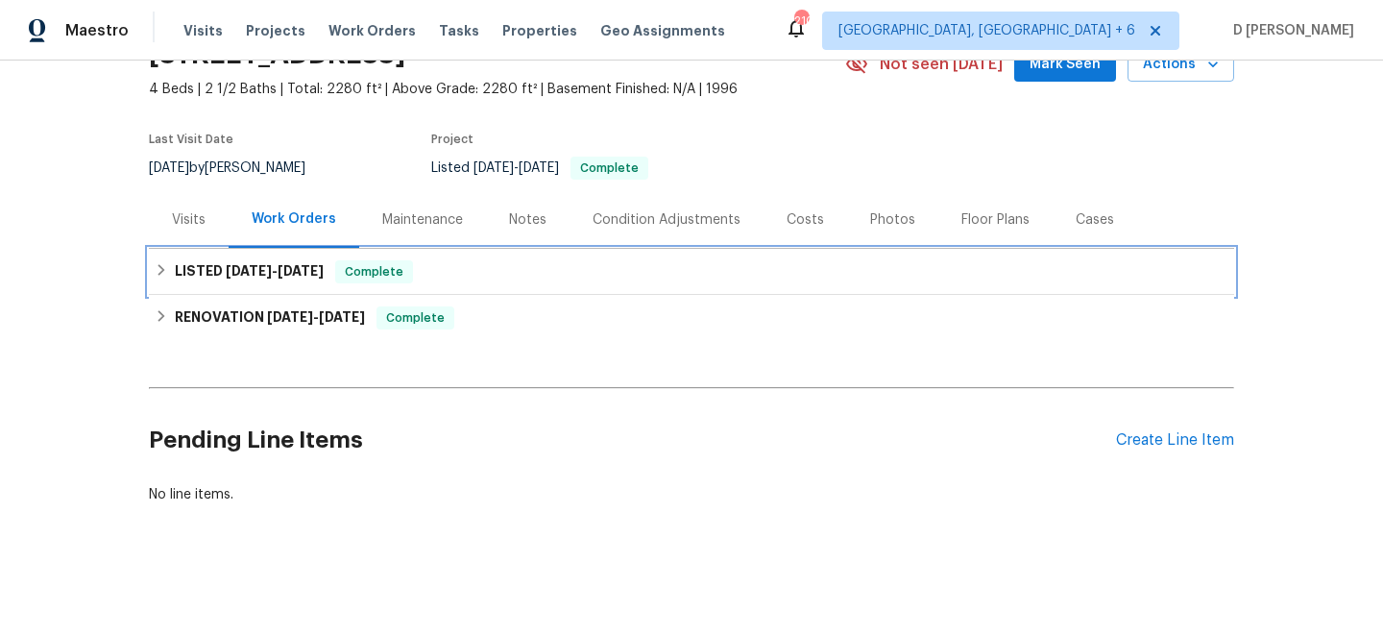
click at [170, 262] on div "LISTED 8/12/25 - 8/13/25 Complete" at bounding box center [692, 271] width 1074 height 23
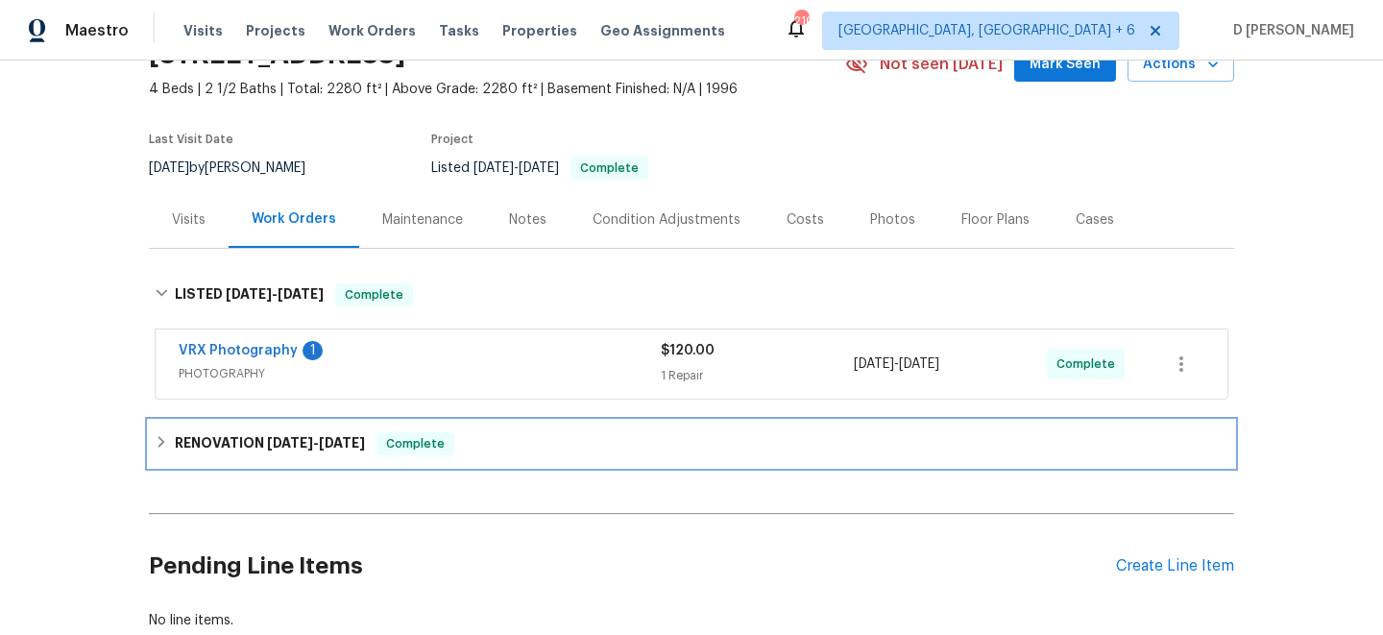
click at [167, 427] on div "RENOVATION 7/1/25 - 7/10/25 Complete" at bounding box center [692, 444] width 1086 height 46
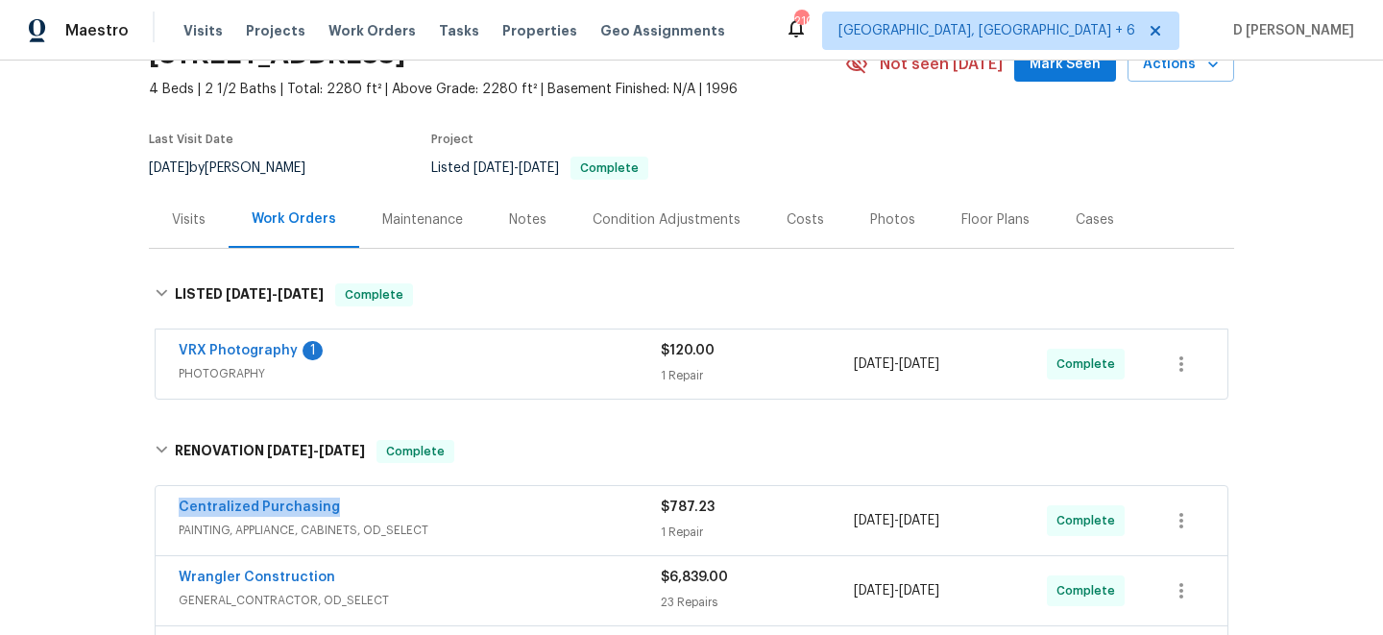
drag, startPoint x: 174, startPoint y: 500, endPoint x: 379, endPoint y: 500, distance: 204.6
click at [379, 500] on div "Centralized Purchasing PAINTING, APPLIANCE, CABINETS, OD_SELECT $787.23 1 Repai…" at bounding box center [692, 520] width 1072 height 69
copy link "Centralized Purchasing"
click at [203, 226] on div "Visits" at bounding box center [189, 219] width 34 height 19
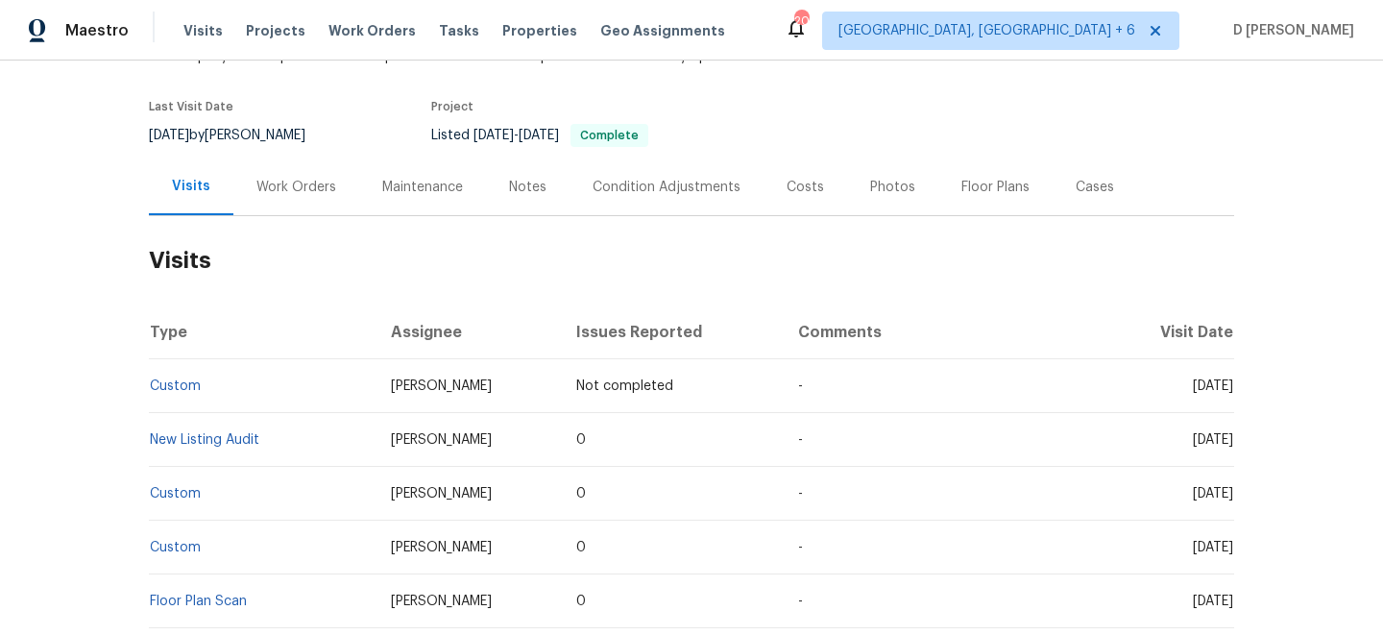
scroll to position [135, 0]
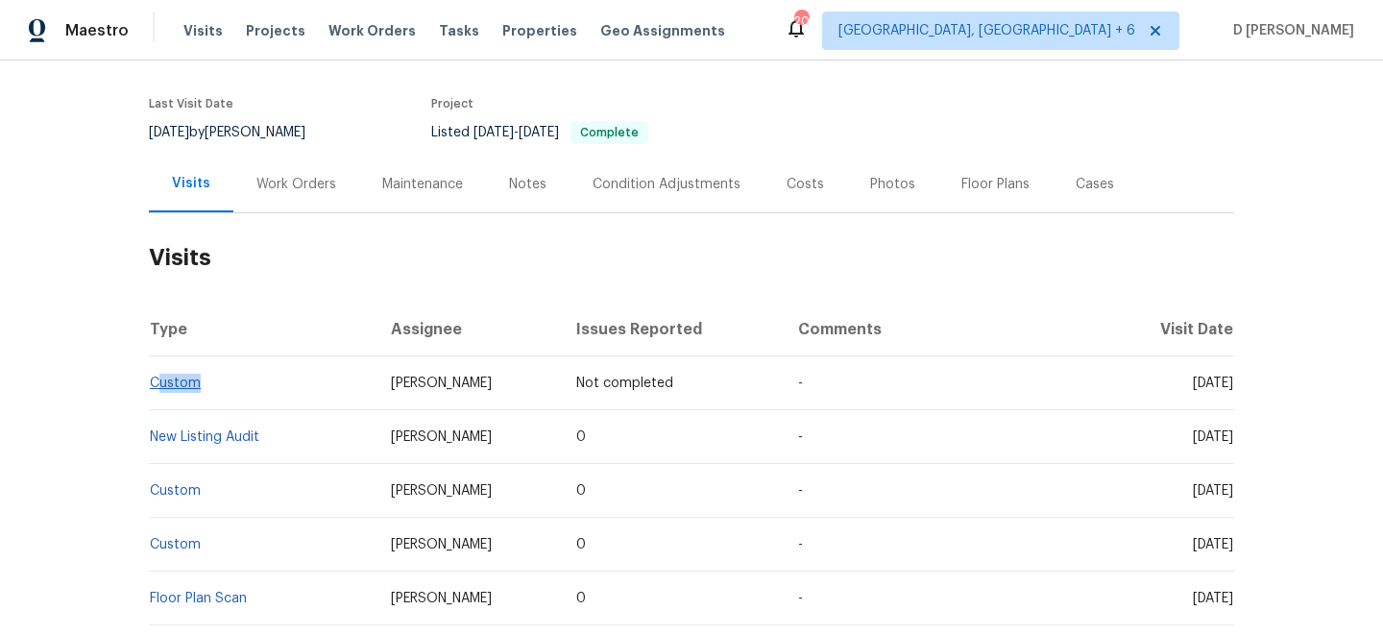
drag, startPoint x: 208, startPoint y: 385, endPoint x: 159, endPoint y: 381, distance: 50.1
click at [159, 381] on td "Custom" at bounding box center [262, 383] width 227 height 54
click at [209, 358] on td "Custom" at bounding box center [262, 383] width 227 height 54
drag, startPoint x: 208, startPoint y: 381, endPoint x: 154, endPoint y: 384, distance: 54.8
click at [154, 384] on td "Custom" at bounding box center [262, 383] width 227 height 54
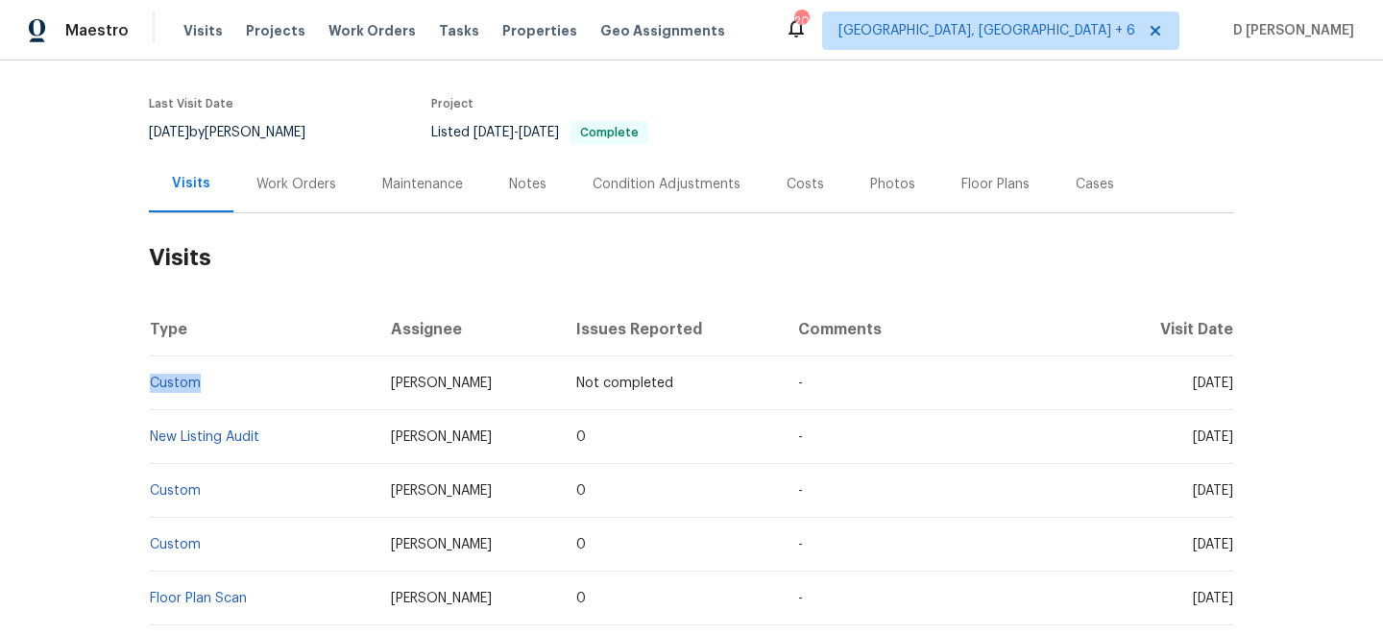
copy link "Custom"
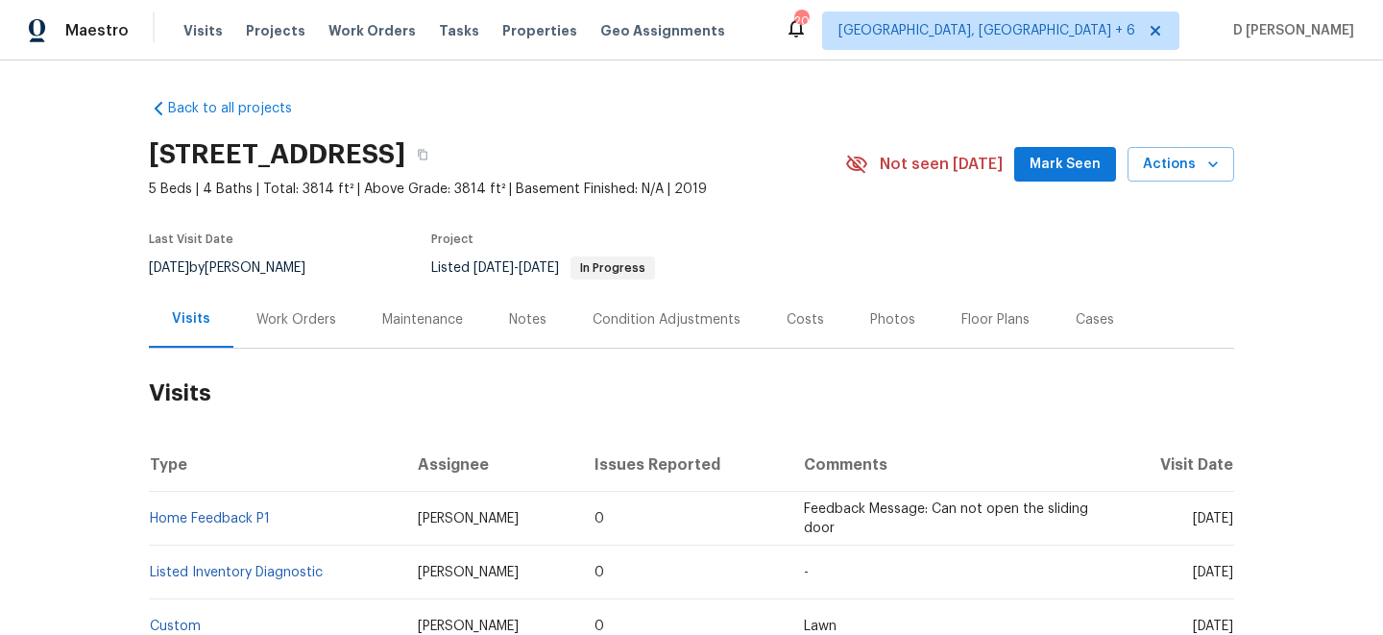
scroll to position [48, 0]
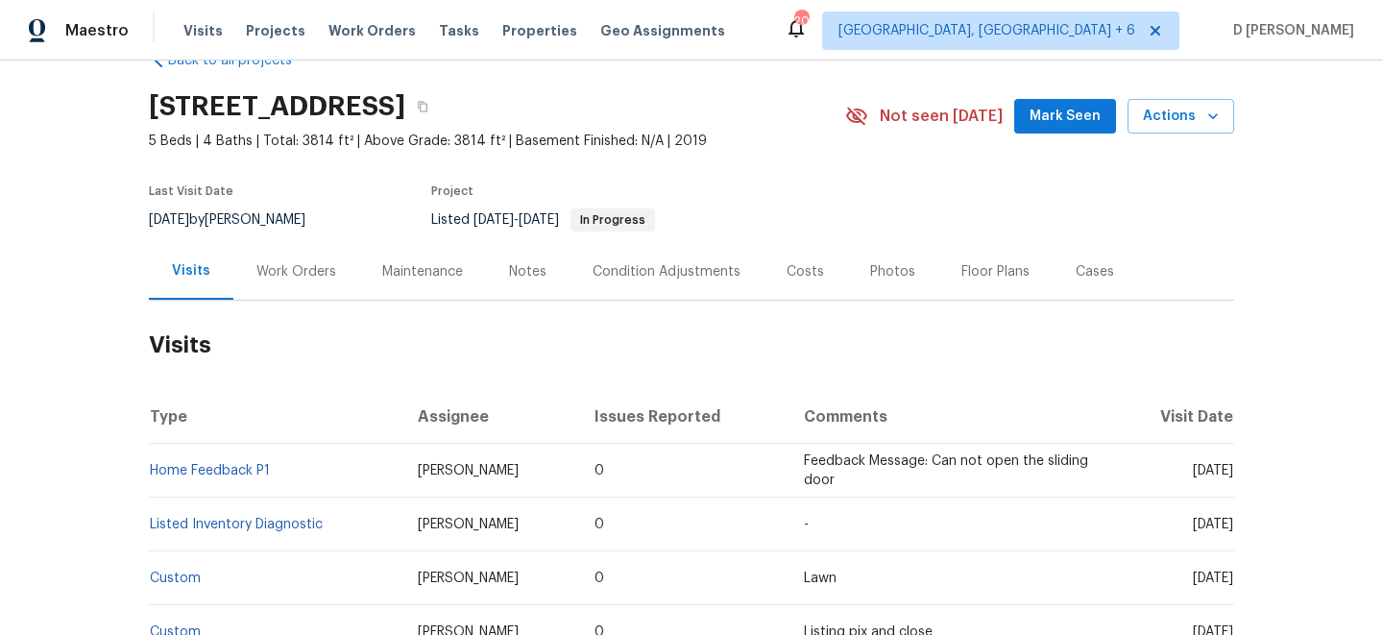
click at [297, 262] on div "Work Orders" at bounding box center [297, 271] width 80 height 19
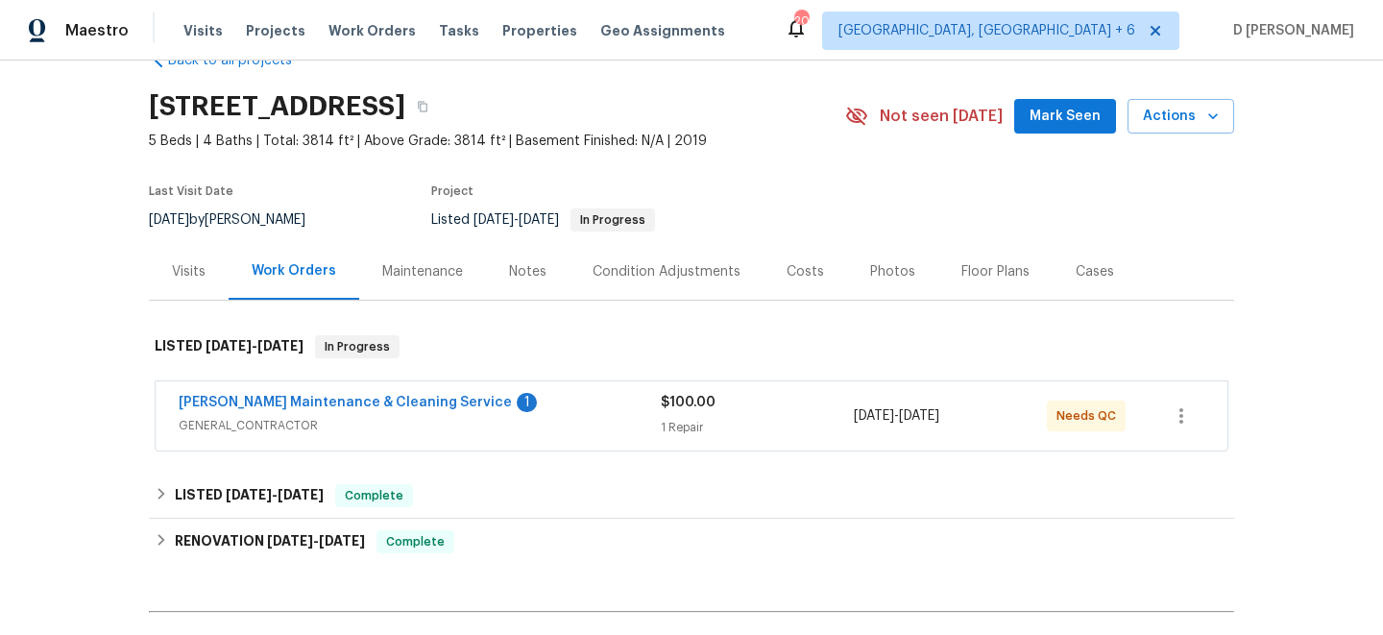
click at [397, 423] on span "GENERAL_CONTRACTOR" at bounding box center [420, 425] width 482 height 19
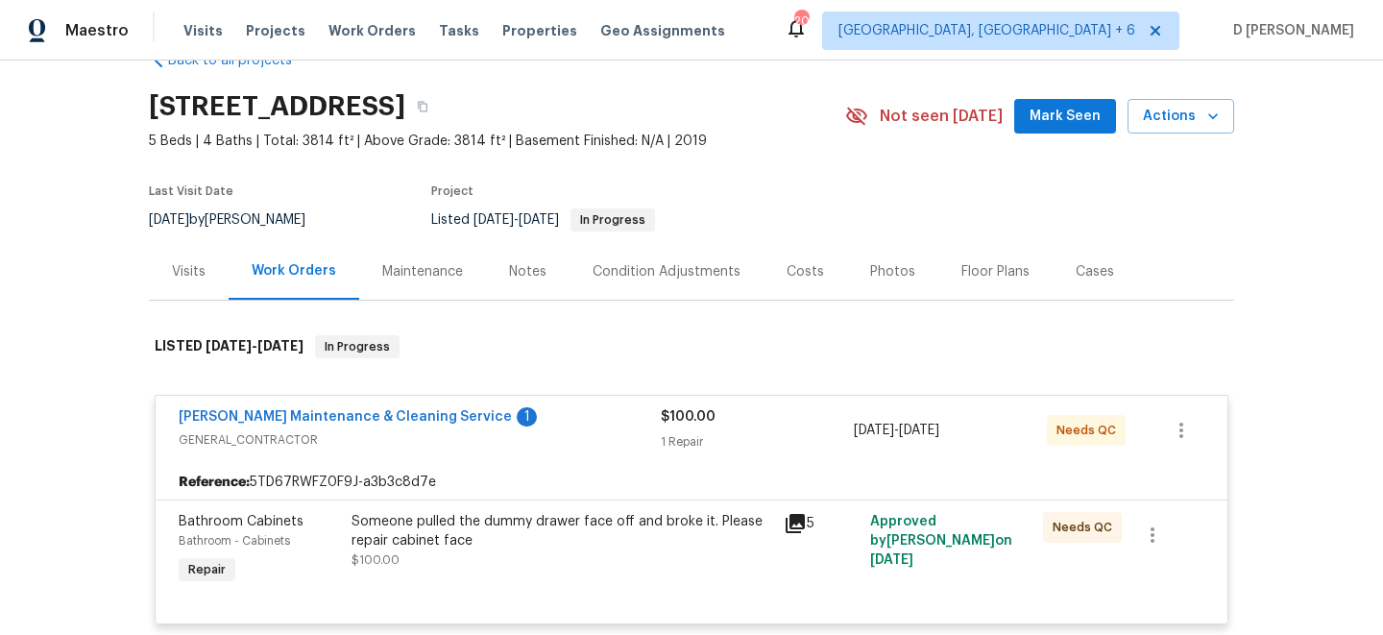
scroll to position [149, 0]
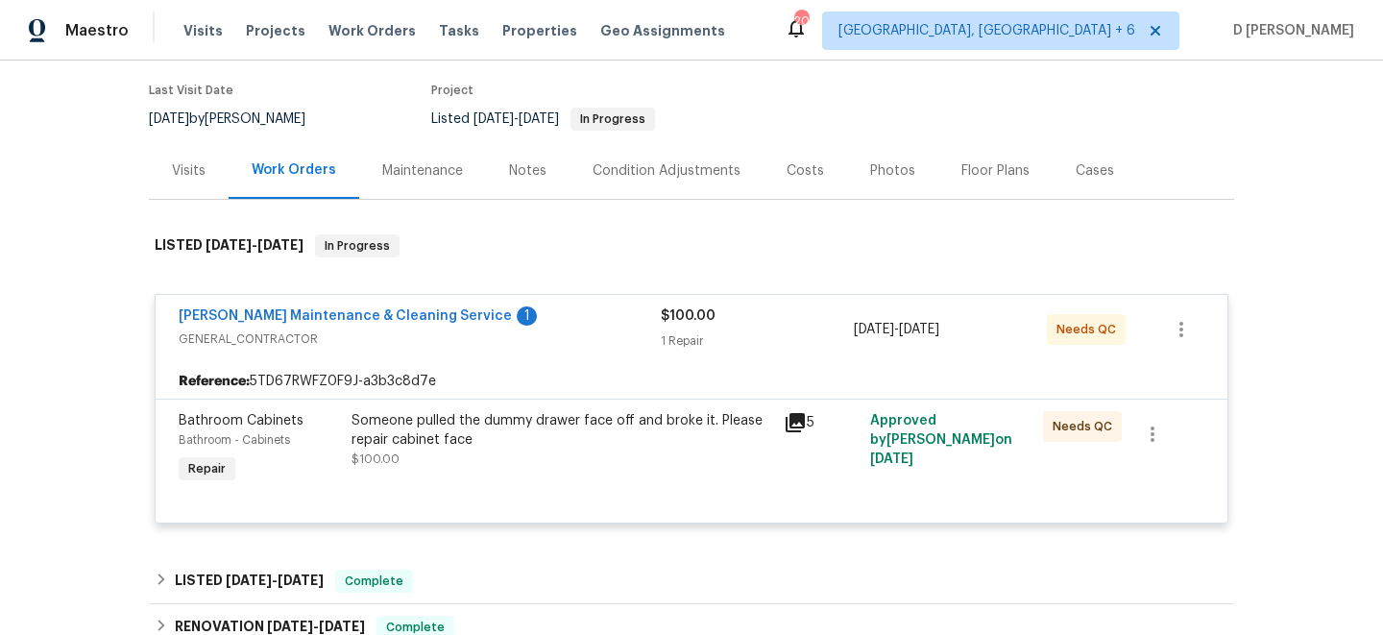
click at [796, 417] on icon at bounding box center [795, 422] width 19 height 19
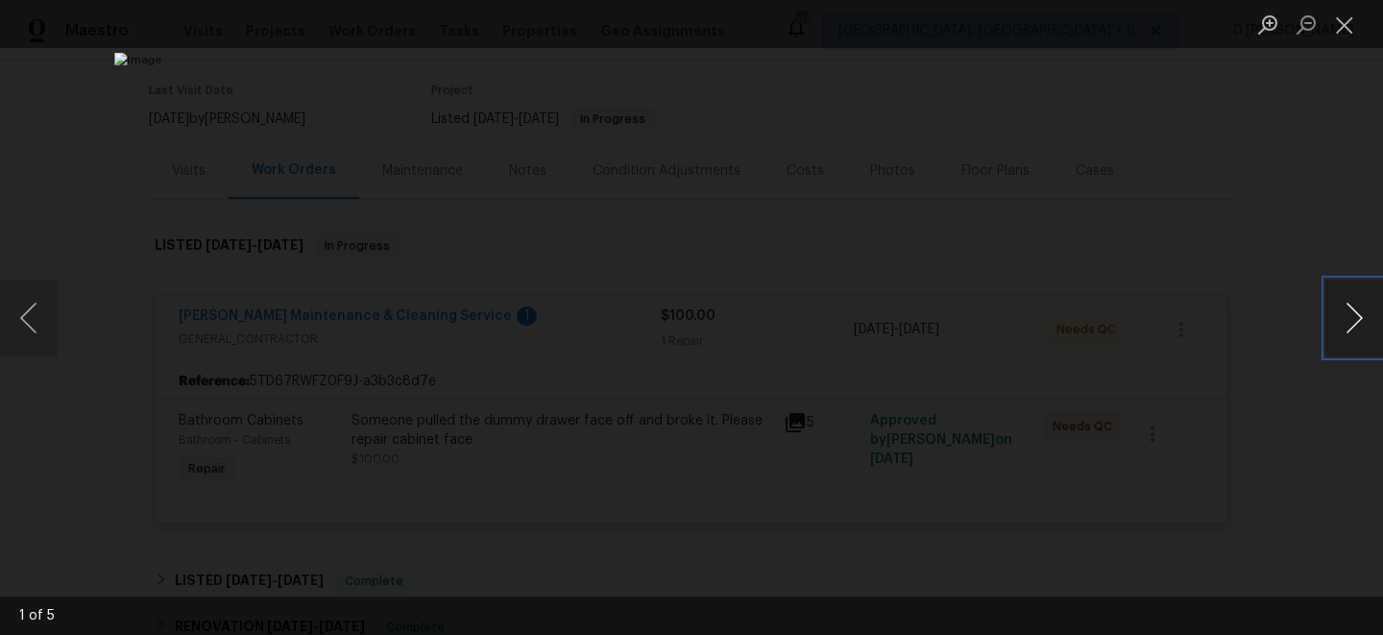
click at [1330, 314] on button "Next image" at bounding box center [1355, 318] width 58 height 77
click at [1339, 31] on button "Close lightbox" at bounding box center [1345, 25] width 38 height 34
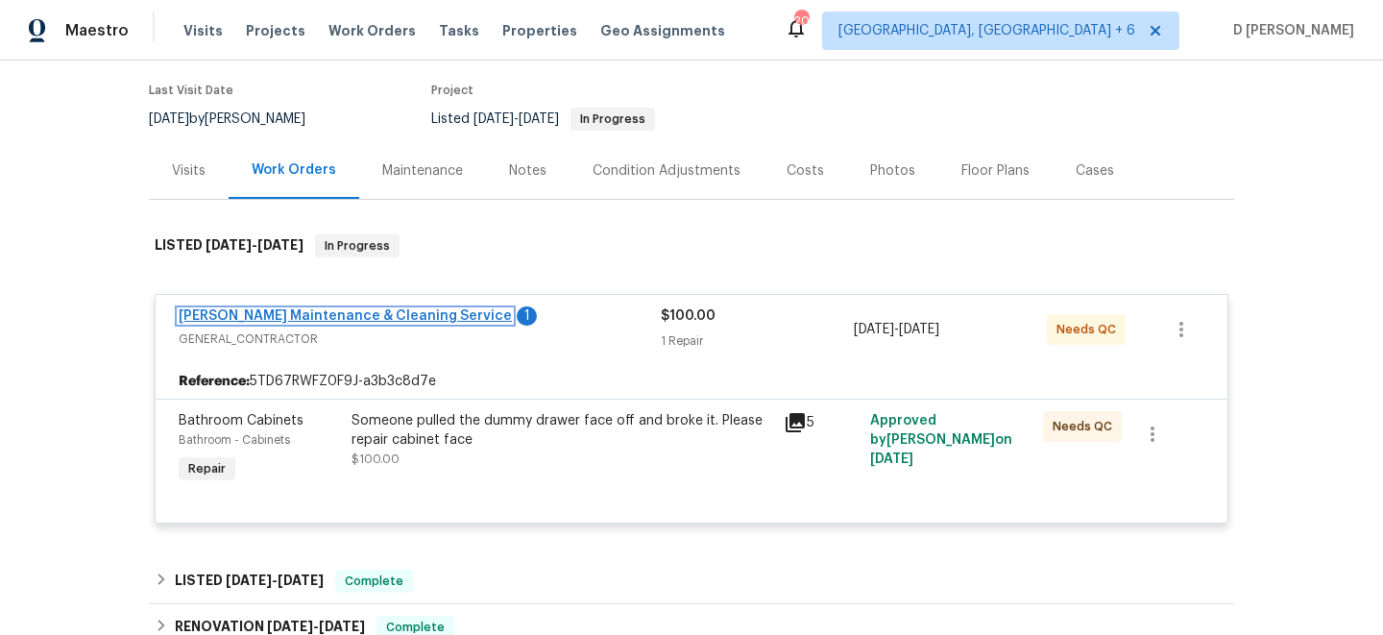
click at [223, 312] on link "Baker's Maintenance & Cleaning Service" at bounding box center [345, 315] width 333 height 13
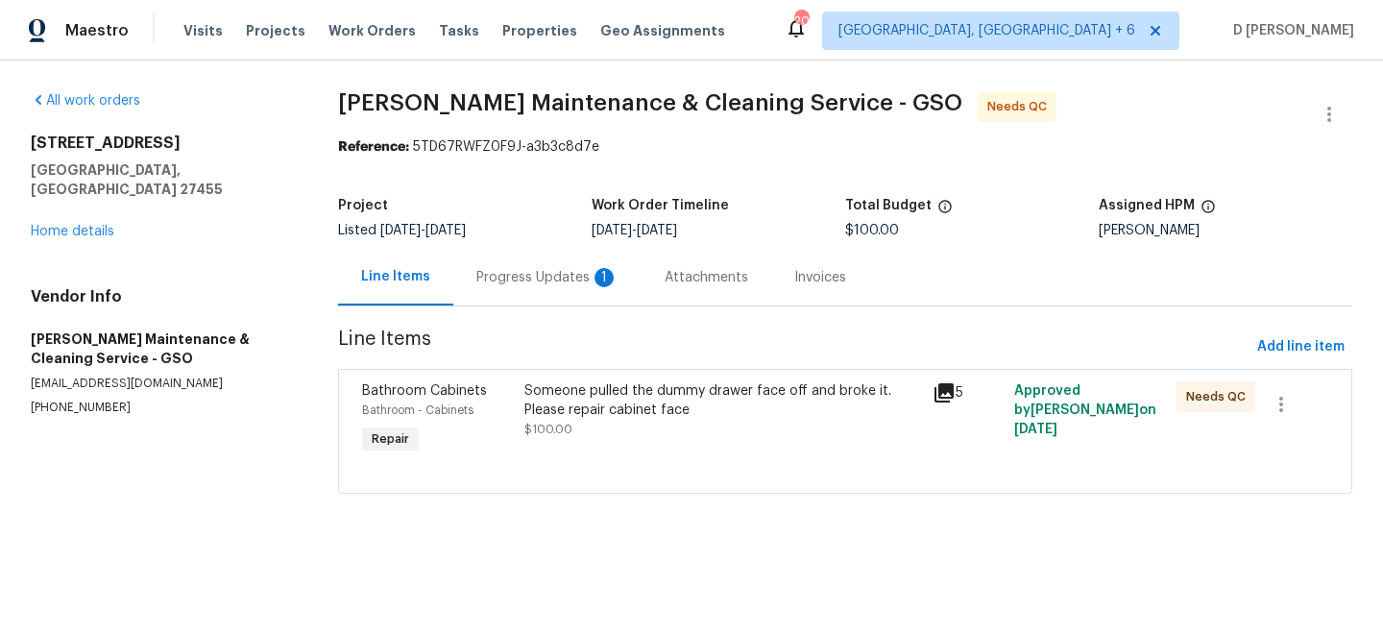
click at [495, 275] on div "Progress Updates 1" at bounding box center [548, 277] width 142 height 19
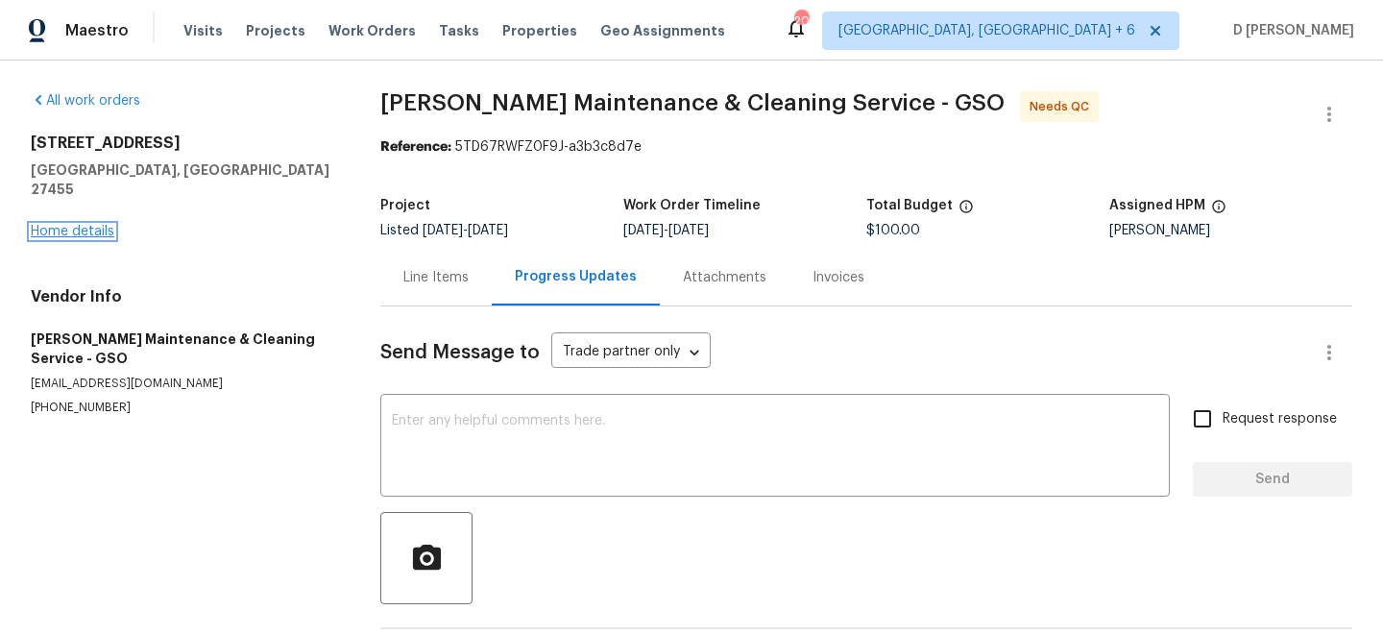
click at [88, 225] on link "Home details" at bounding box center [73, 231] width 84 height 13
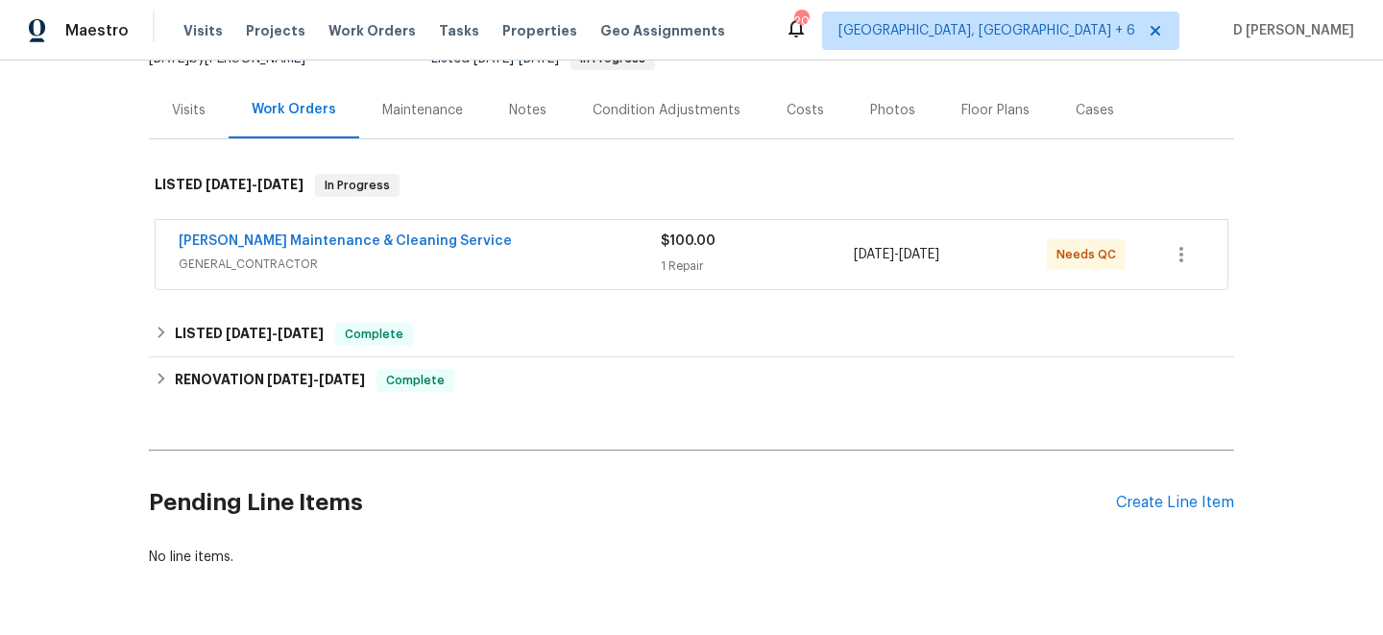
scroll to position [238, 0]
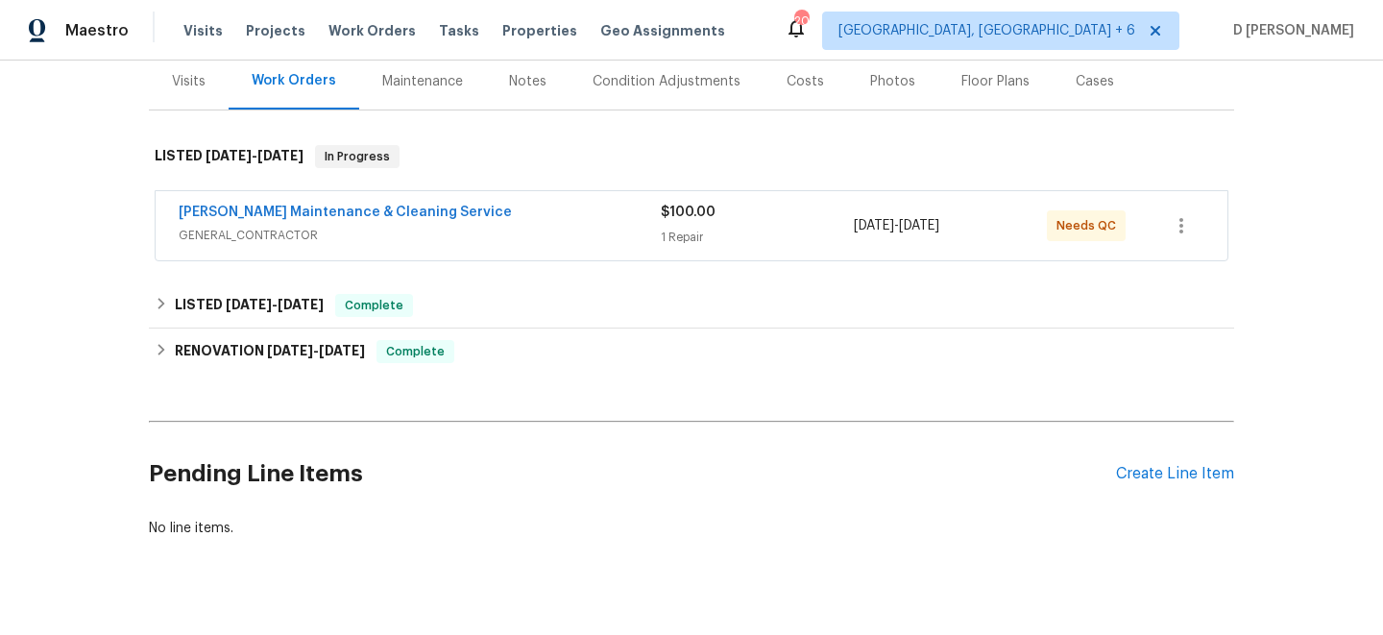
click at [200, 82] on div "Visits" at bounding box center [189, 81] width 34 height 19
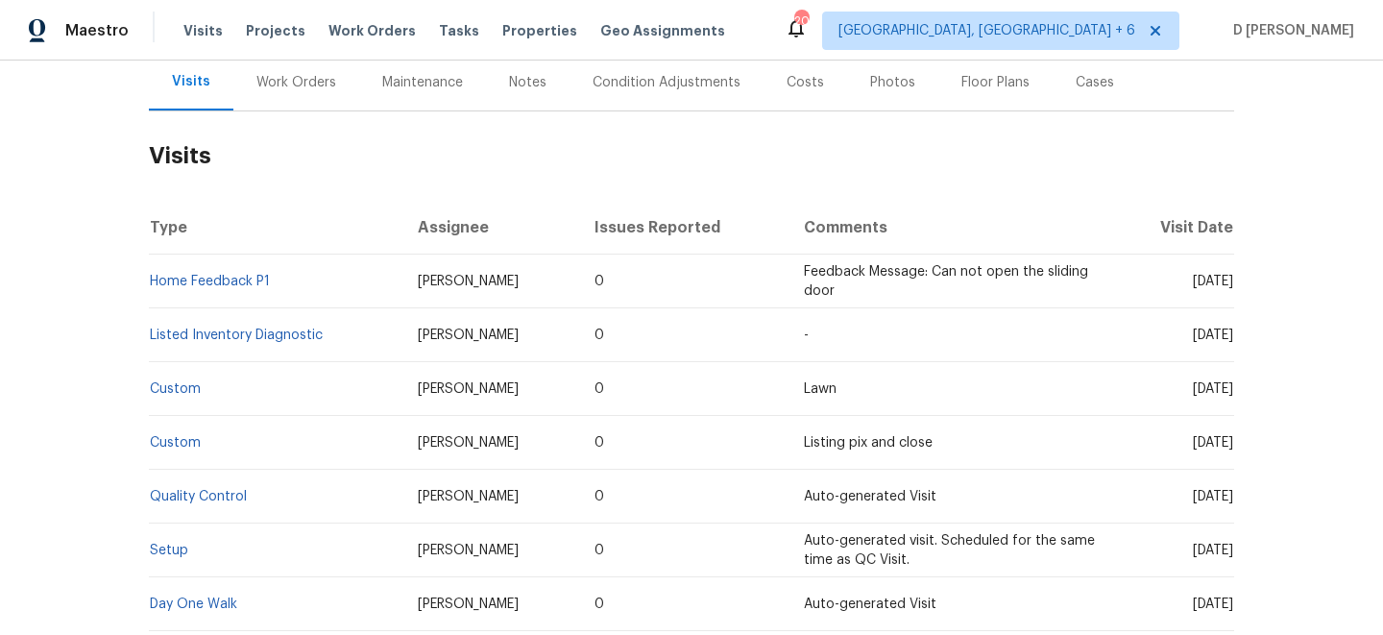
click at [282, 94] on div "Work Orders" at bounding box center [296, 82] width 126 height 57
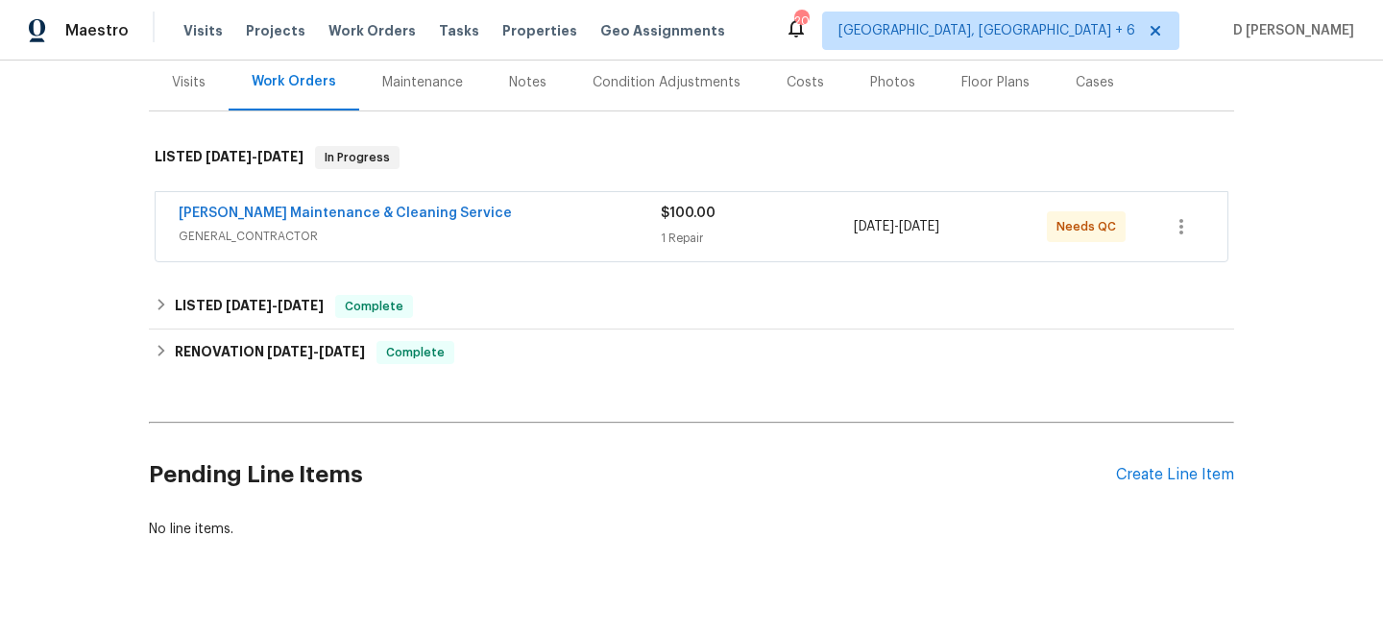
scroll to position [238, 0]
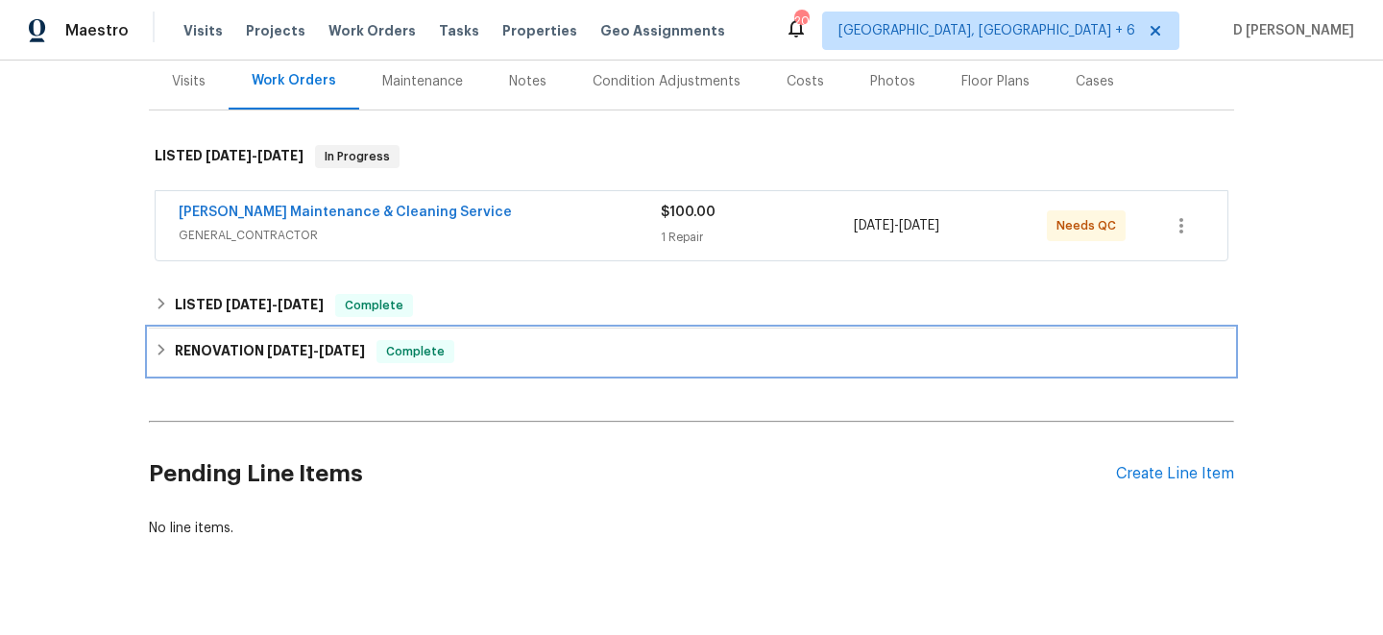
click at [168, 345] on div "RENOVATION 4/22/25 - 5/9/25 Complete" at bounding box center [692, 351] width 1074 height 23
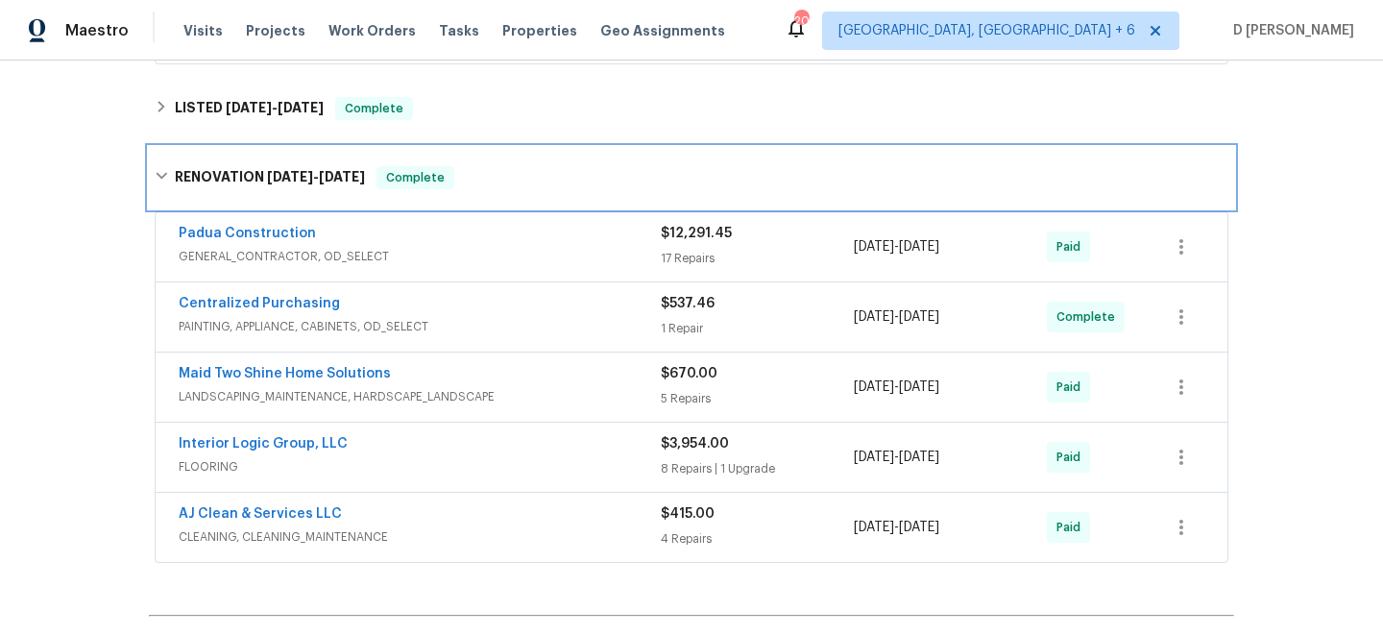
scroll to position [442, 0]
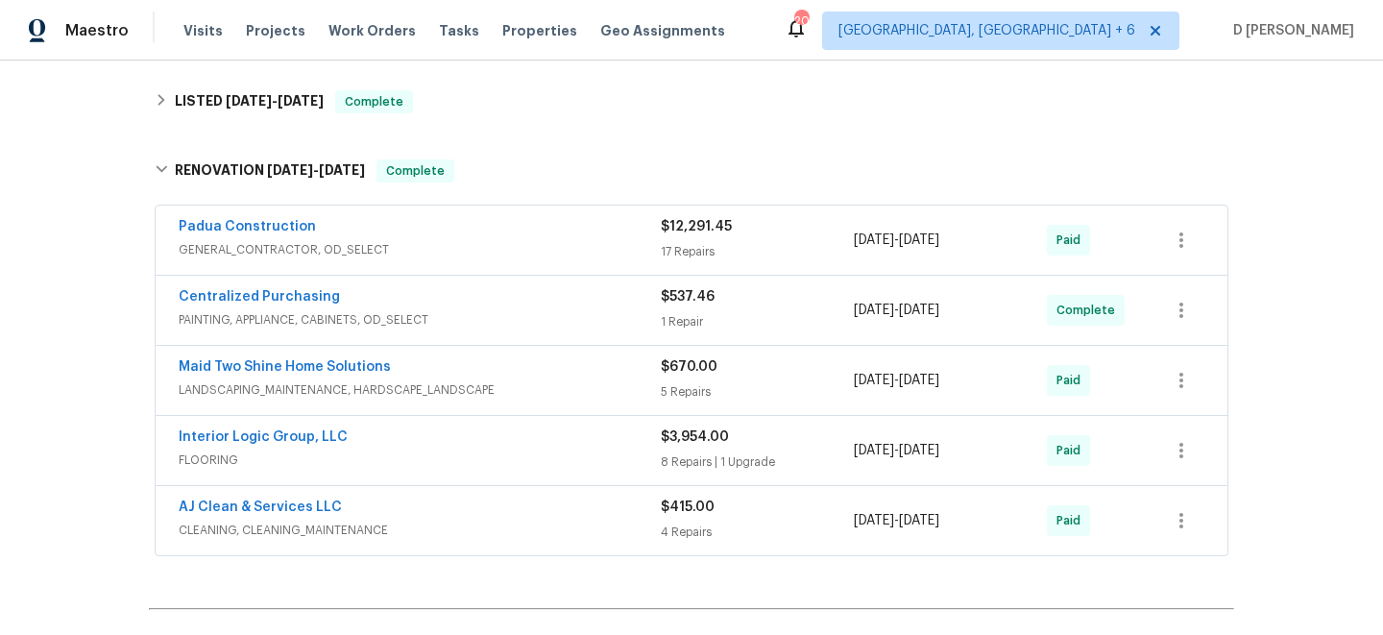
click at [479, 452] on span "FLOORING" at bounding box center [420, 460] width 482 height 19
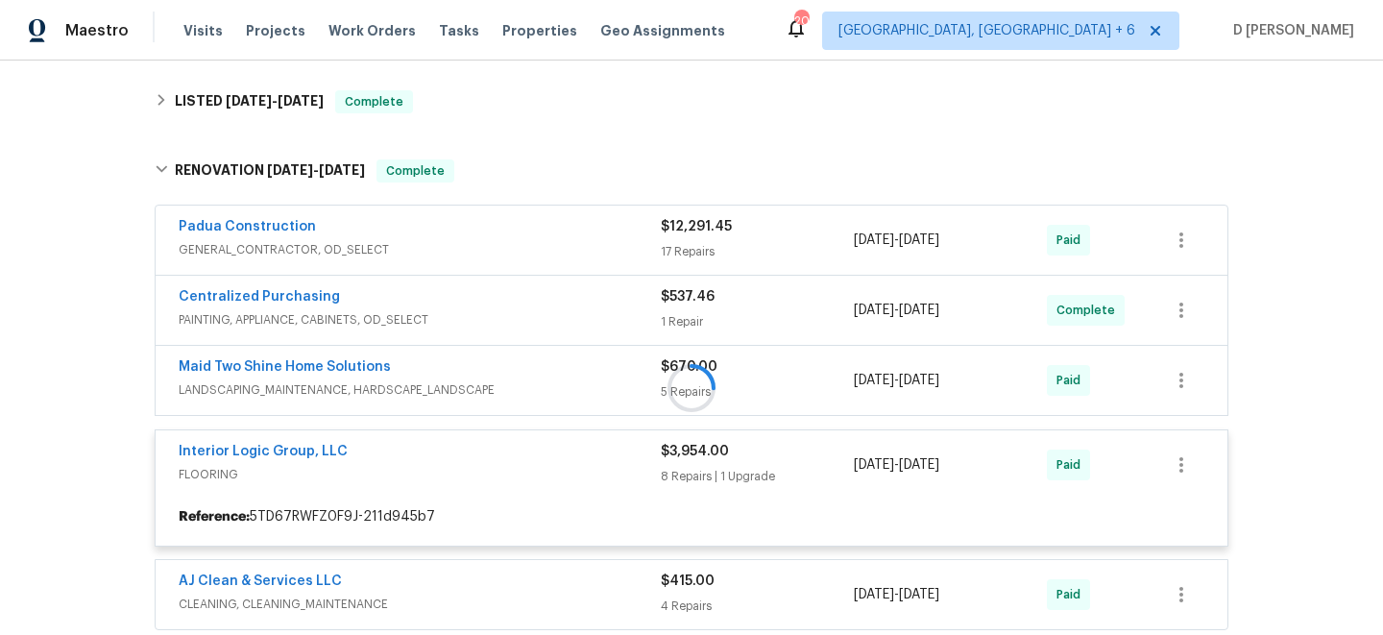
click at [461, 464] on div at bounding box center [692, 388] width 1086 height 496
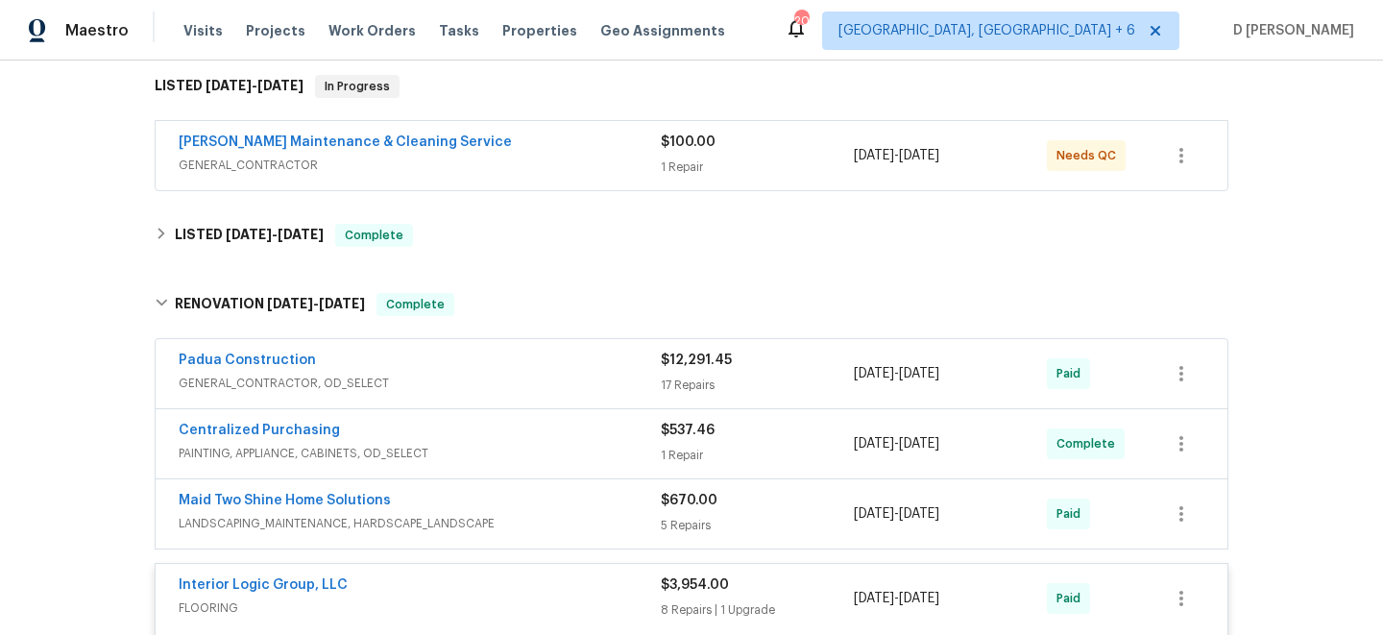
scroll to position [294, 0]
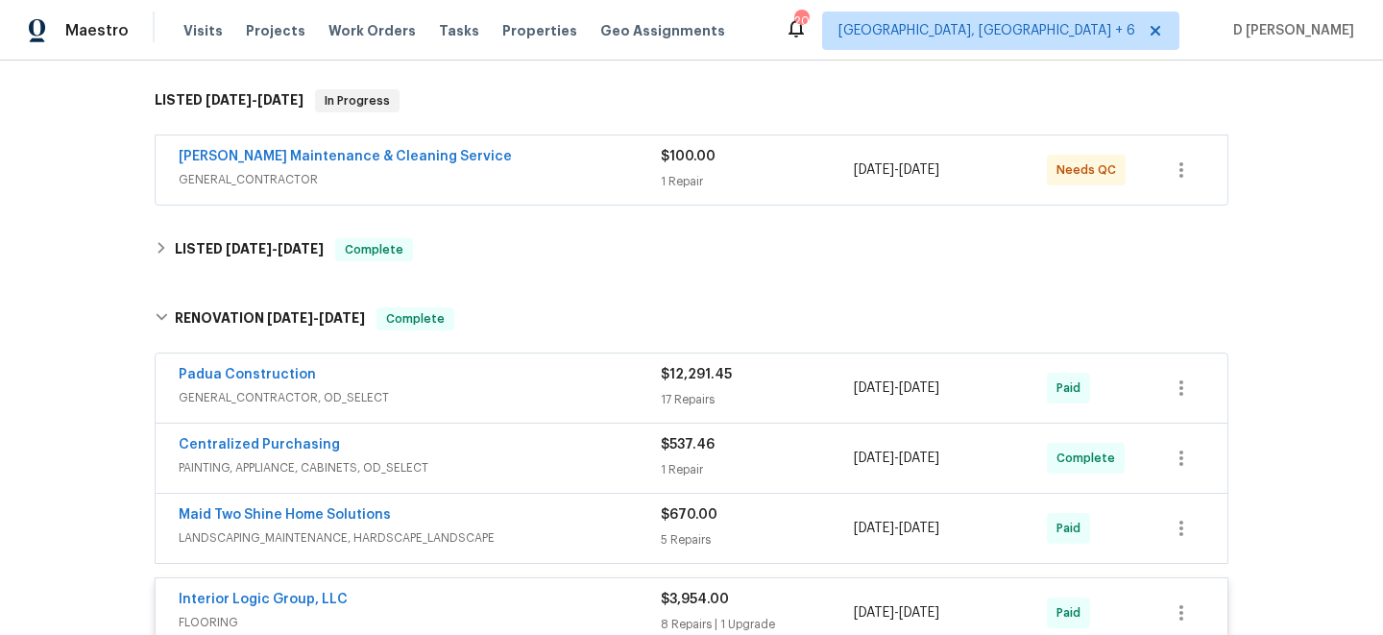
click at [314, 179] on span "GENERAL_CONTRACTOR" at bounding box center [420, 179] width 482 height 19
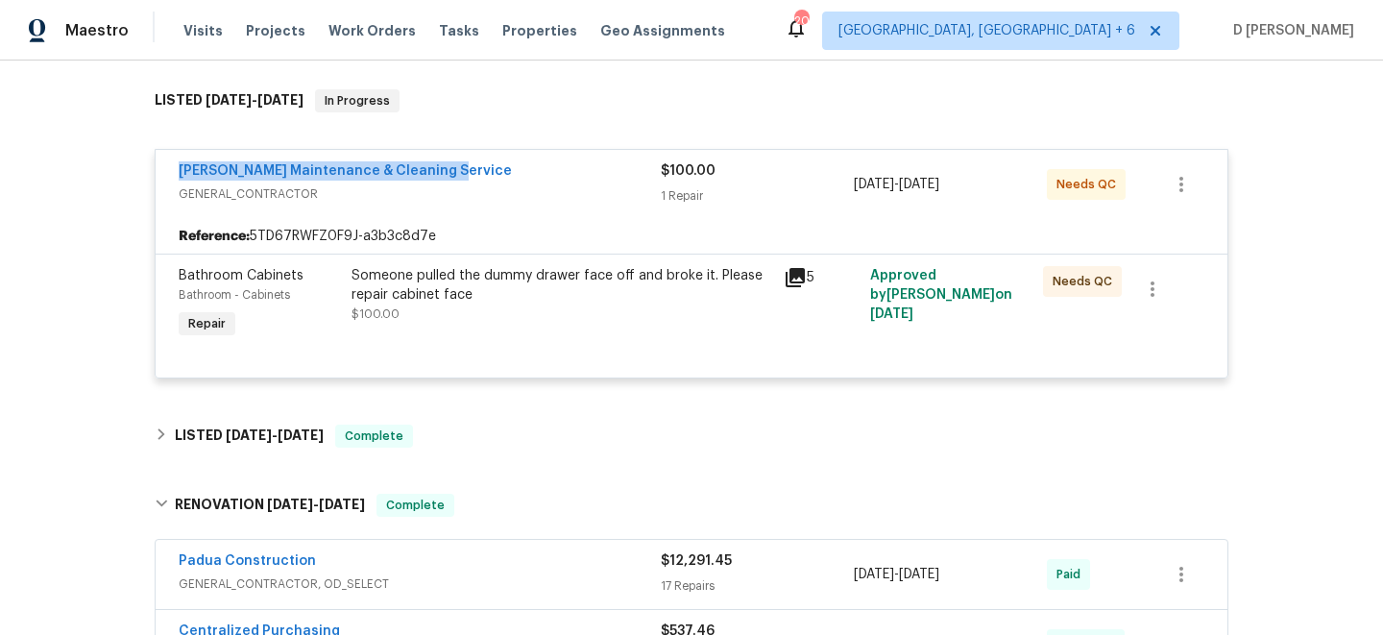
drag, startPoint x: 165, startPoint y: 169, endPoint x: 452, endPoint y: 170, distance: 286.3
click at [452, 170] on div "Baker's Maintenance & Cleaning Service GENERAL_CONTRACTOR $100.00 1 Repair 7/28…" at bounding box center [692, 184] width 1072 height 69
copy link "Baker's Maintenance & Cleaning Service"
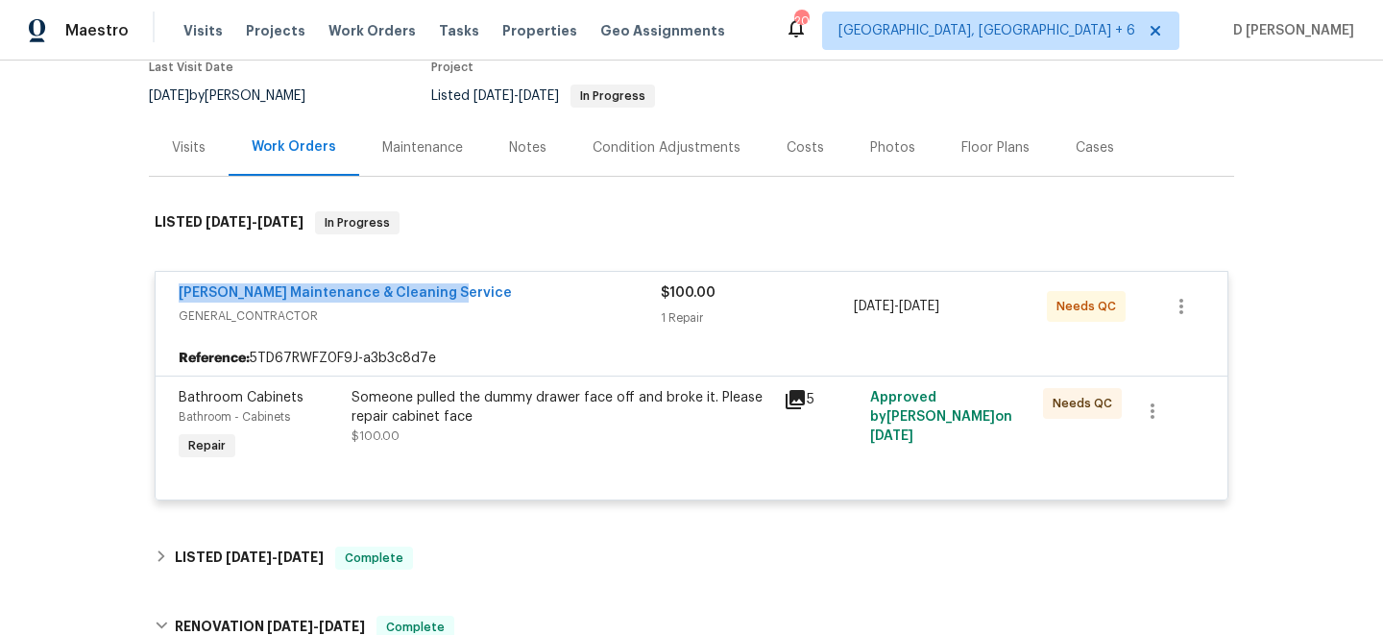
scroll to position [158, 0]
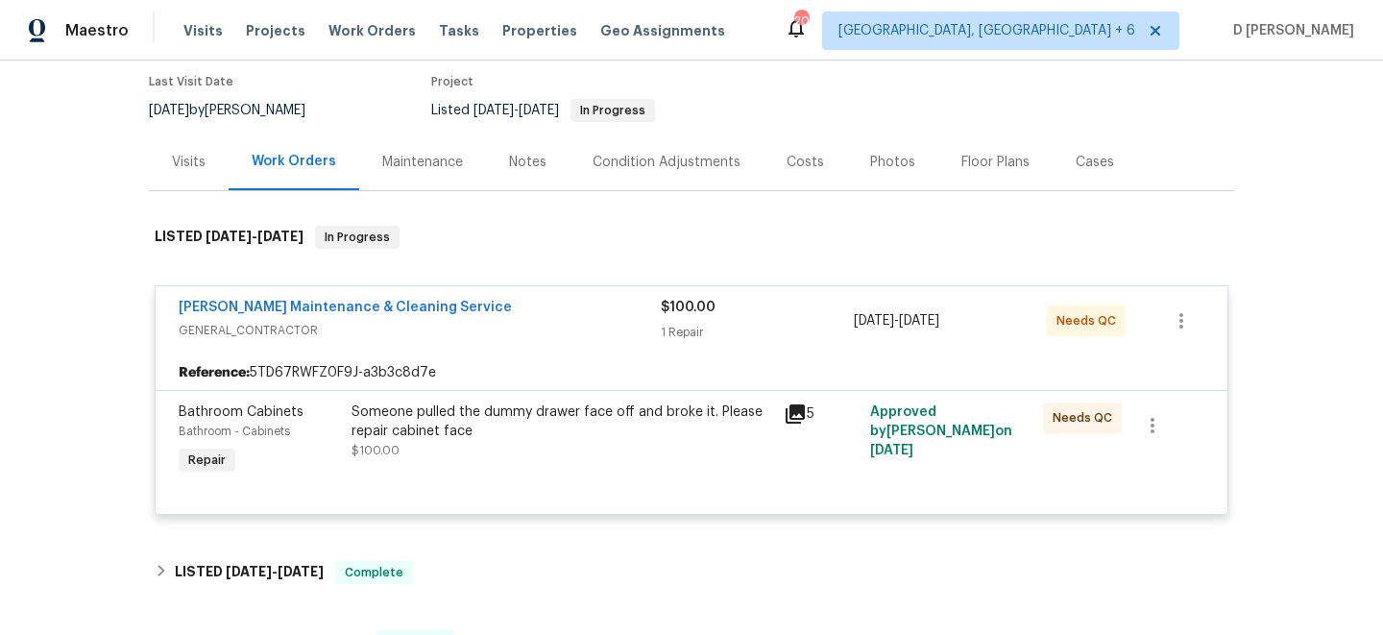
click at [194, 159] on div "Visits" at bounding box center [189, 162] width 34 height 19
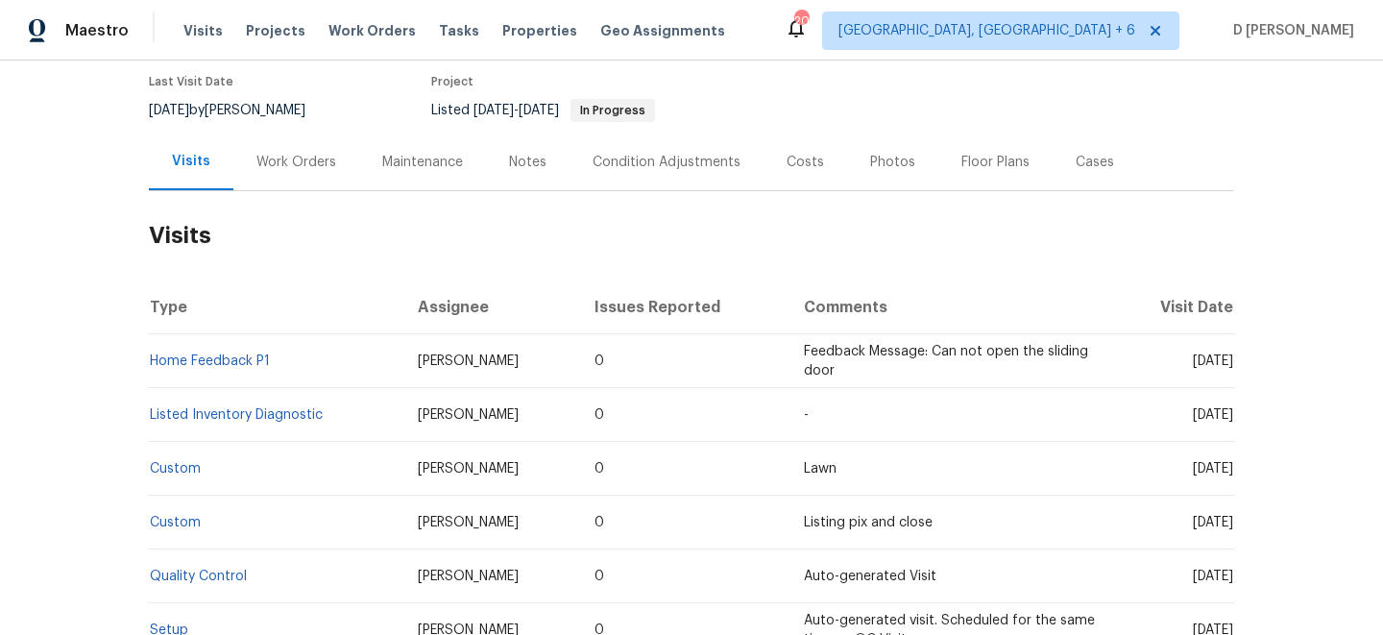
drag, startPoint x: 1162, startPoint y: 363, endPoint x: 1198, endPoint y: 363, distance: 36.5
click at [1198, 363] on span "Mon, Jul 28 2025" at bounding box center [1213, 361] width 40 height 13
copy span "Jul 28"
click at [299, 177] on div "Work Orders" at bounding box center [296, 162] width 126 height 57
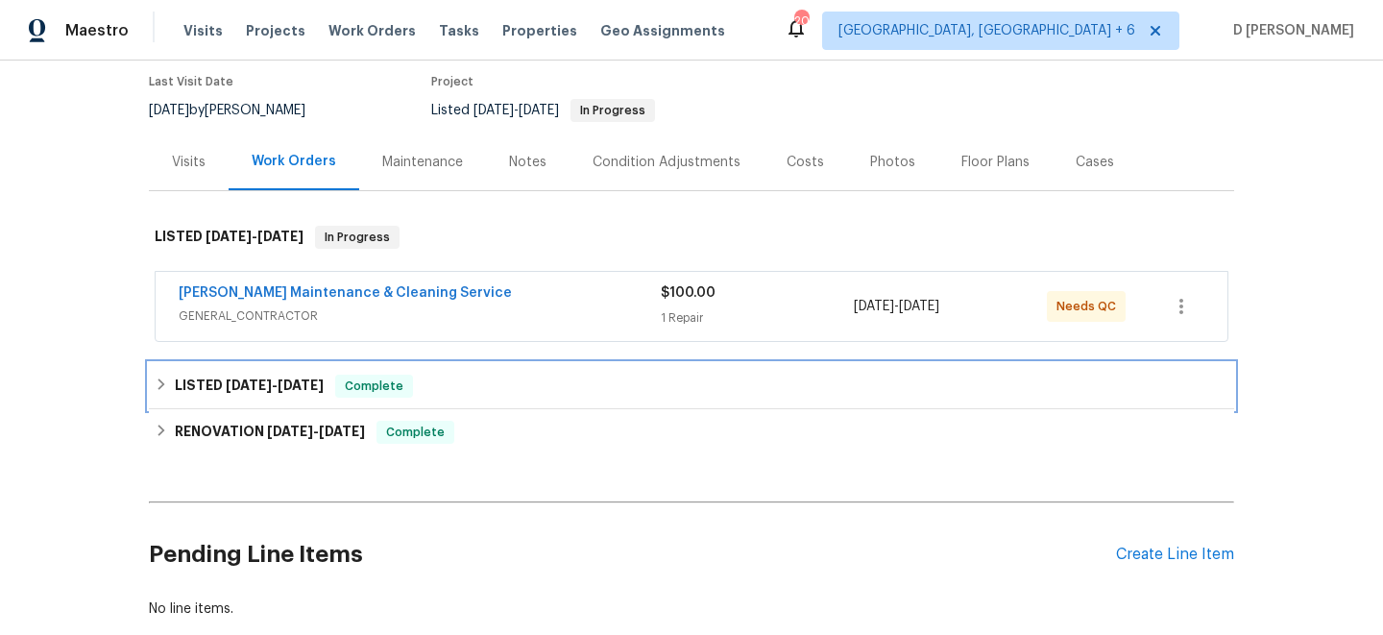
click at [166, 385] on icon at bounding box center [161, 384] width 13 height 13
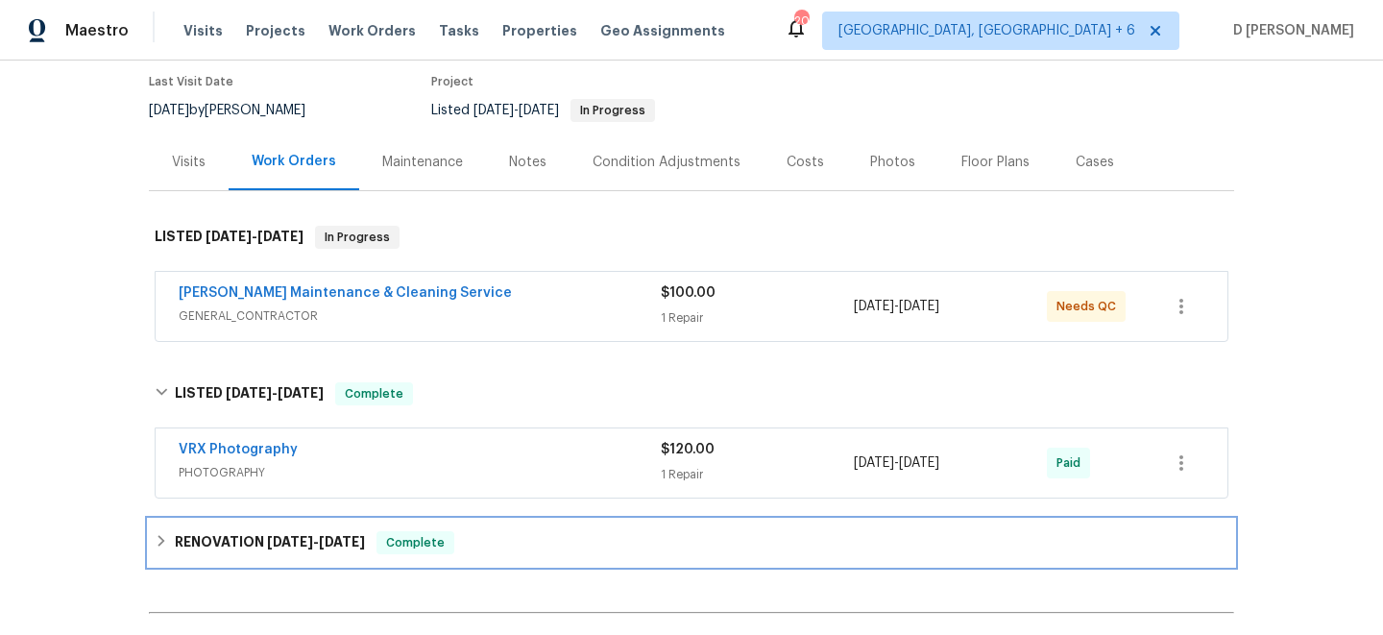
click at [163, 528] on div "RENOVATION 4/22/25 - 5/9/25 Complete" at bounding box center [692, 543] width 1086 height 46
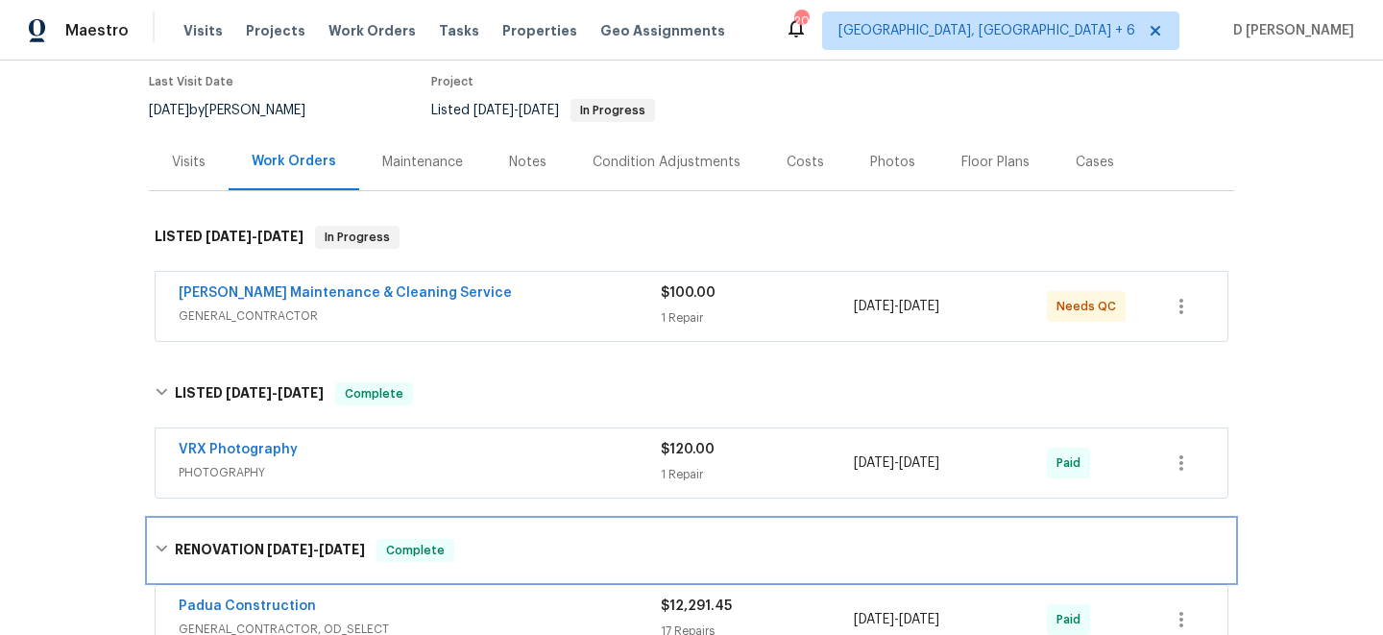
scroll to position [387, 0]
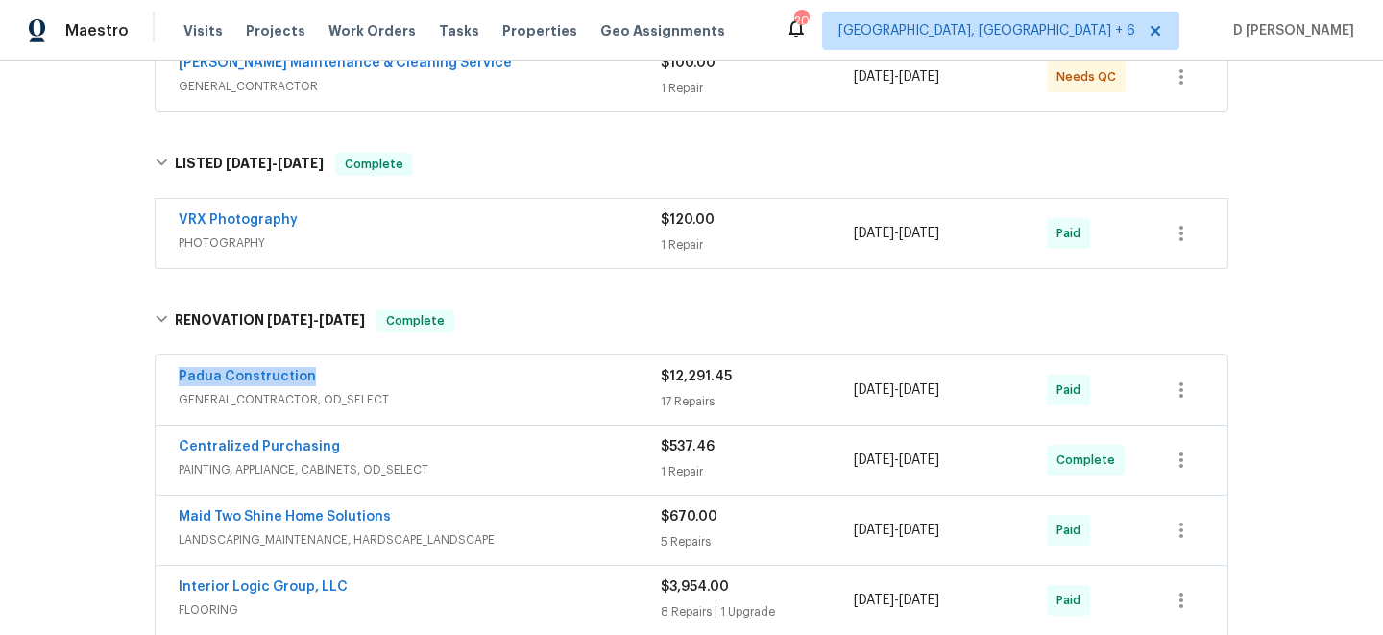
drag, startPoint x: 165, startPoint y: 379, endPoint x: 355, endPoint y: 378, distance: 190.2
click at [356, 378] on div "Padua Construction GENERAL_CONTRACTOR, OD_SELECT $12,291.45 17 Repairs 4/22/202…" at bounding box center [692, 389] width 1072 height 69
copy link "Padua Construction"
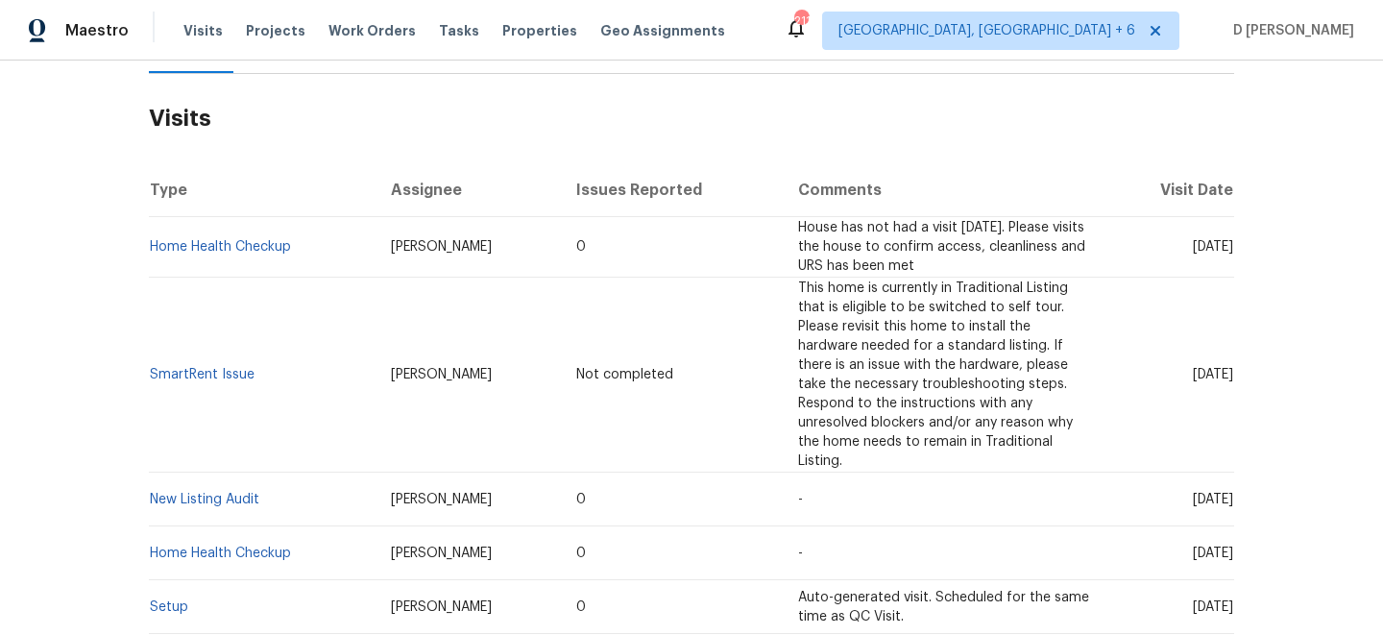
scroll to position [286, 0]
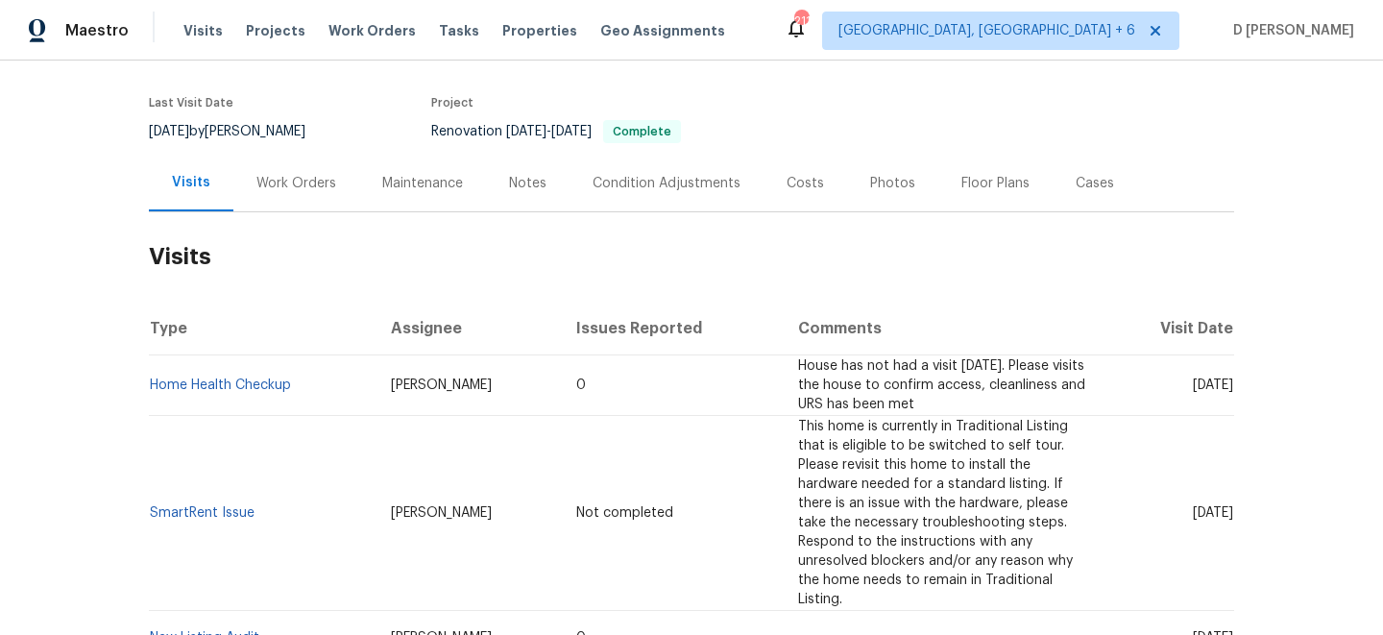
click at [303, 189] on div "Work Orders" at bounding box center [297, 183] width 80 height 19
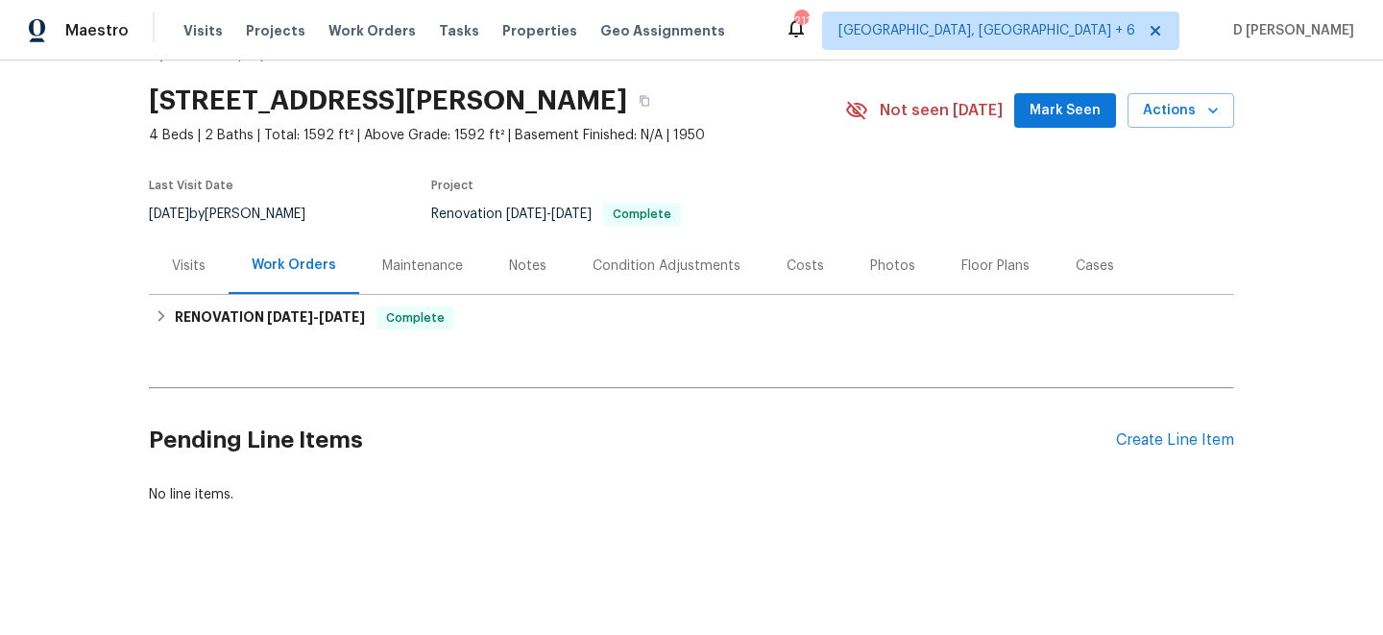
scroll to position [54, 0]
click at [199, 251] on div "Visits" at bounding box center [189, 265] width 80 height 57
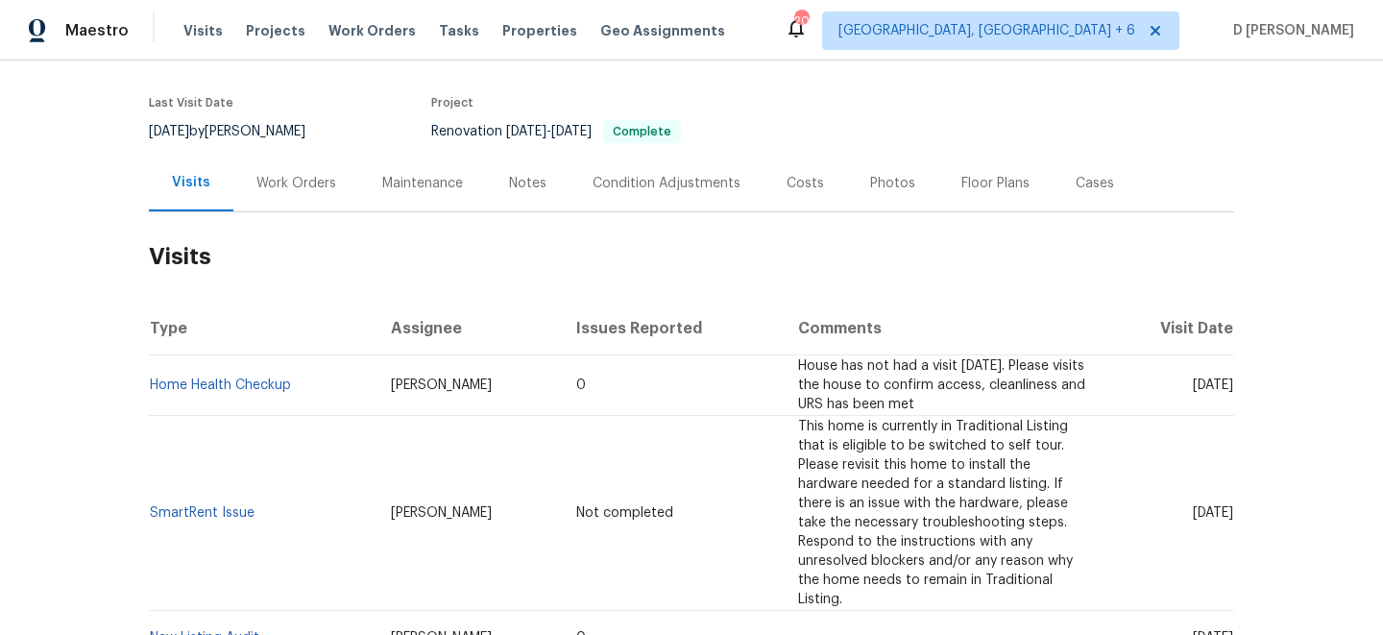
scroll to position [175, 0]
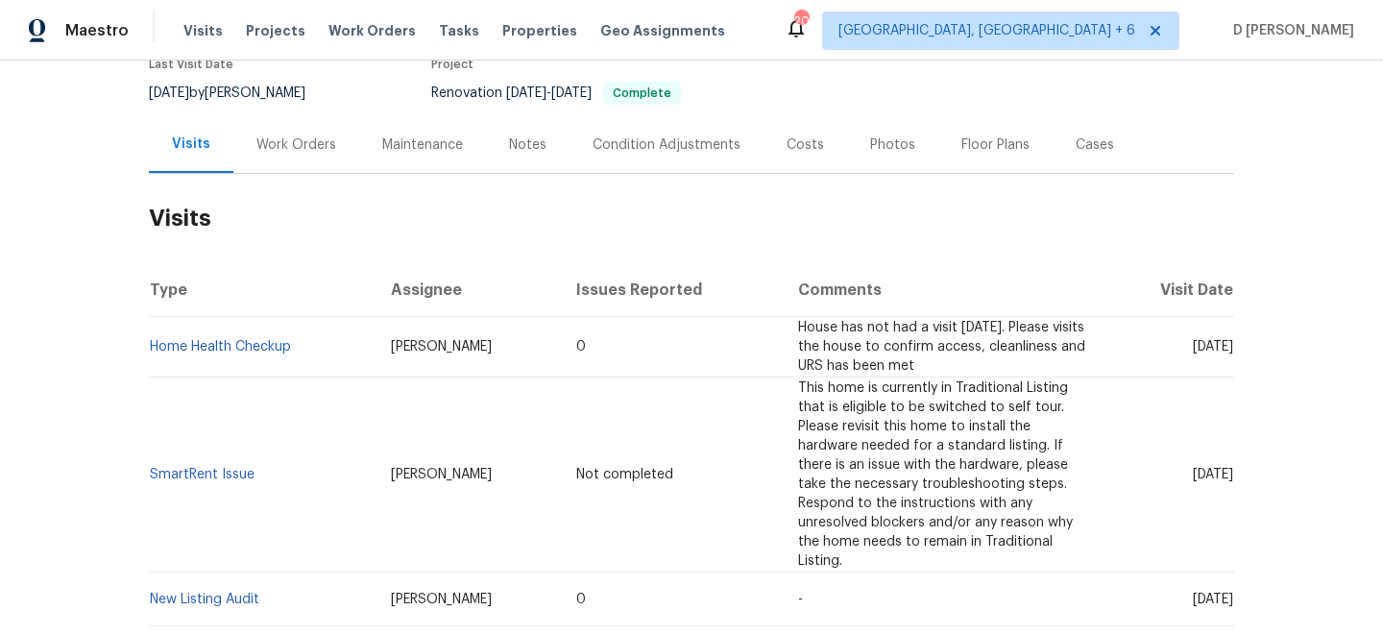
drag, startPoint x: 1160, startPoint y: 348, endPoint x: 1199, endPoint y: 349, distance: 39.4
click at [1199, 349] on span "Tue, Aug 12 2025" at bounding box center [1213, 346] width 40 height 13
copy span "Aug 12"
click at [300, 156] on div "Work Orders" at bounding box center [296, 144] width 126 height 57
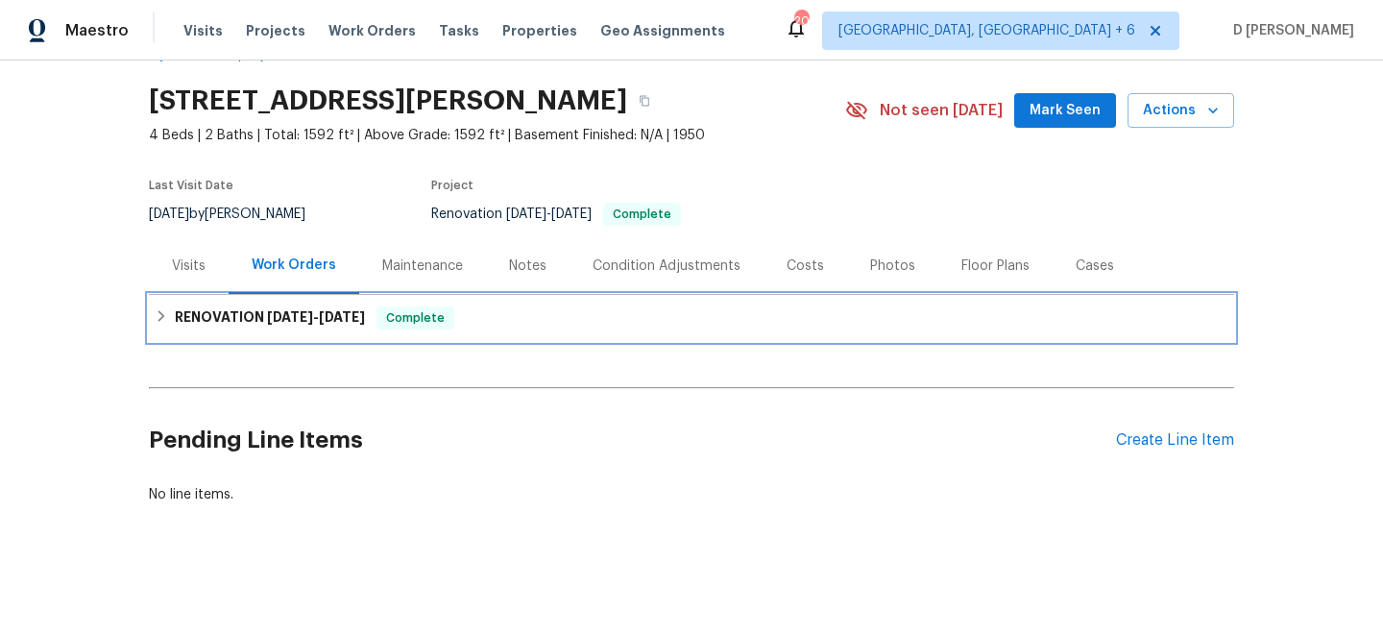
click at [182, 312] on h6 "RENOVATION 4/17/25 - 4/23/25" at bounding box center [270, 317] width 190 height 23
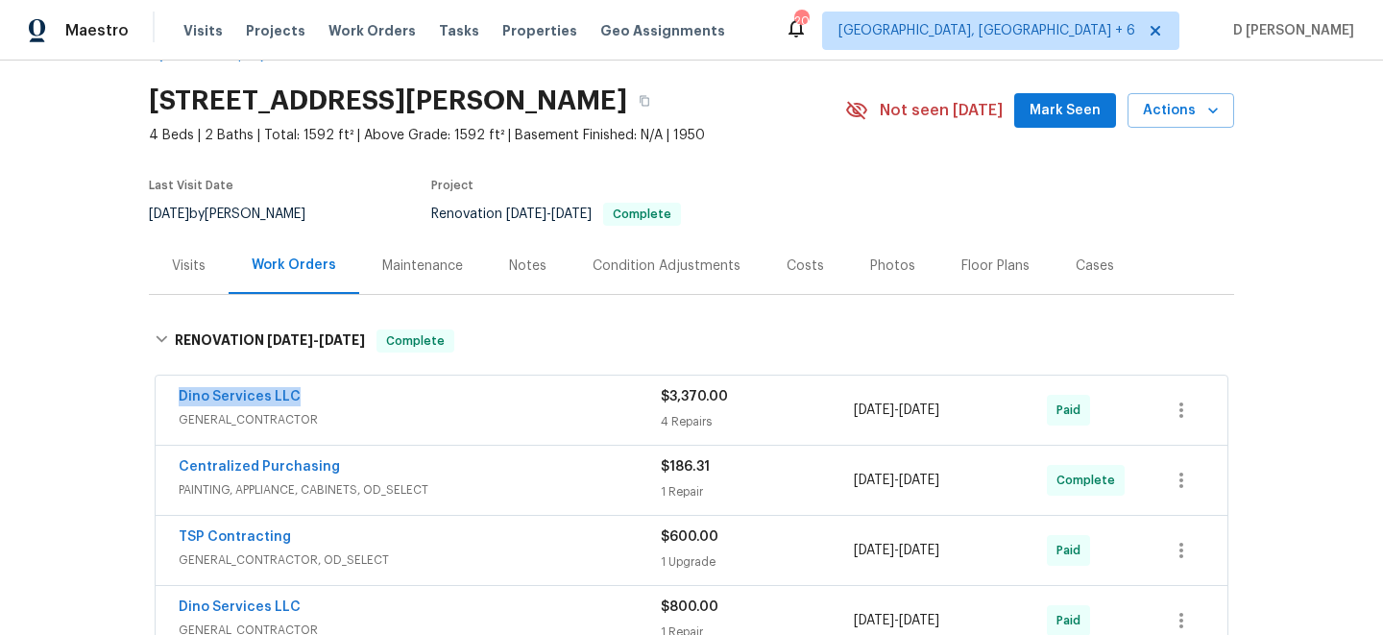
drag, startPoint x: 160, startPoint y: 399, endPoint x: 428, endPoint y: 399, distance: 268.1
click at [428, 399] on div "Dino Services LLC GENERAL_CONTRACTOR $3,370.00 4 Repairs 4/17/2025 - 4/19/2025 …" at bounding box center [692, 410] width 1072 height 69
copy link "Dino Services LLC"
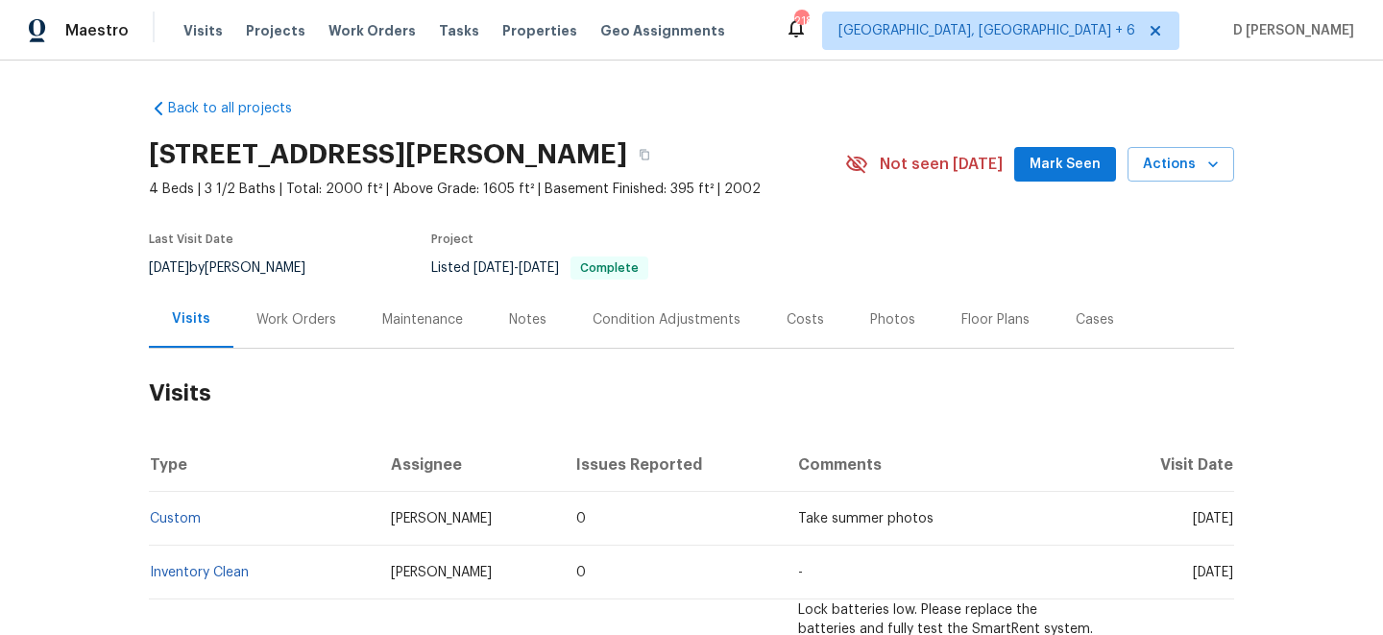
scroll to position [204, 0]
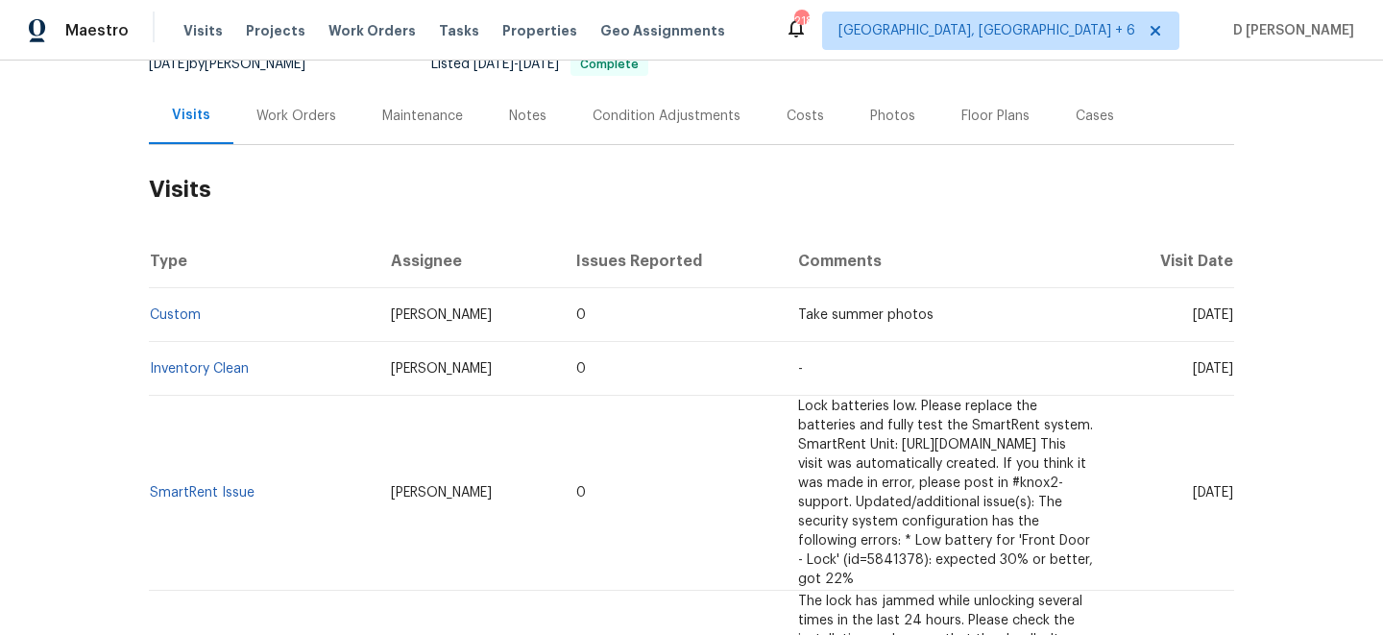
click at [295, 117] on div "Work Orders" at bounding box center [297, 116] width 80 height 19
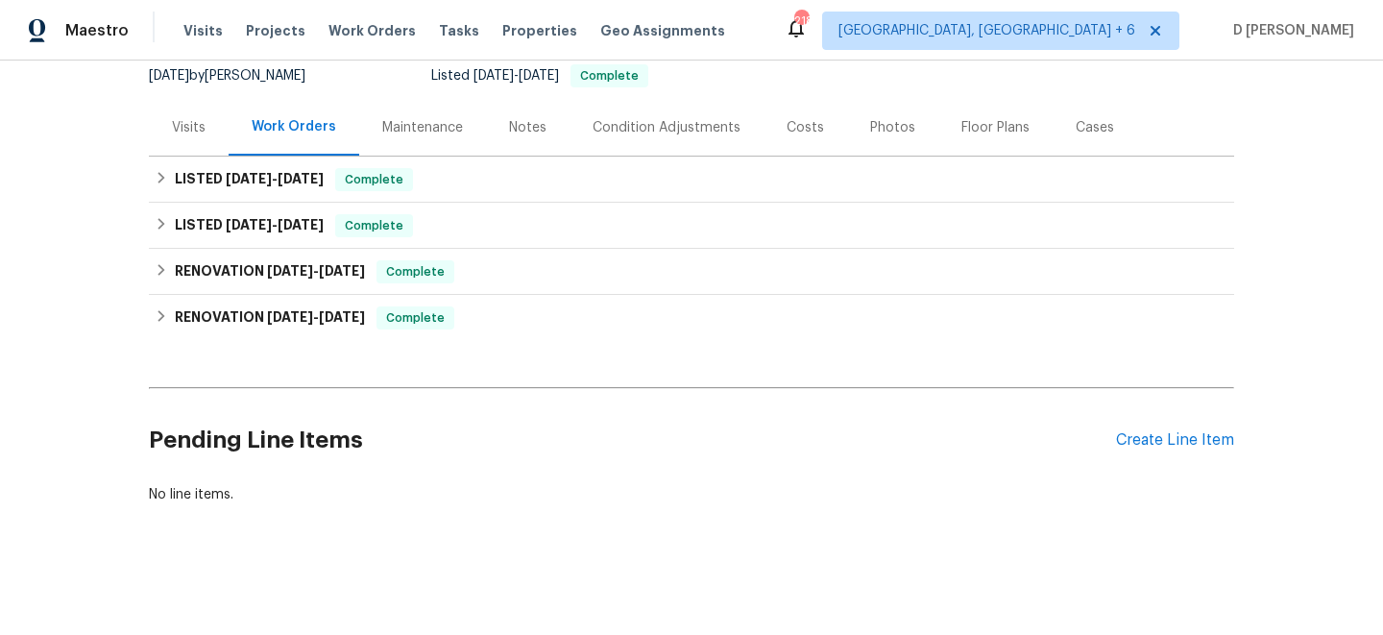
scroll to position [192, 0]
click at [203, 109] on div "Visits" at bounding box center [189, 127] width 80 height 57
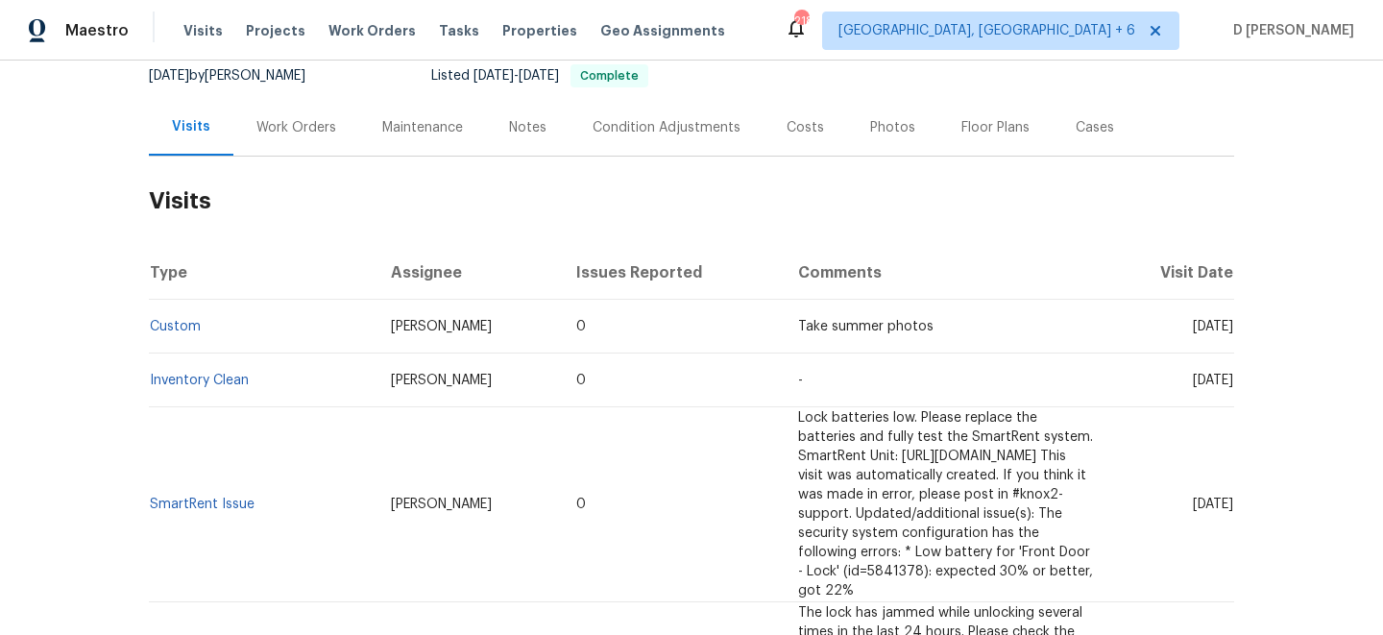
scroll to position [204, 0]
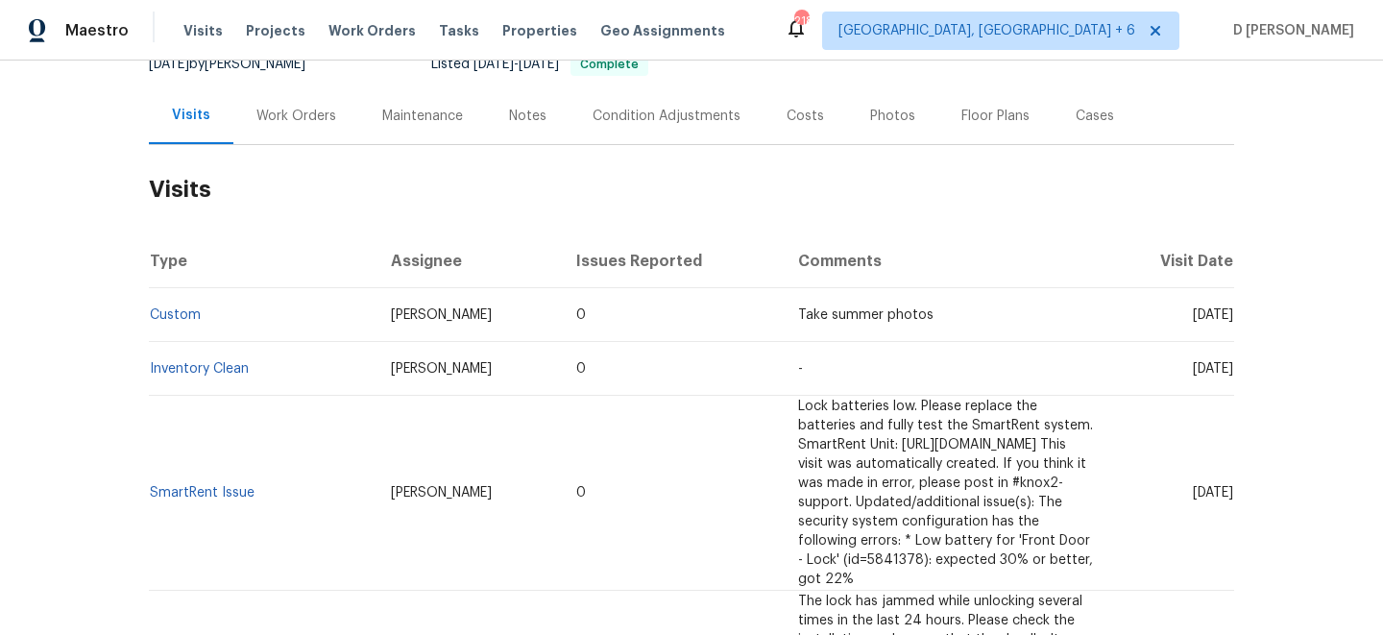
drag, startPoint x: 1158, startPoint y: 315, endPoint x: 1199, endPoint y: 313, distance: 41.4
click at [1199, 313] on span "[DATE]" at bounding box center [1213, 314] width 40 height 13
copy span "[DATE]"
click at [314, 89] on div "Work Orders" at bounding box center [296, 115] width 126 height 57
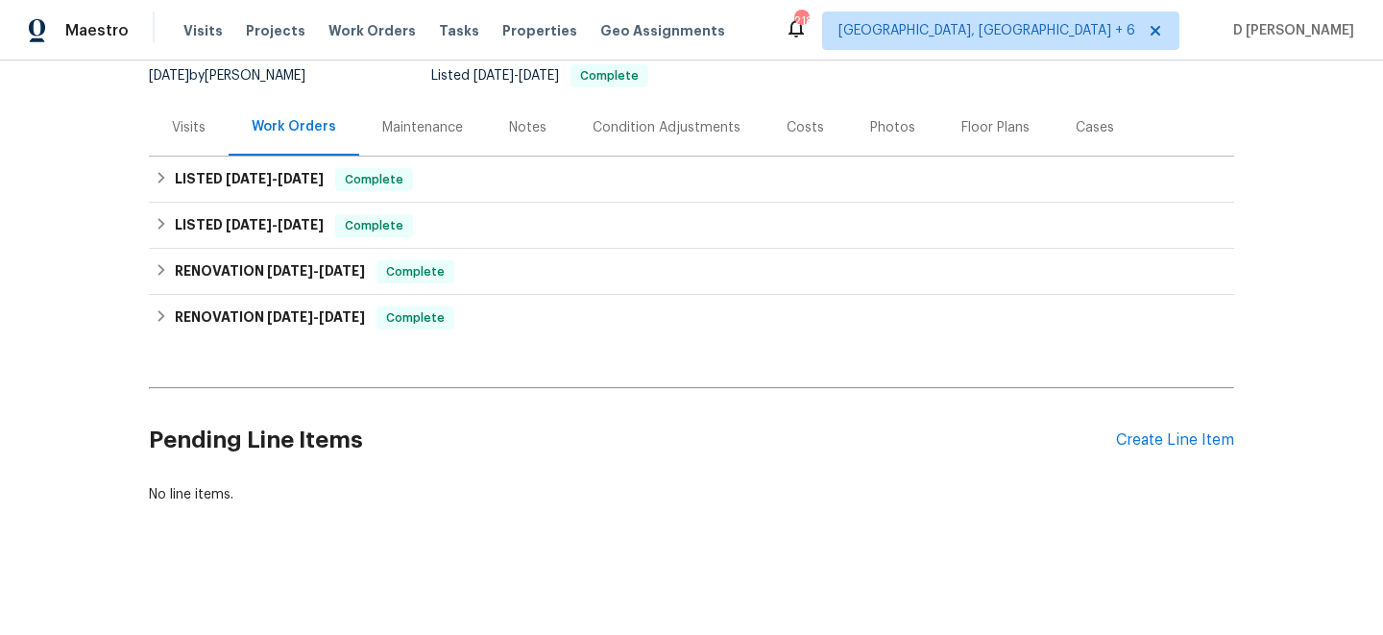
scroll to position [192, 0]
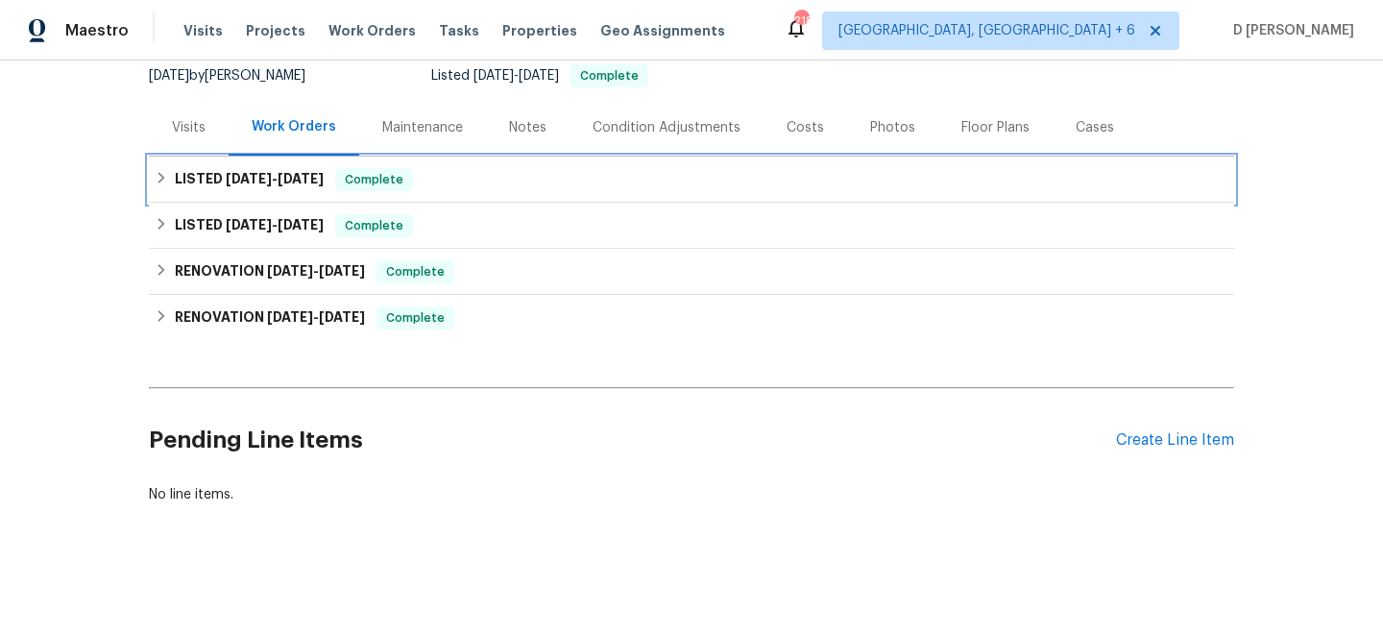
click at [167, 183] on icon at bounding box center [161, 177] width 13 height 13
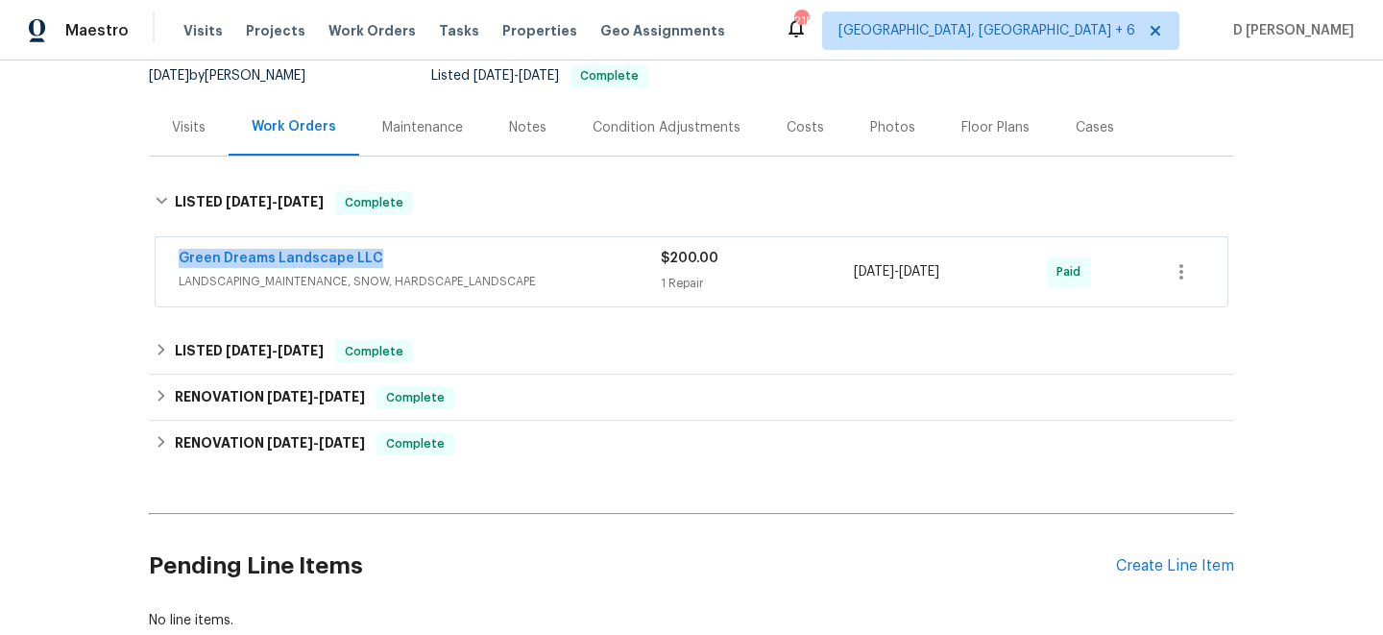
drag, startPoint x: 170, startPoint y: 256, endPoint x: 485, endPoint y: 256, distance: 315.1
click at [485, 256] on div "Green Dreams Landscape LLC LANDSCAPING_MAINTENANCE, SNOW, HARDSCAPE_LANDSCAPE $…" at bounding box center [692, 271] width 1072 height 69
copy link "Green Dreams Landscape LLC"
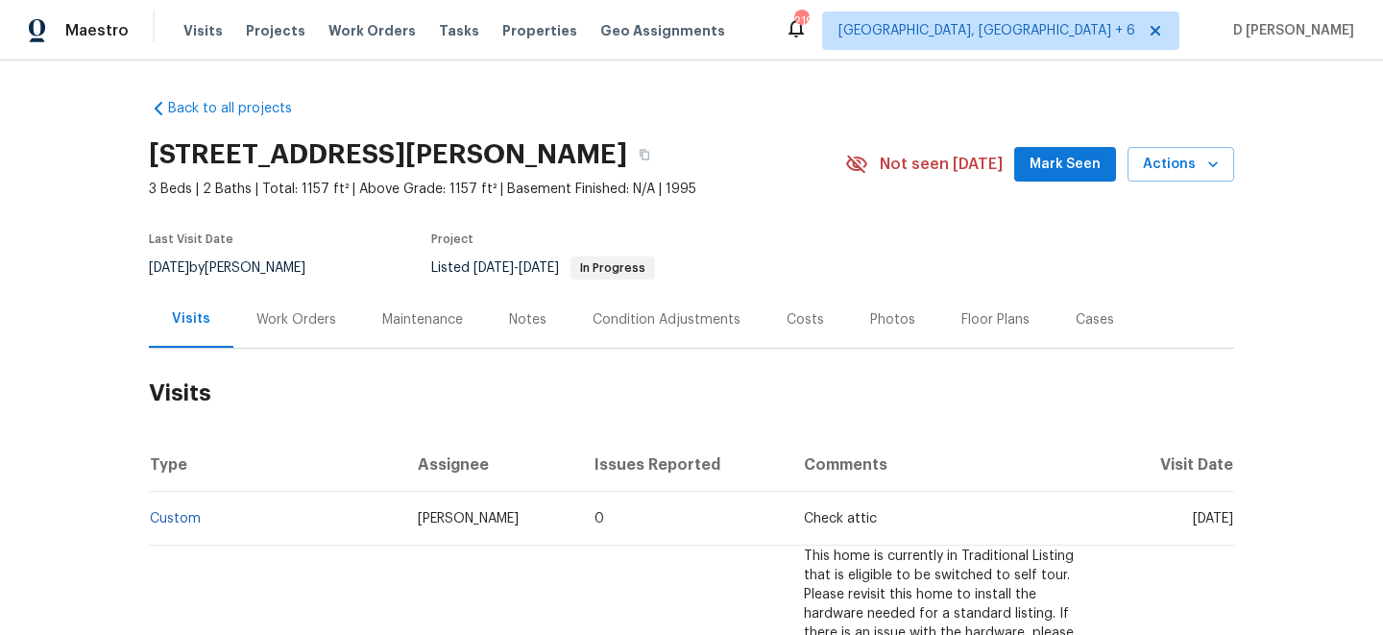
scroll to position [141, 0]
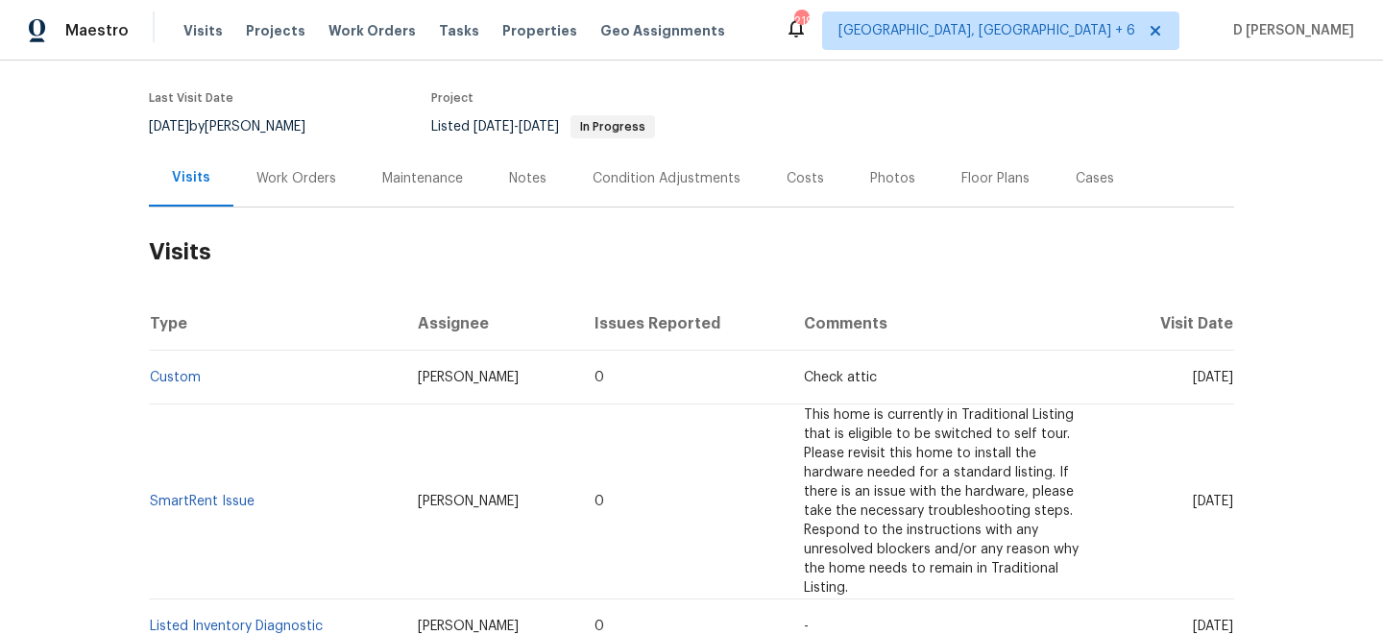
click at [293, 187] on div "Work Orders" at bounding box center [297, 178] width 80 height 19
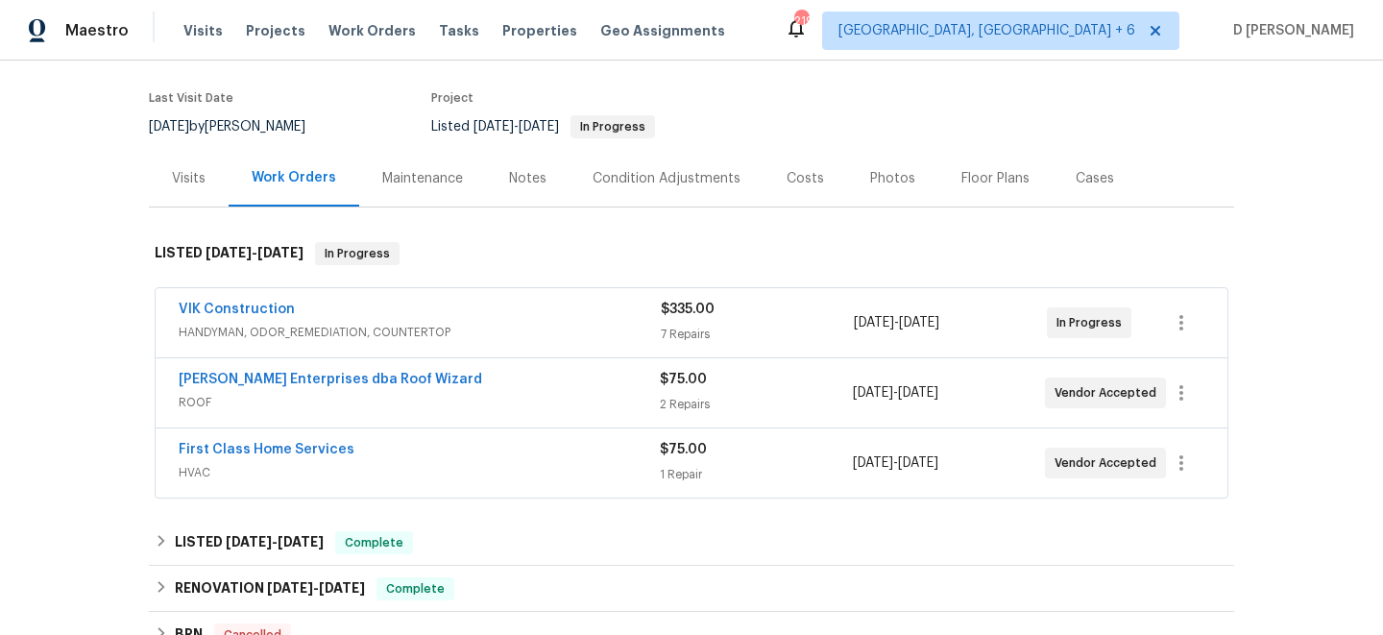
click at [371, 460] on div "First Class Home Services" at bounding box center [419, 451] width 481 height 23
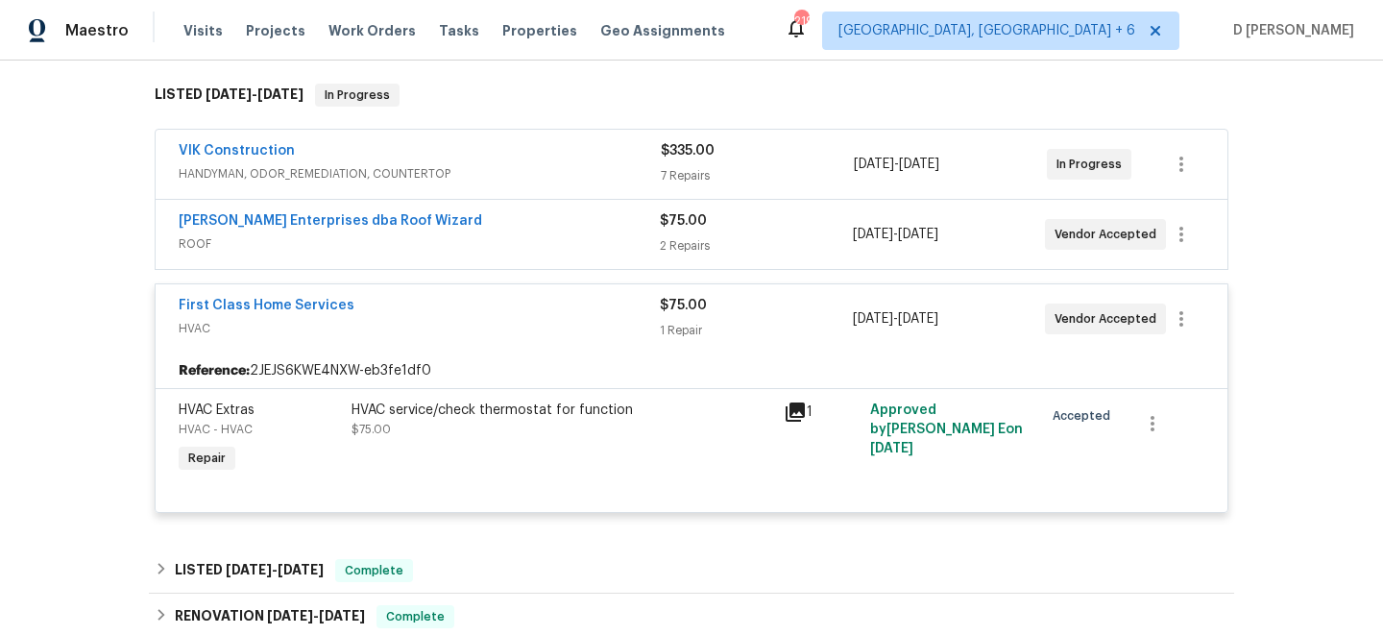
scroll to position [302, 0]
drag, startPoint x: 171, startPoint y: 303, endPoint x: 442, endPoint y: 303, distance: 270.9
click at [442, 303] on div "First Class Home Services HVAC $75.00 1 Repair [DATE] - [DATE] Vendor Accepted" at bounding box center [692, 316] width 1072 height 69
copy link "First Class Home Services"
